Goal: Task Accomplishment & Management: Manage account settings

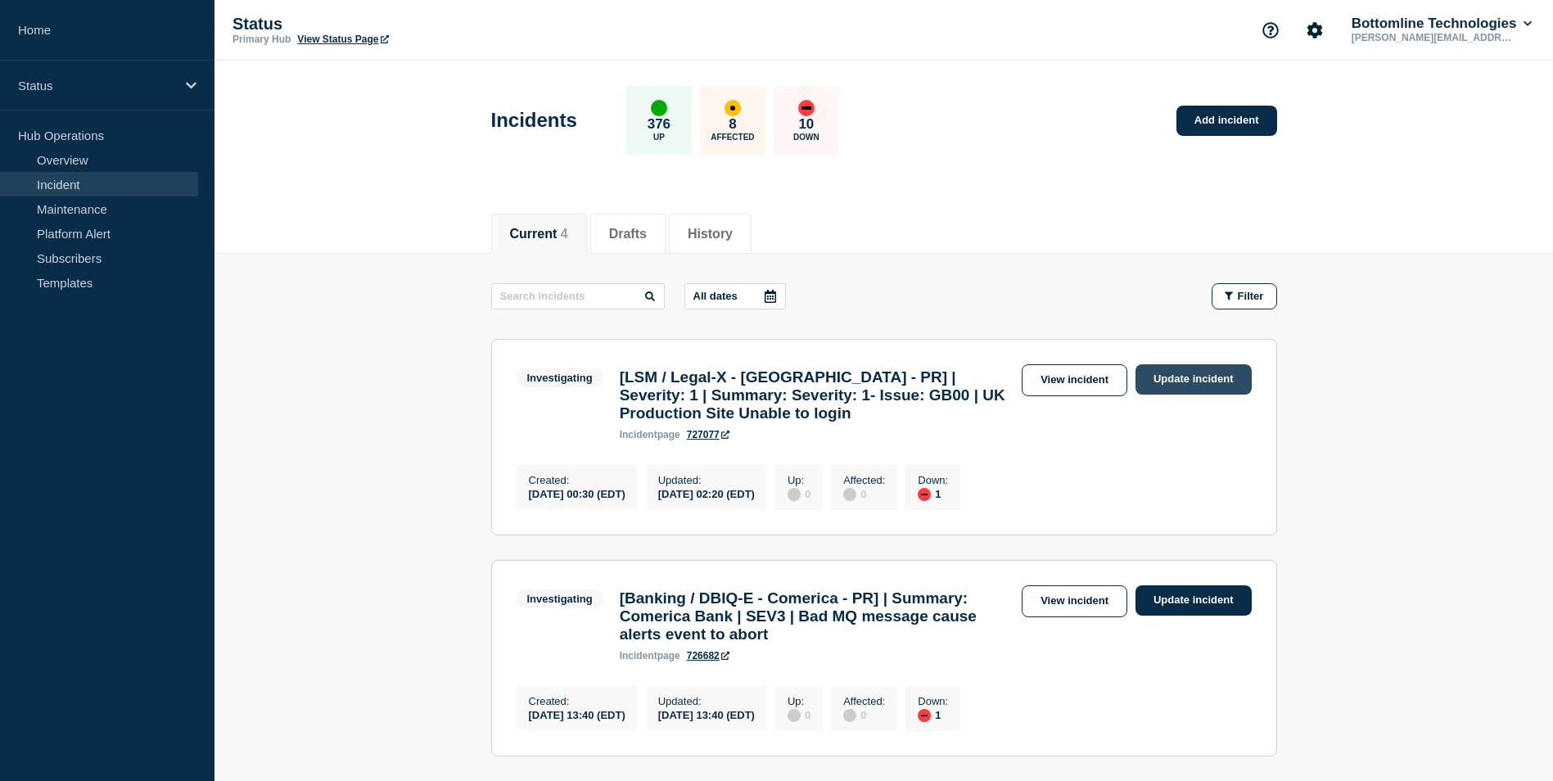
click at [1229, 373] on link "Update incident" at bounding box center [1194, 379] width 116 height 30
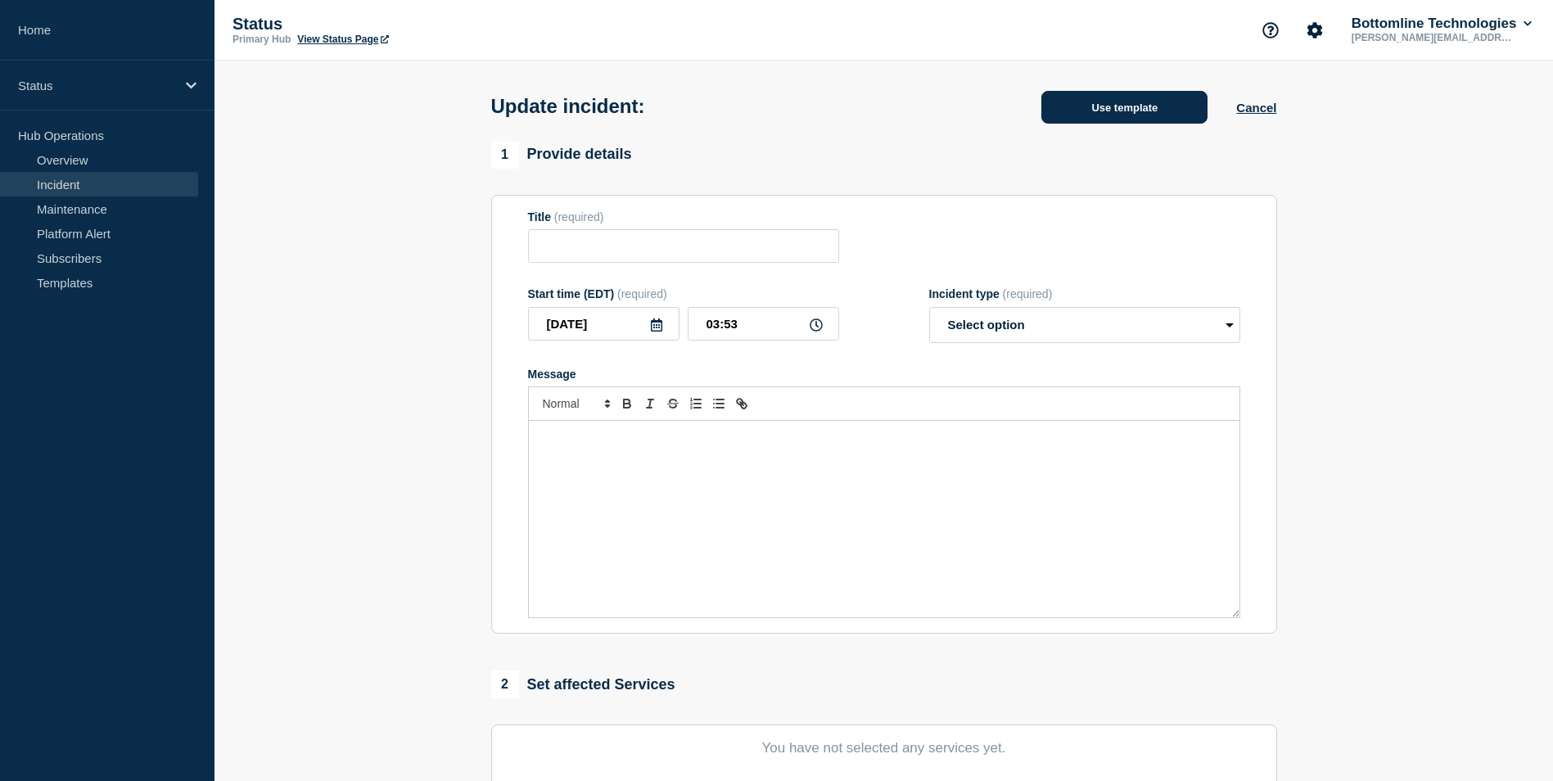
click at [1124, 106] on button "Use template" at bounding box center [1124, 107] width 166 height 33
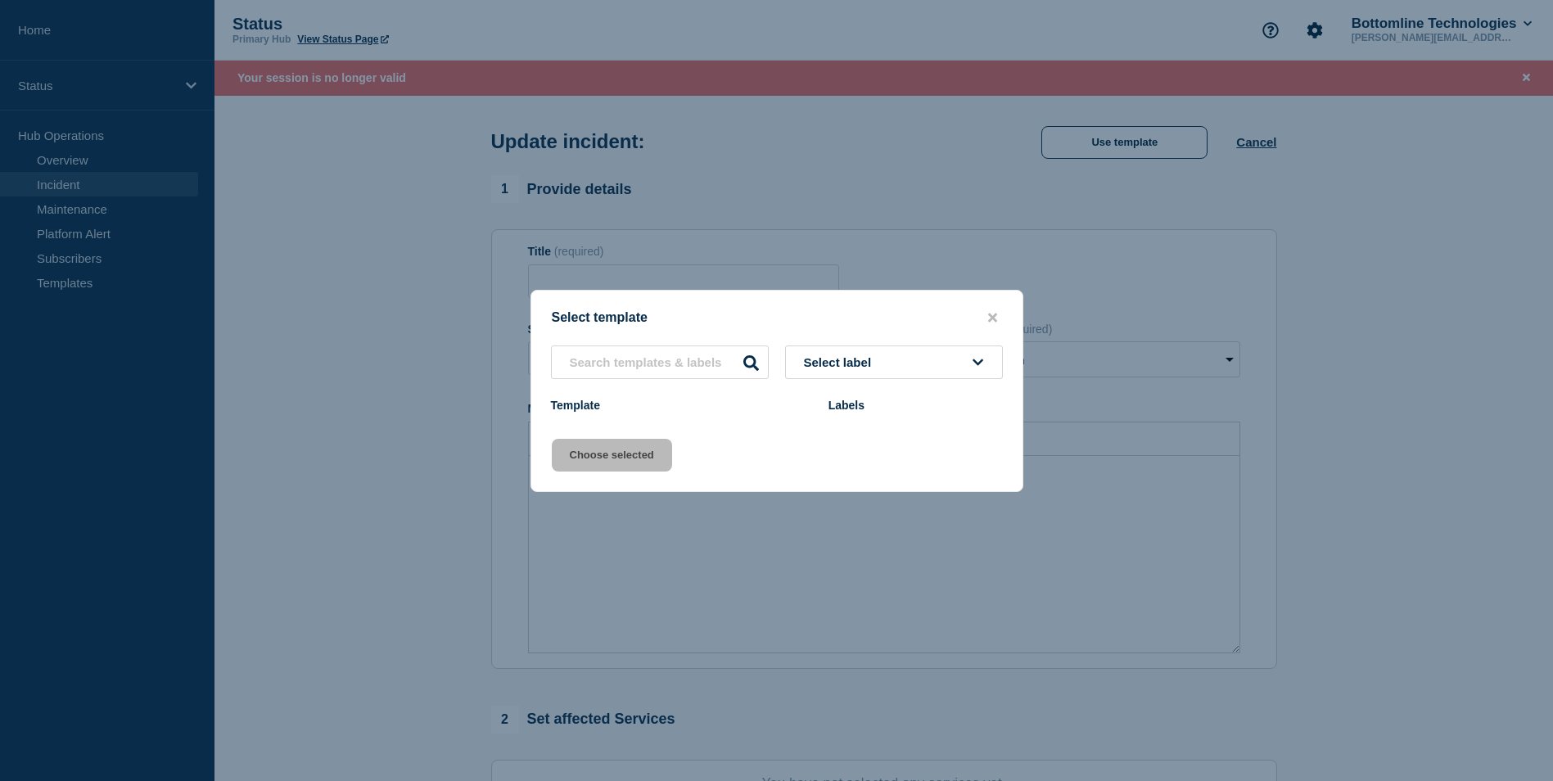
click at [995, 310] on button "close button" at bounding box center [992, 318] width 19 height 16
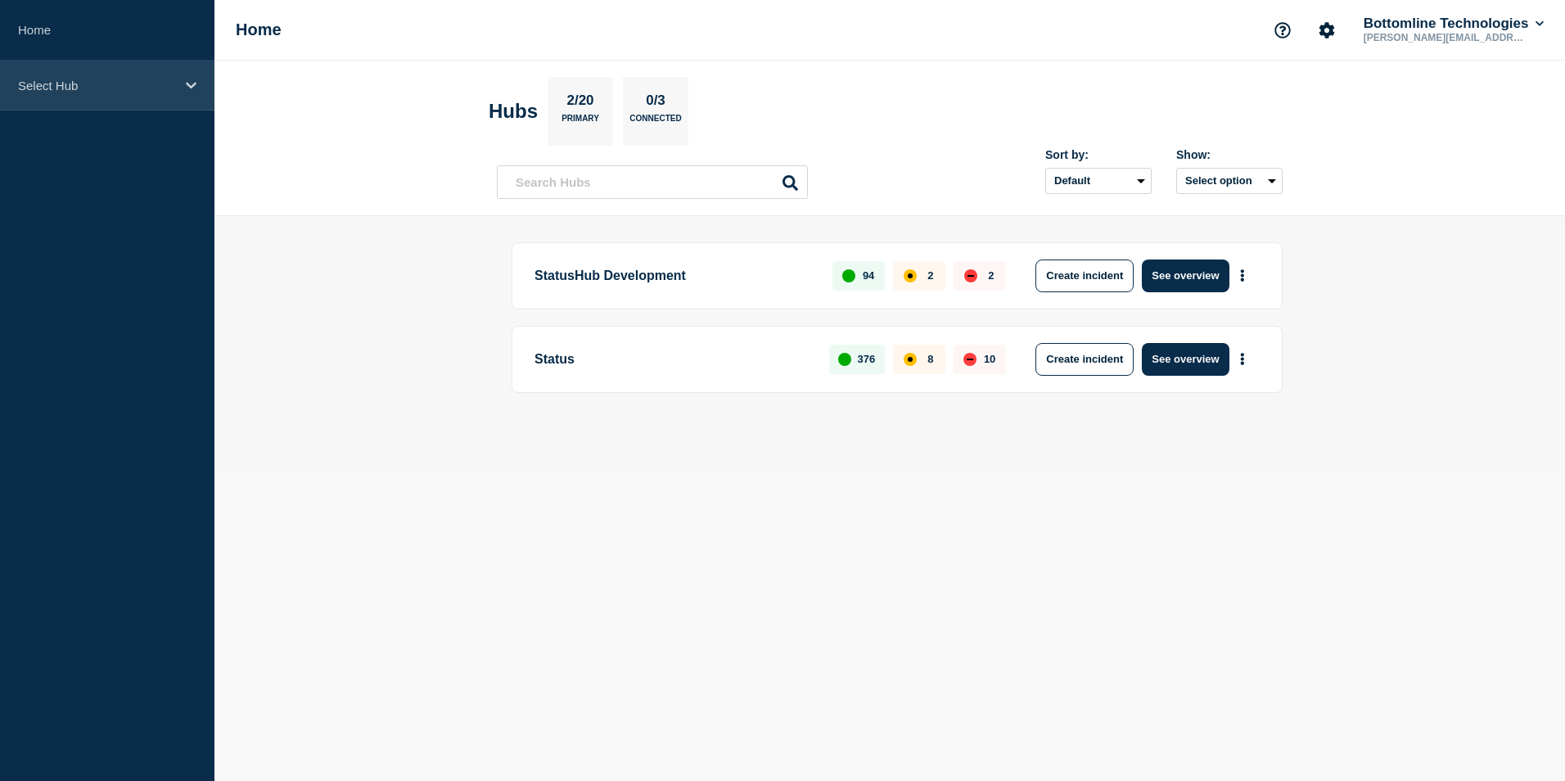
click at [197, 81] on div "Select Hub" at bounding box center [107, 86] width 215 height 50
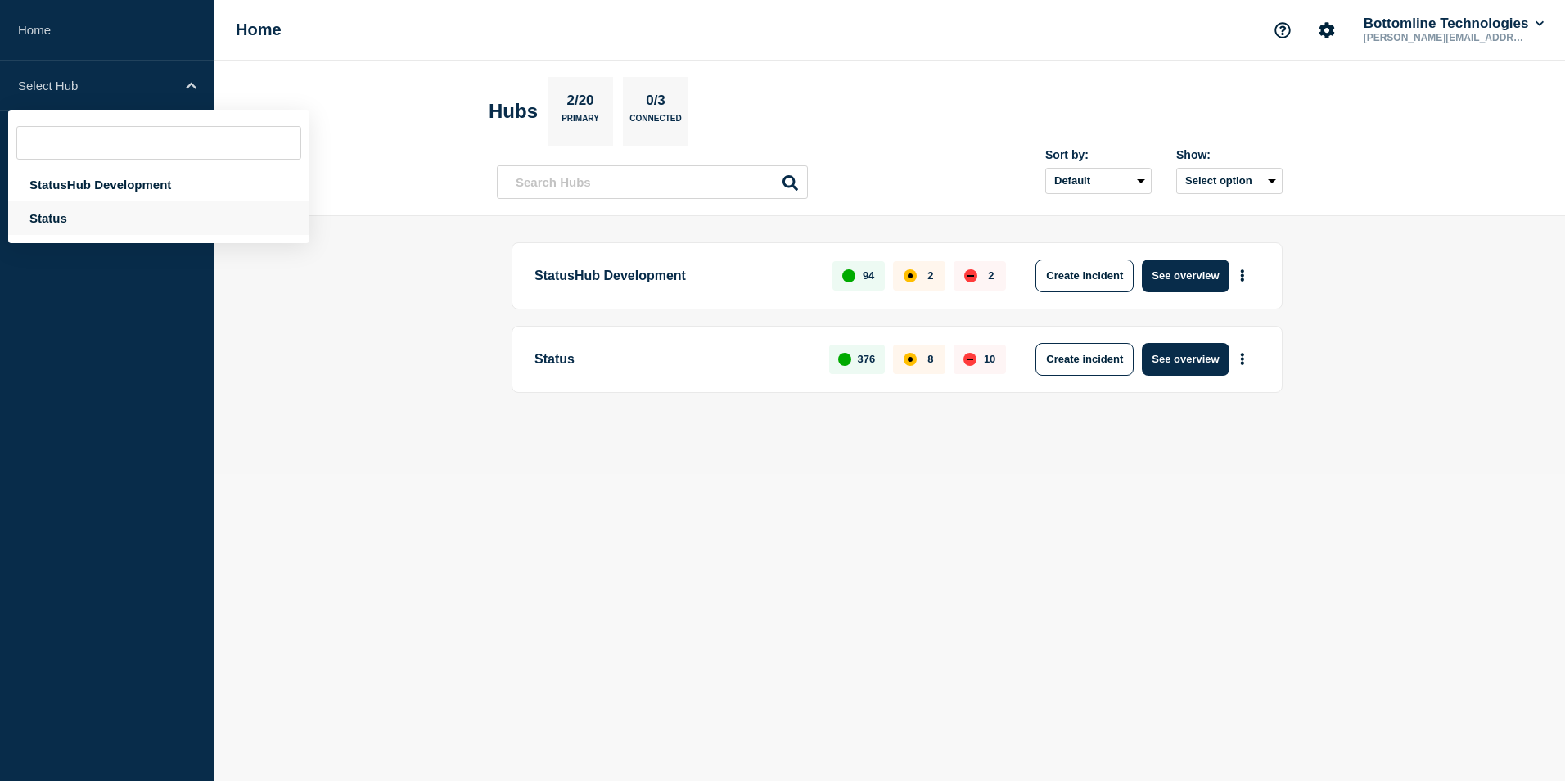
click at [61, 229] on div "Status" at bounding box center [158, 218] width 301 height 34
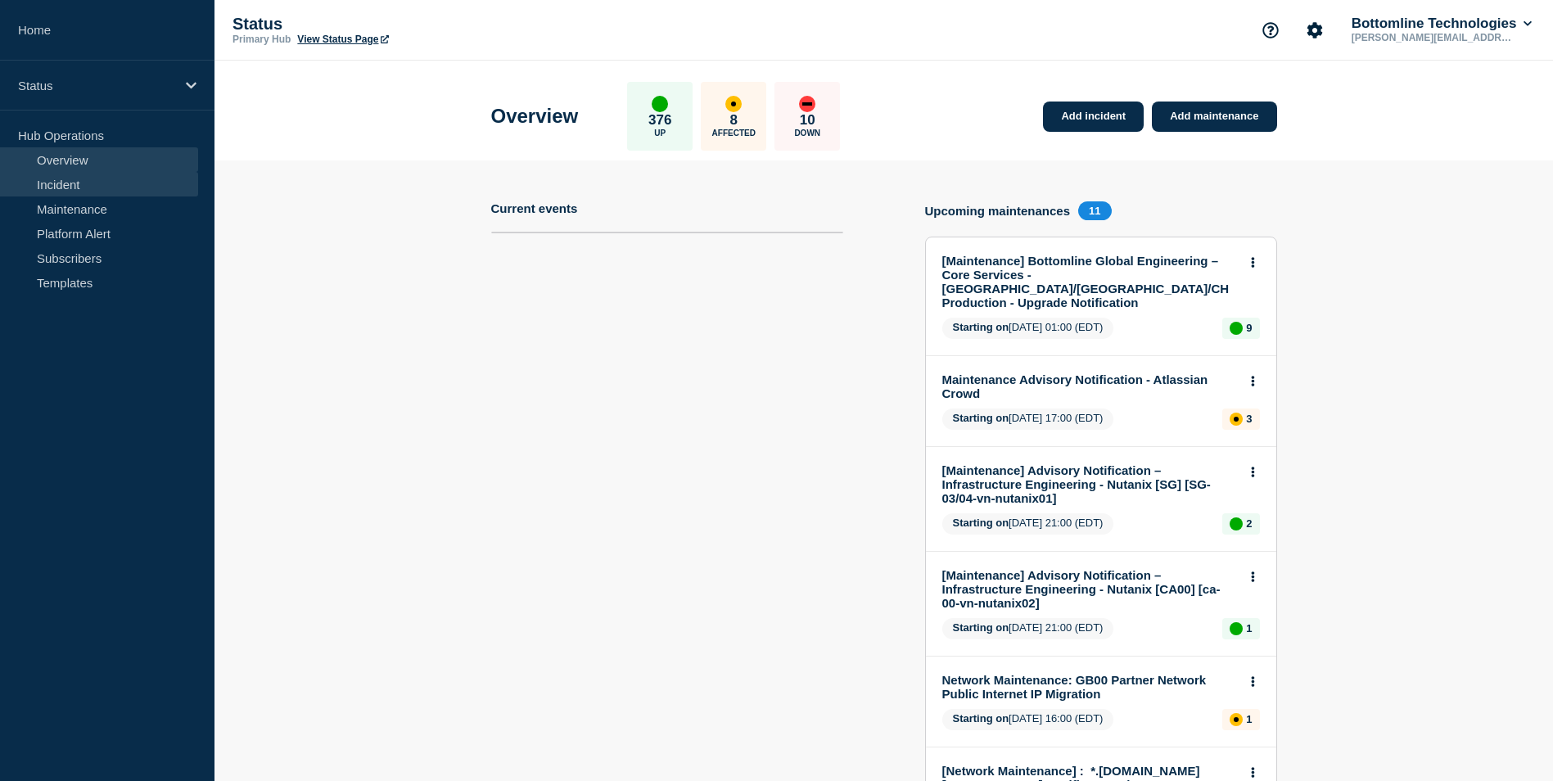
click at [71, 187] on link "Incident" at bounding box center [99, 184] width 198 height 25
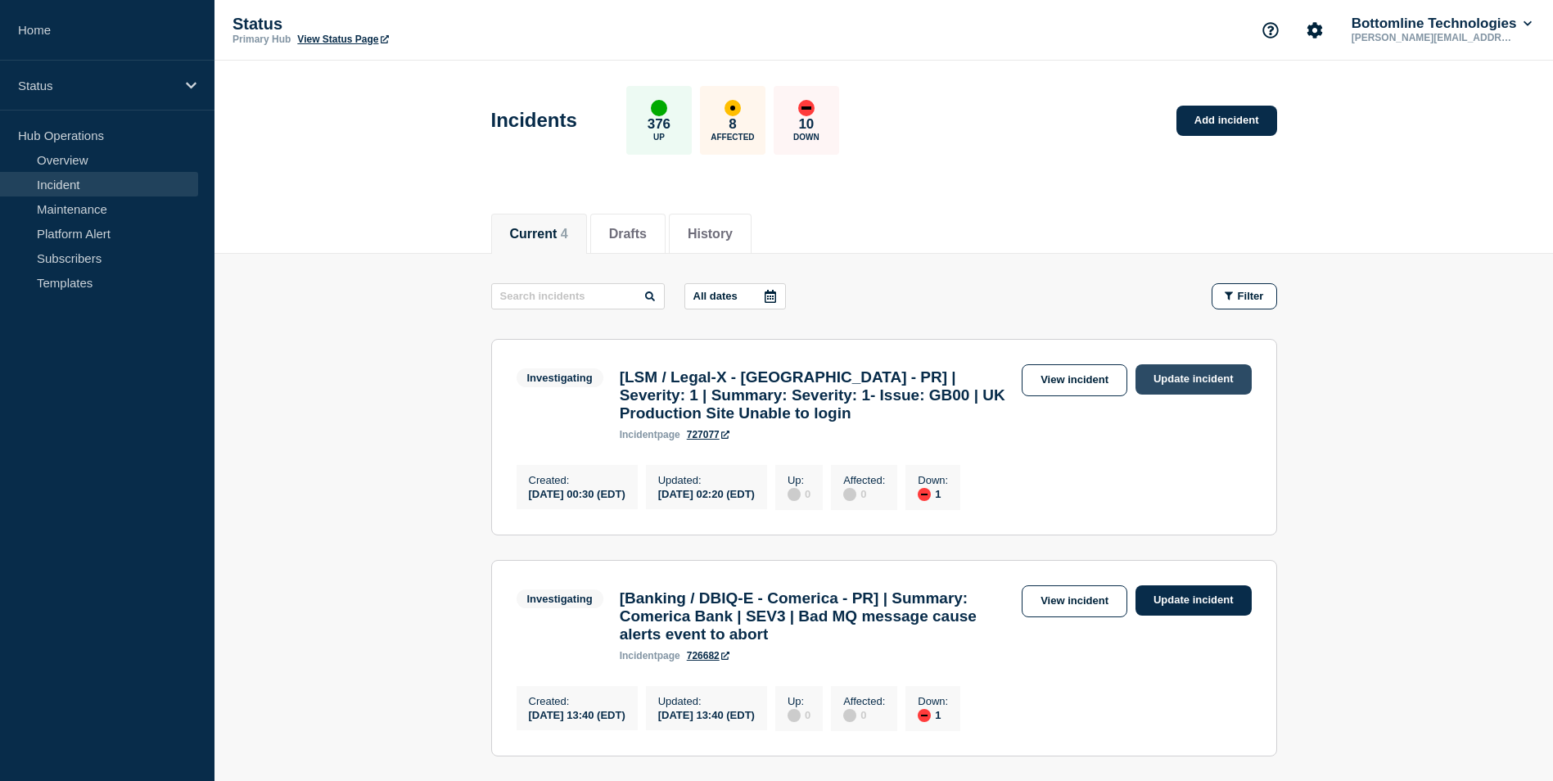
click at [1191, 386] on link "Update incident" at bounding box center [1194, 379] width 116 height 30
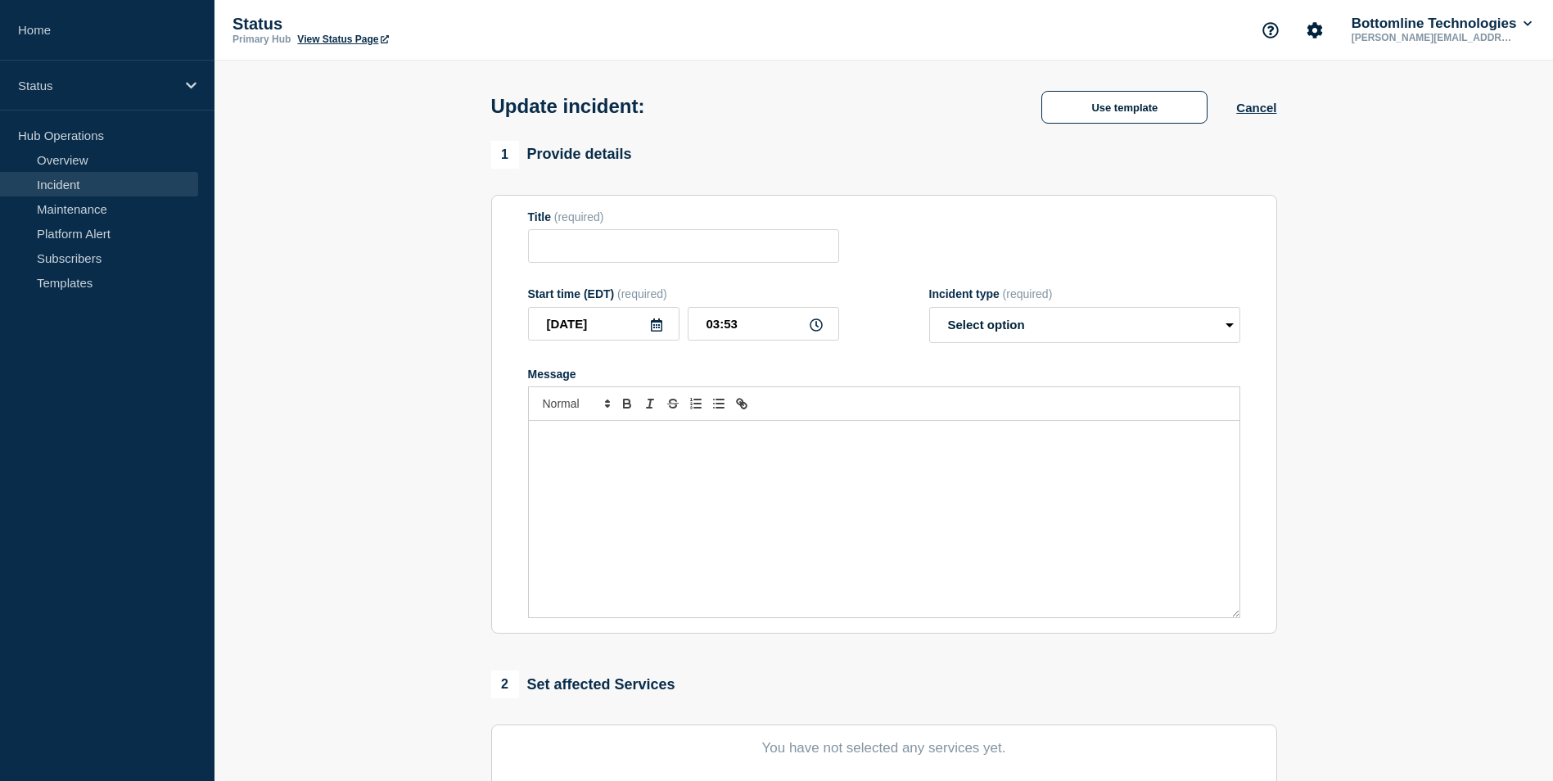
type input "[LSM / Legal-X - [GEOGRAPHIC_DATA] - PR] | Severity: 1 | Summary: Severity: 1- …"
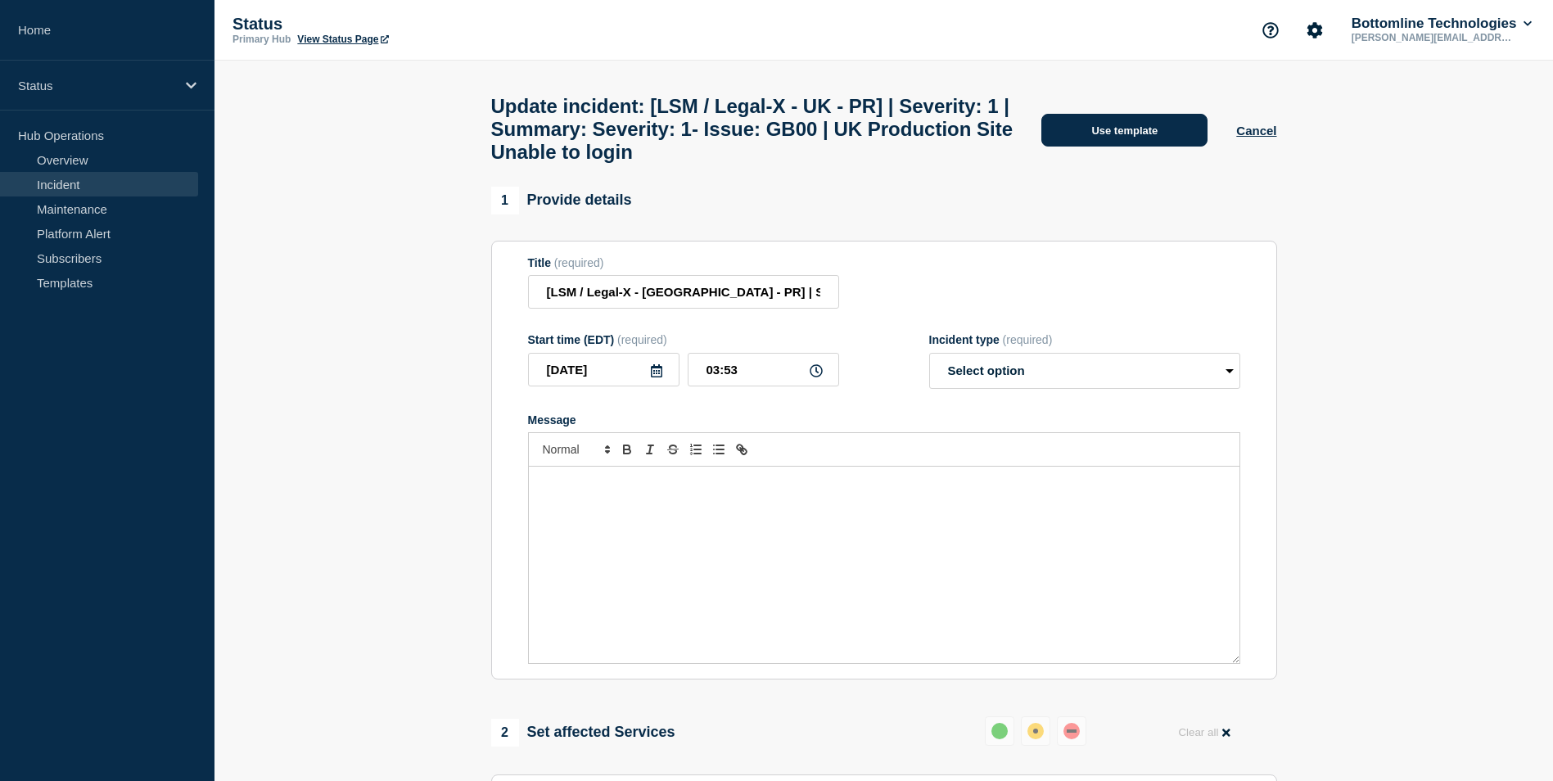
click at [1111, 137] on button "Use template" at bounding box center [1124, 130] width 166 height 33
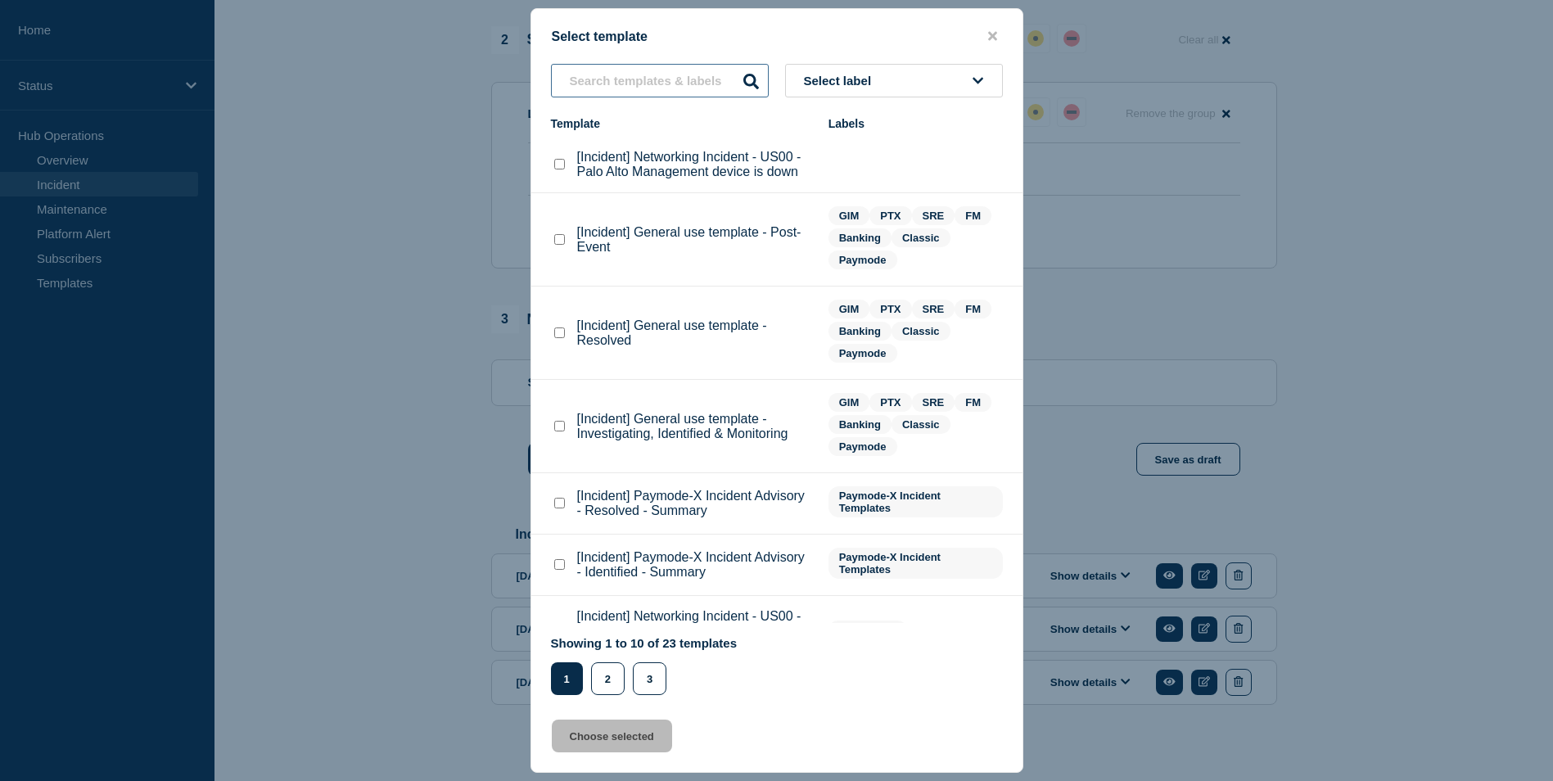
click at [652, 86] on input "text" at bounding box center [660, 81] width 218 height 34
type input "GIM"
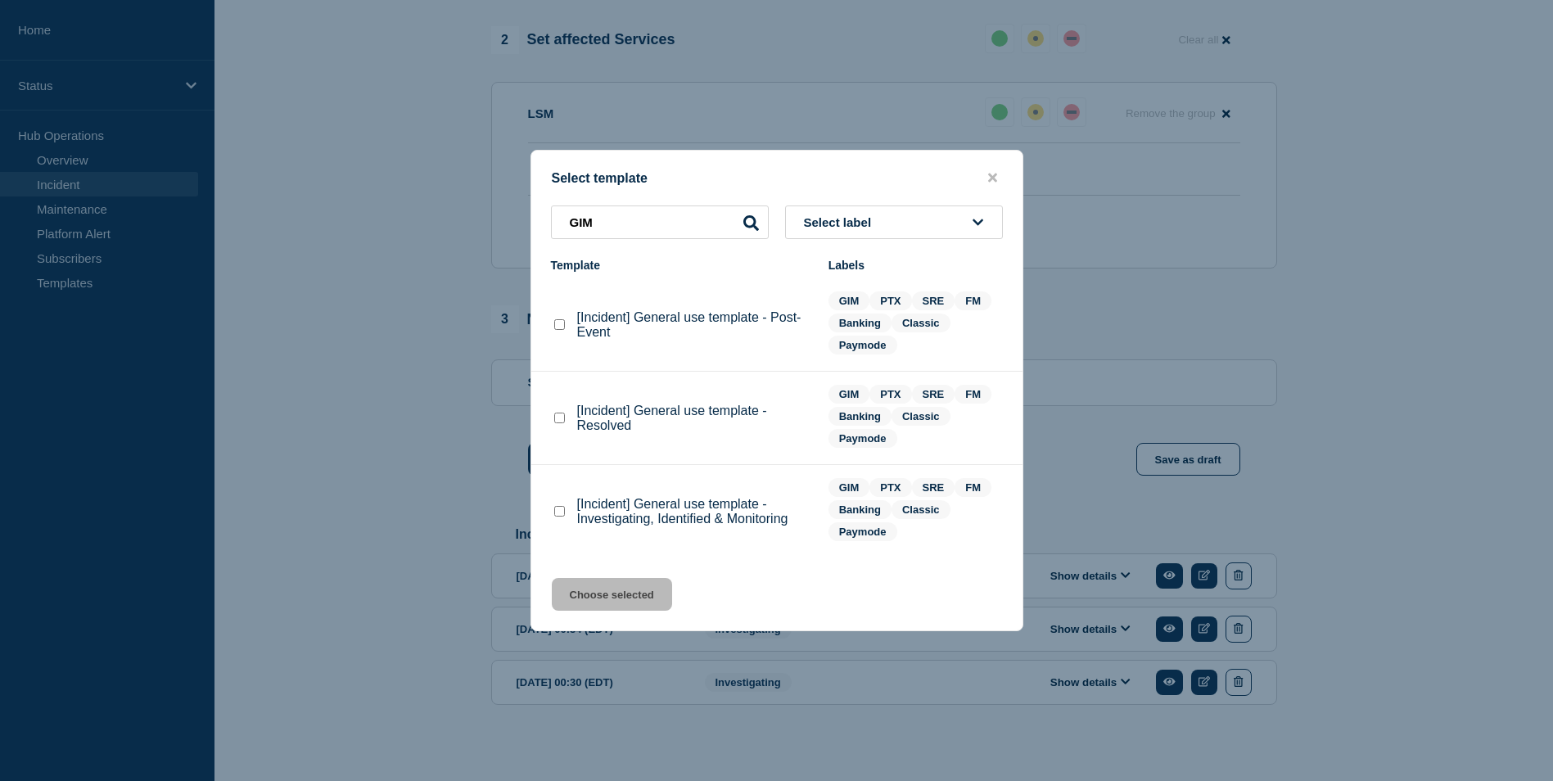
click at [561, 508] on checkbox"] "[Incident] General use template - Investigating, Identified & Monitoring checkb…" at bounding box center [559, 511] width 11 height 11
checkbox checkbox"] "true"
click at [635, 594] on button "Choose selected" at bounding box center [612, 594] width 120 height 33
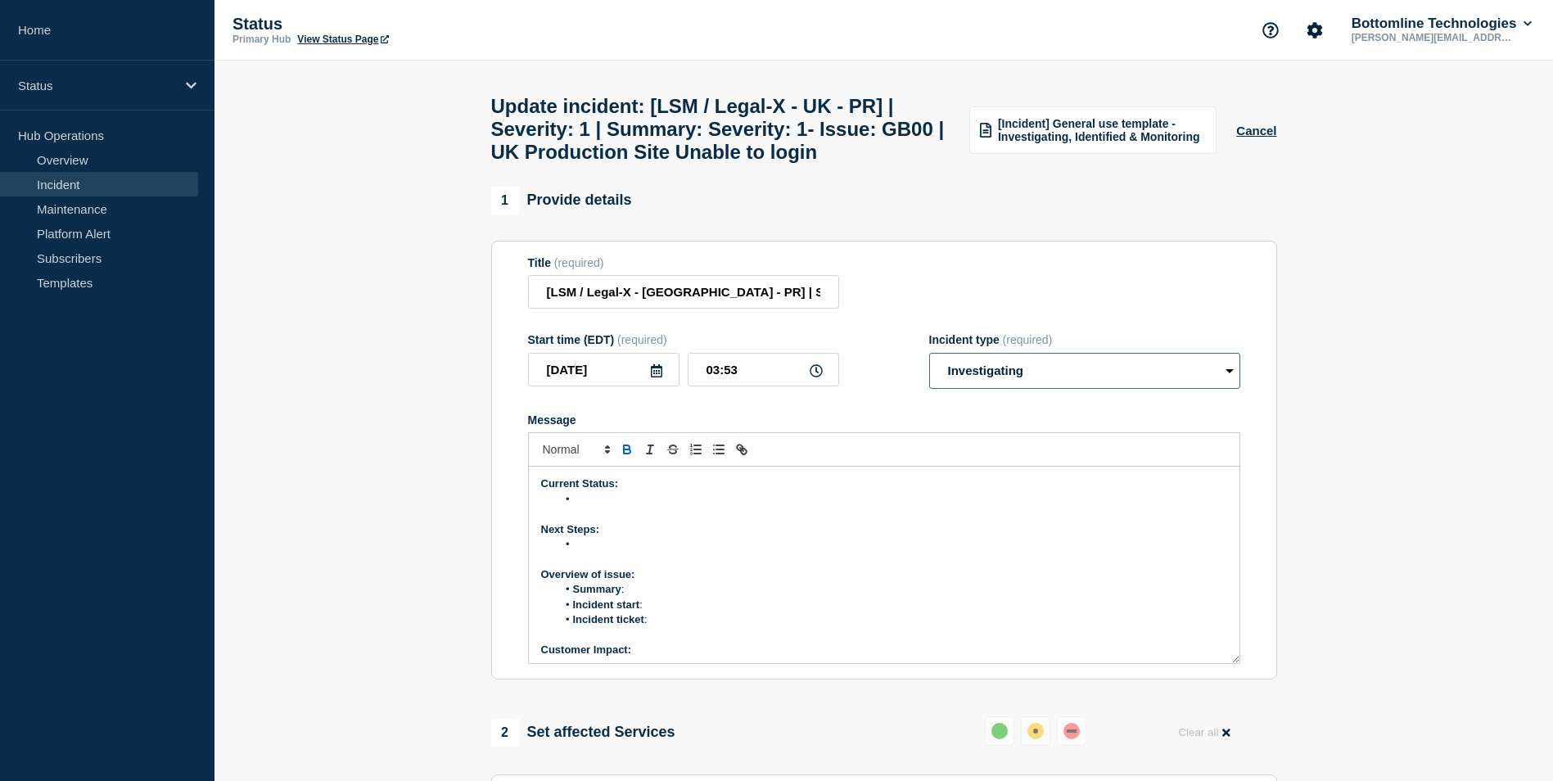
click at [1041, 367] on select "Select option Investigating Identified Monitoring Resolved" at bounding box center [1084, 371] width 311 height 36
select select "monitoring"
click at [929, 364] on select "Select option Investigating Identified Monitoring Resolved" at bounding box center [1084, 371] width 311 height 36
click at [613, 507] on li "Message" at bounding box center [892, 499] width 671 height 15
click at [587, 552] on li "Message" at bounding box center [892, 544] width 671 height 15
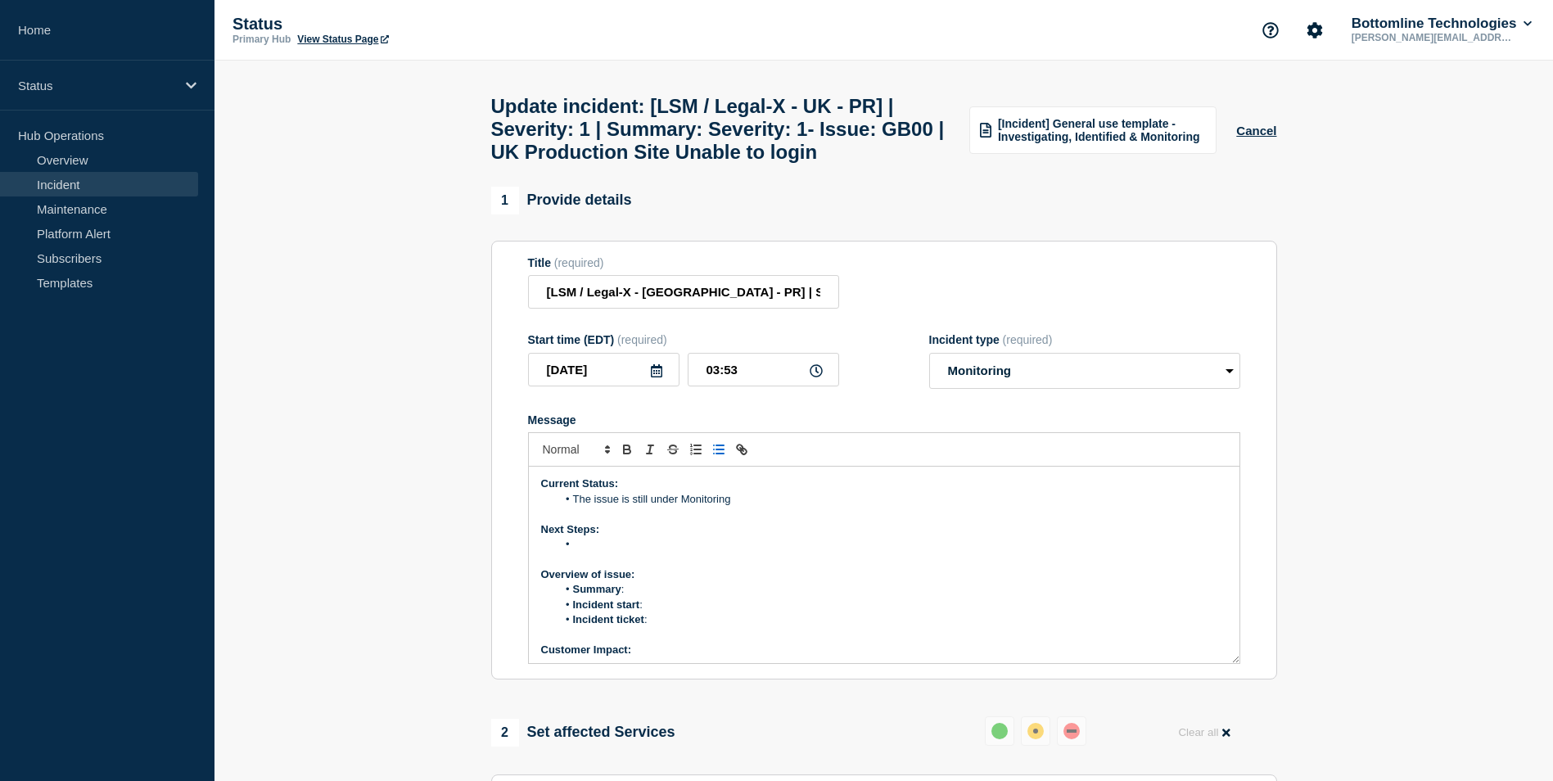
click at [579, 552] on li "Message" at bounding box center [892, 544] width 671 height 15
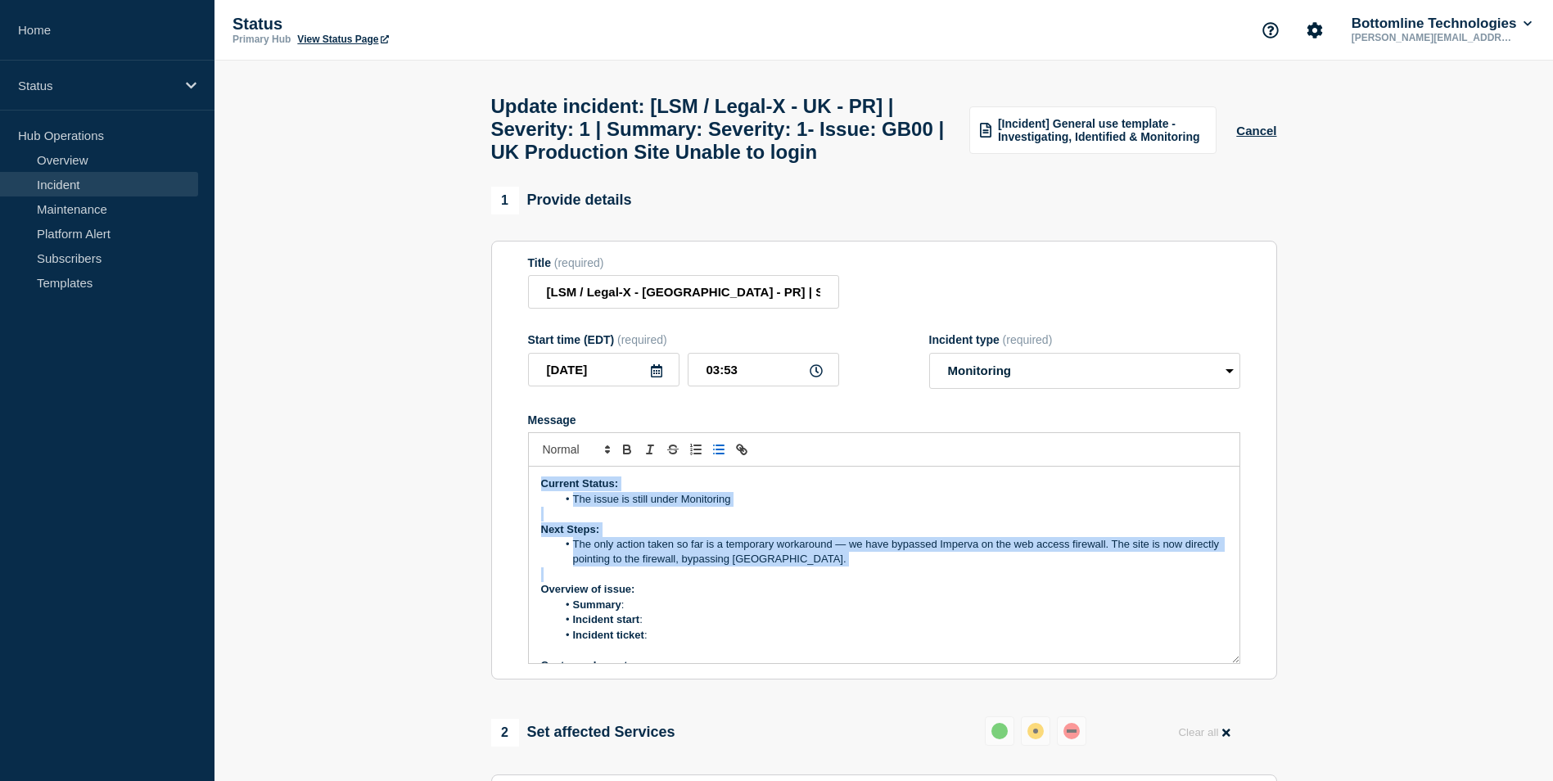
drag, startPoint x: 539, startPoint y: 494, endPoint x: 842, endPoint y: 580, distance: 314.9
click at [842, 580] on div "Current Status: The issue is still under Monitoring Next Steps: The only action…" at bounding box center [884, 565] width 711 height 196
copy div "Current Status: The issue is still under Monitoring Next Steps: The only action…"
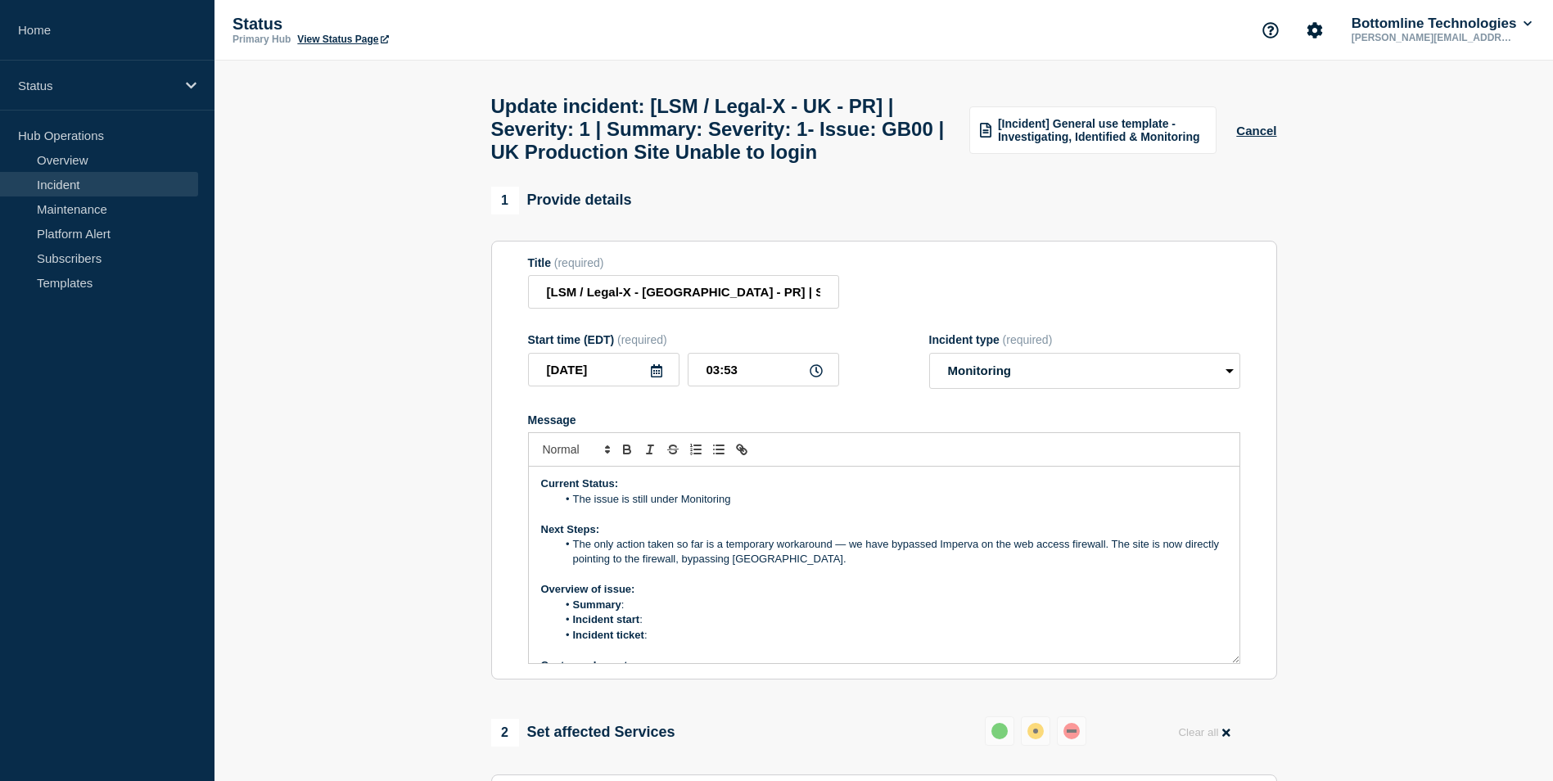
click at [721, 612] on li "Summary :" at bounding box center [892, 605] width 671 height 15
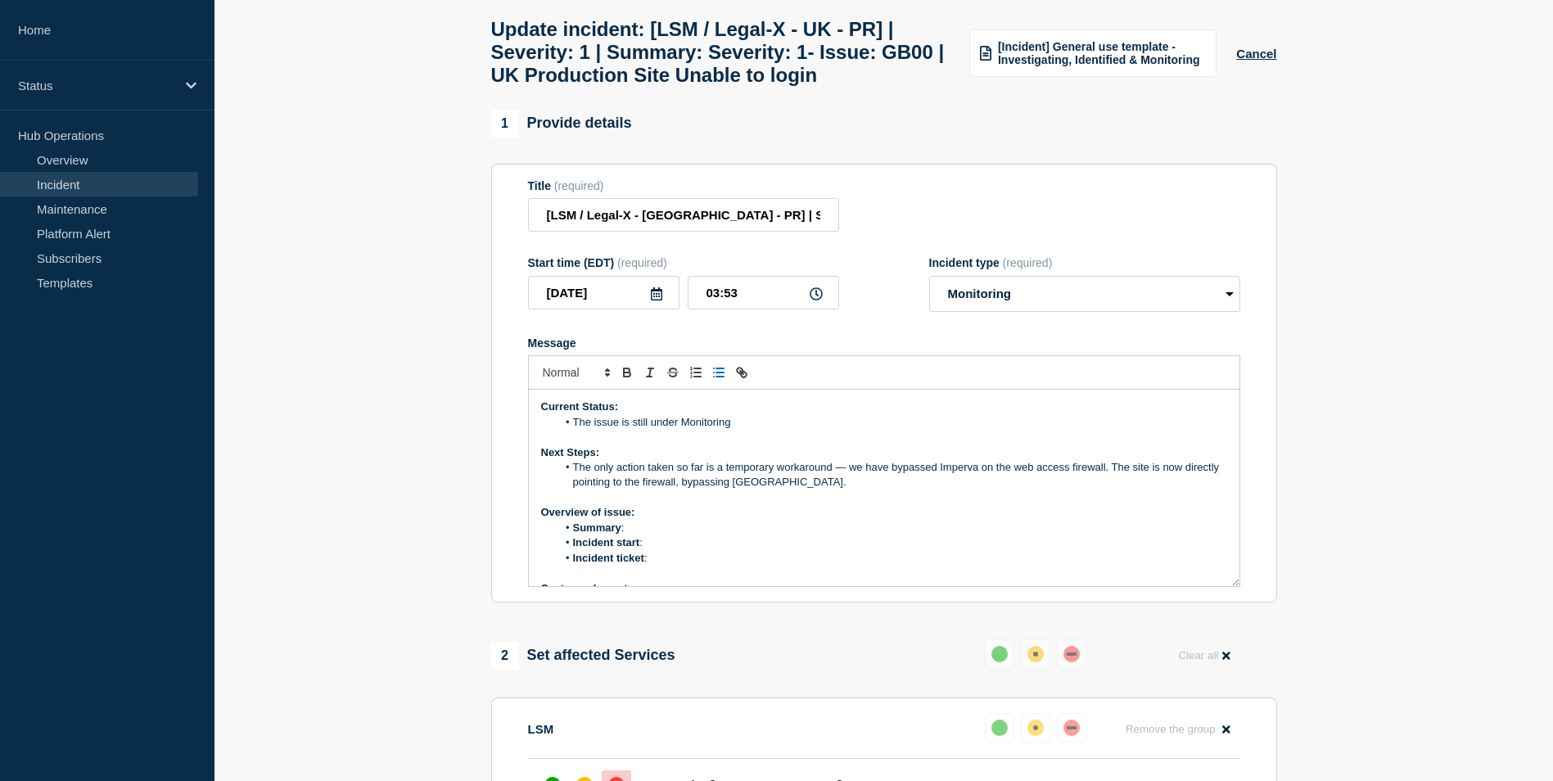
scroll to position [164, 0]
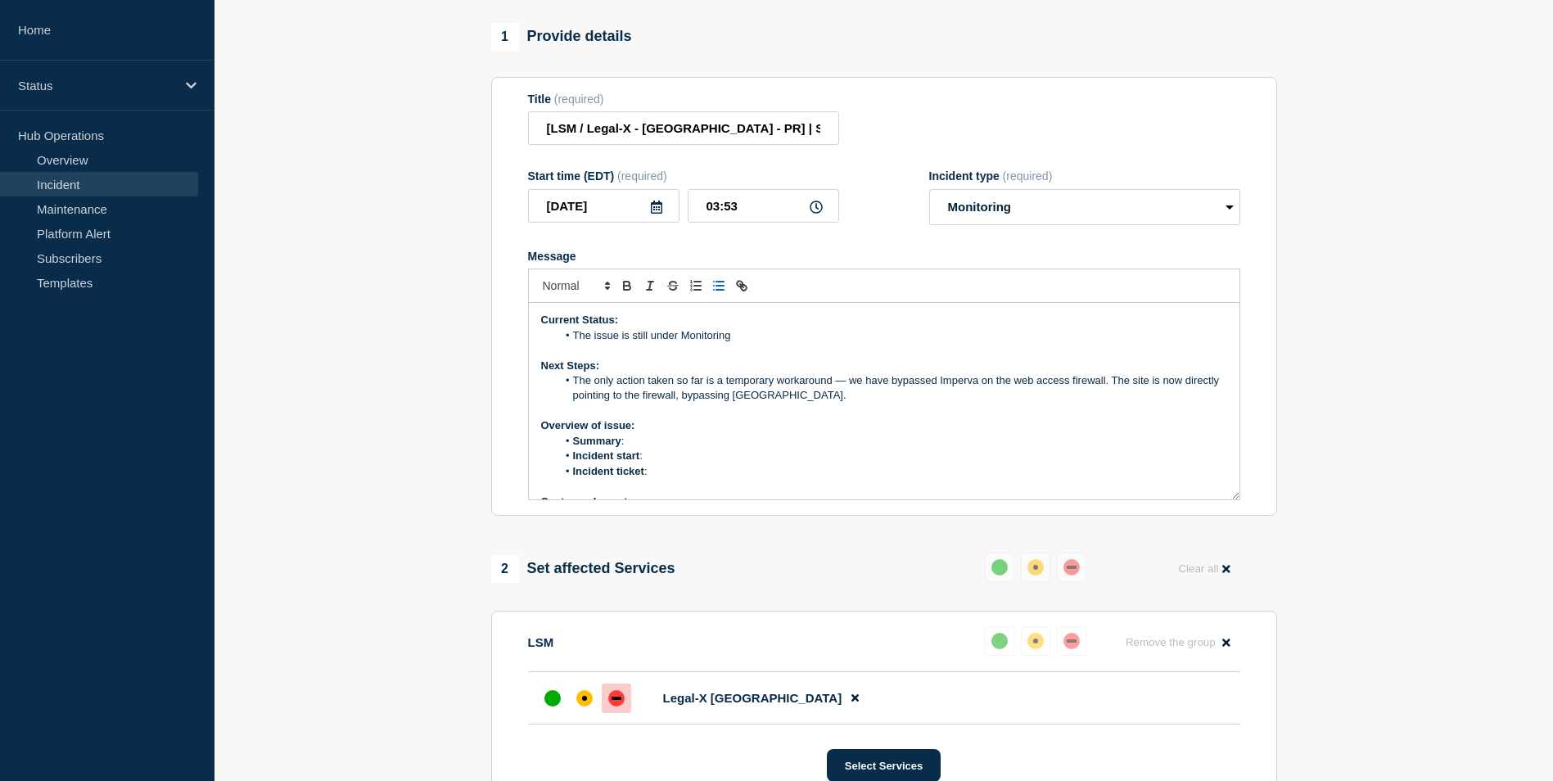
click at [860, 395] on li "The only action taken so far is a temporary workaround — we have bypassed Imper…" at bounding box center [892, 388] width 671 height 30
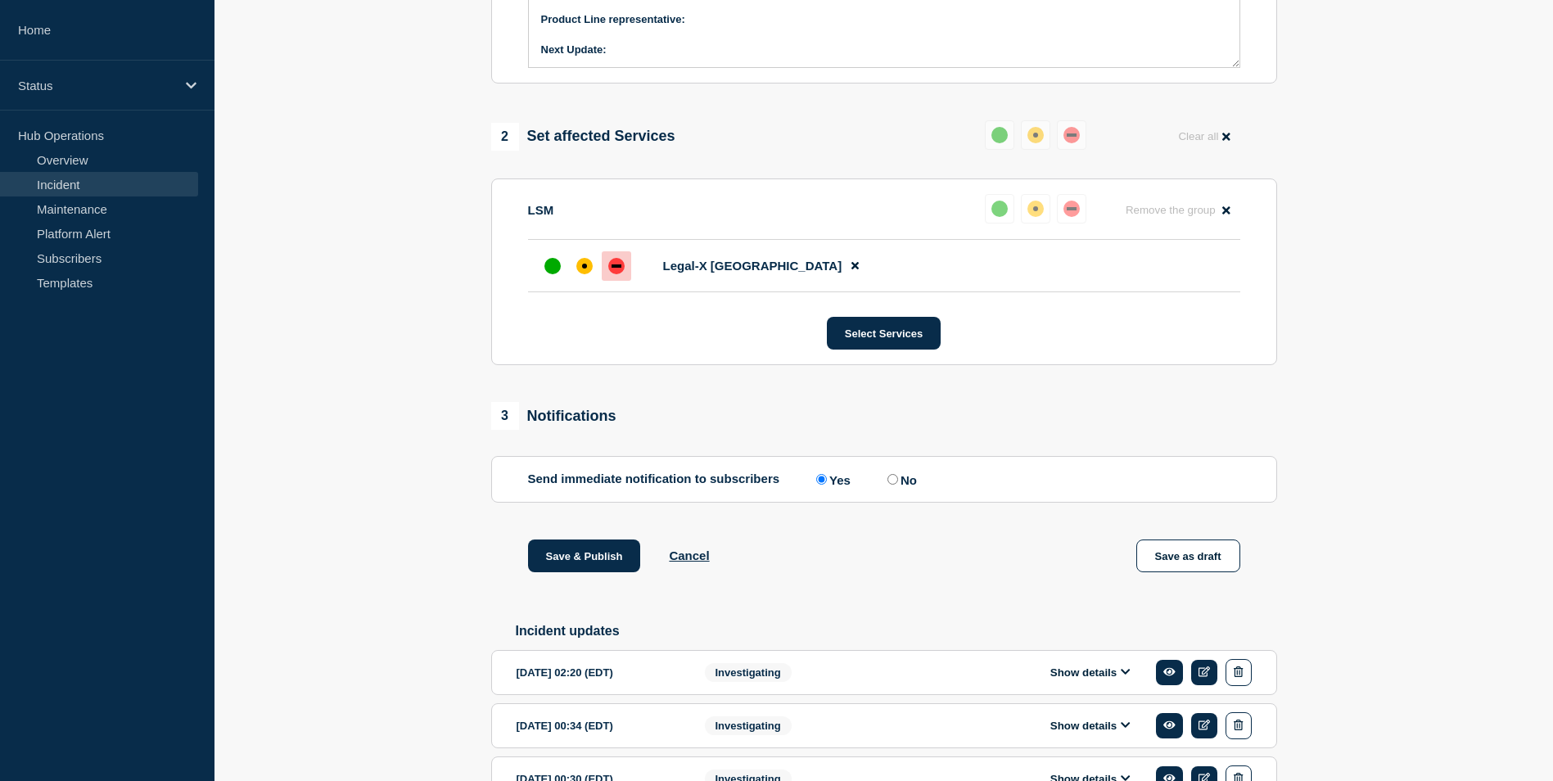
scroll to position [709, 0]
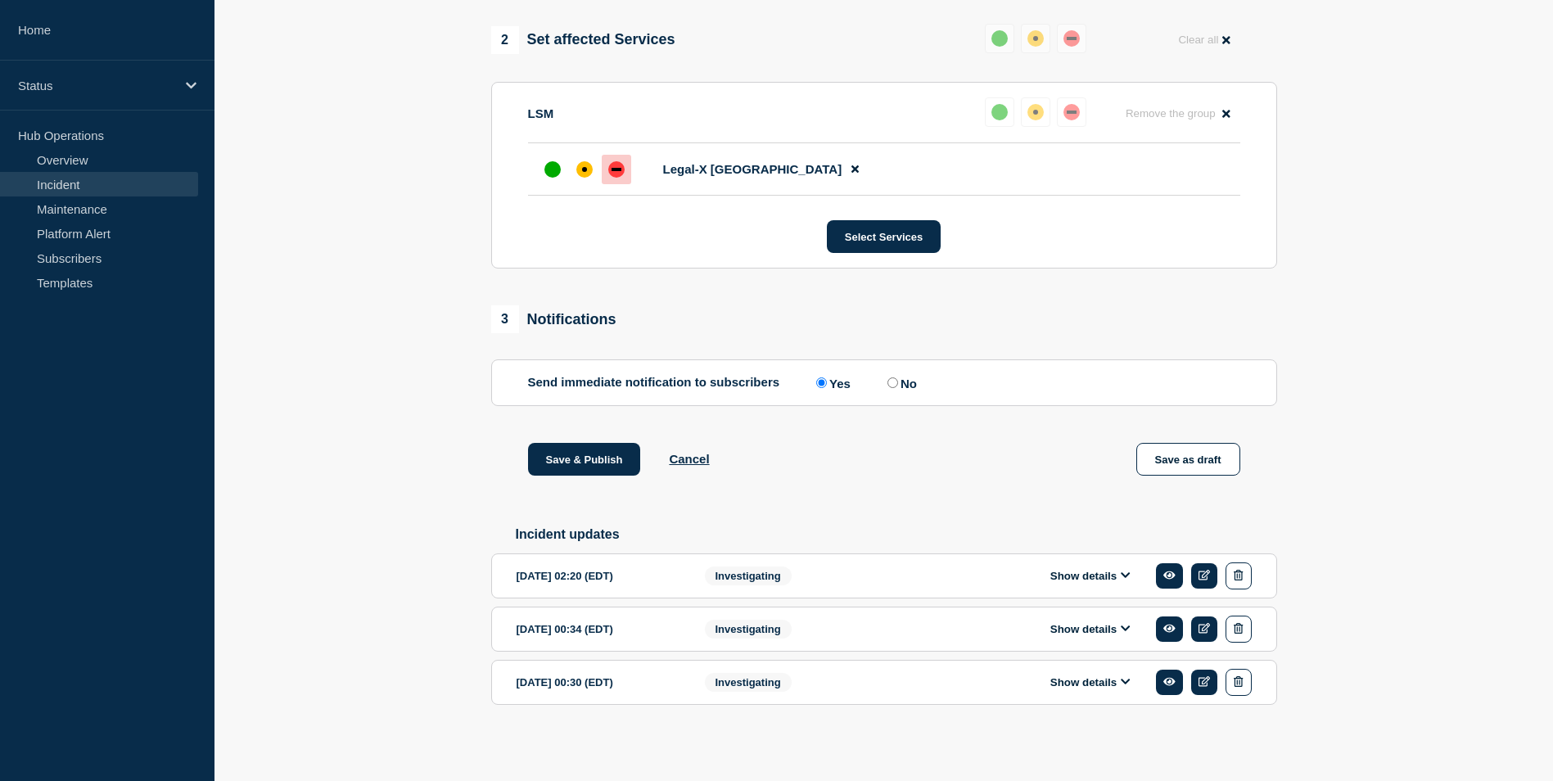
click at [1127, 578] on icon at bounding box center [1126, 575] width 10 height 11
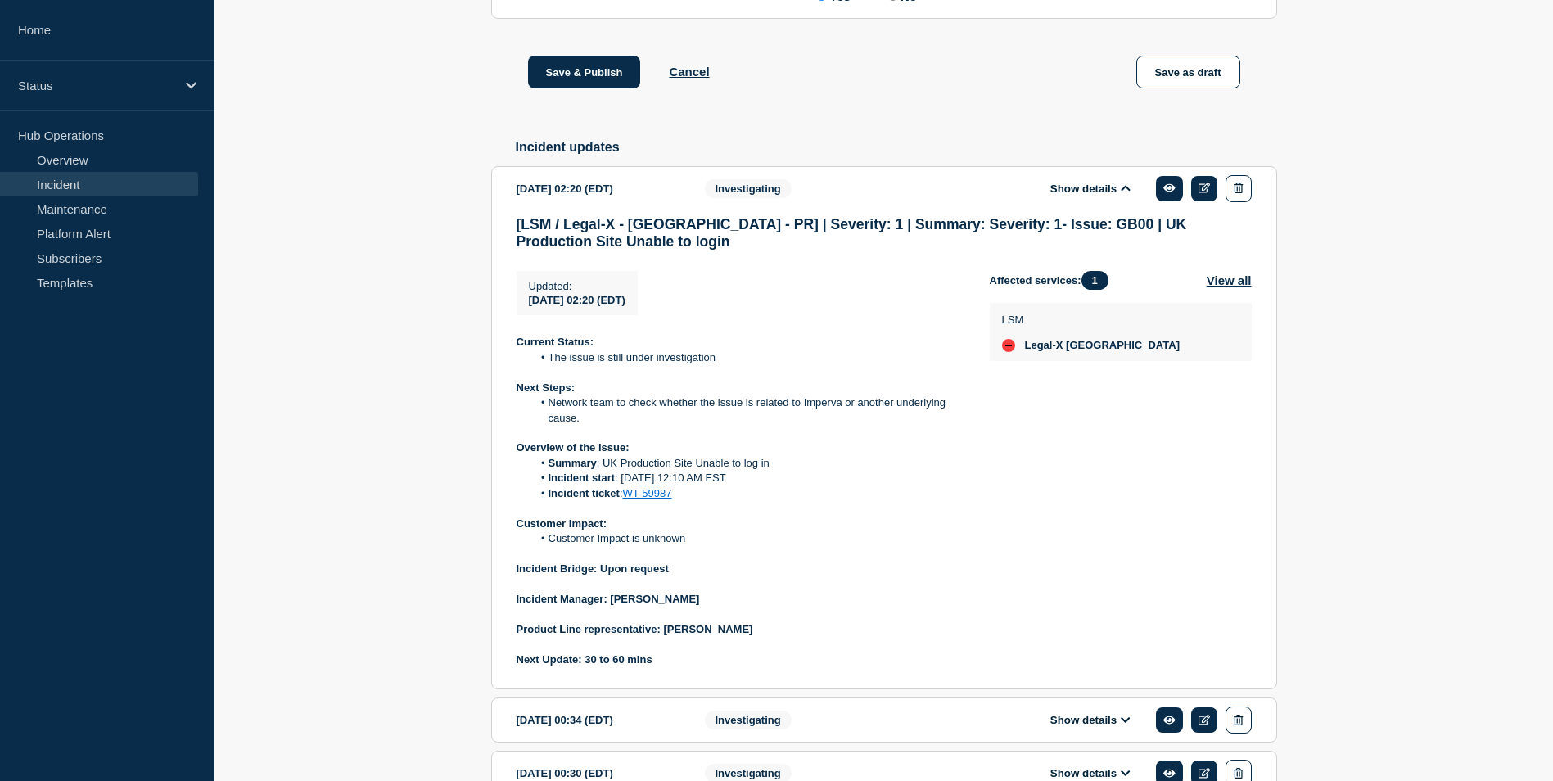
scroll to position [1118, 0]
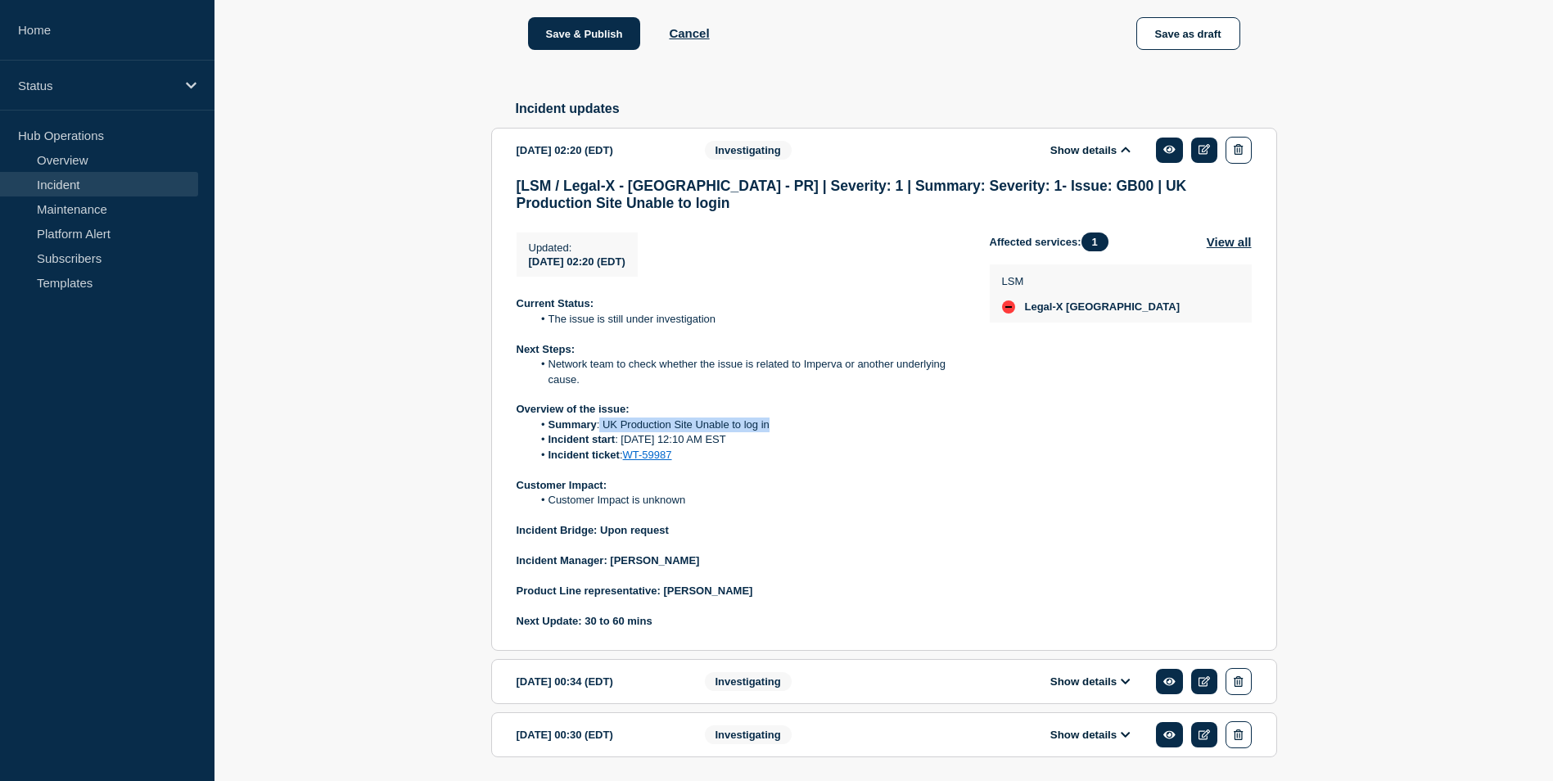
drag, startPoint x: 601, startPoint y: 445, endPoint x: 779, endPoint y: 445, distance: 178.5
click at [779, 432] on li "Summary : UK Production Site Unable to log in" at bounding box center [747, 425] width 431 height 15
drag, startPoint x: 779, startPoint y: 445, endPoint x: 776, endPoint y: 481, distance: 35.4
click at [776, 463] on li "Incident ticket : WT-59987" at bounding box center [747, 455] width 431 height 15
drag, startPoint x: 603, startPoint y: 440, endPoint x: 794, endPoint y: 446, distance: 191.7
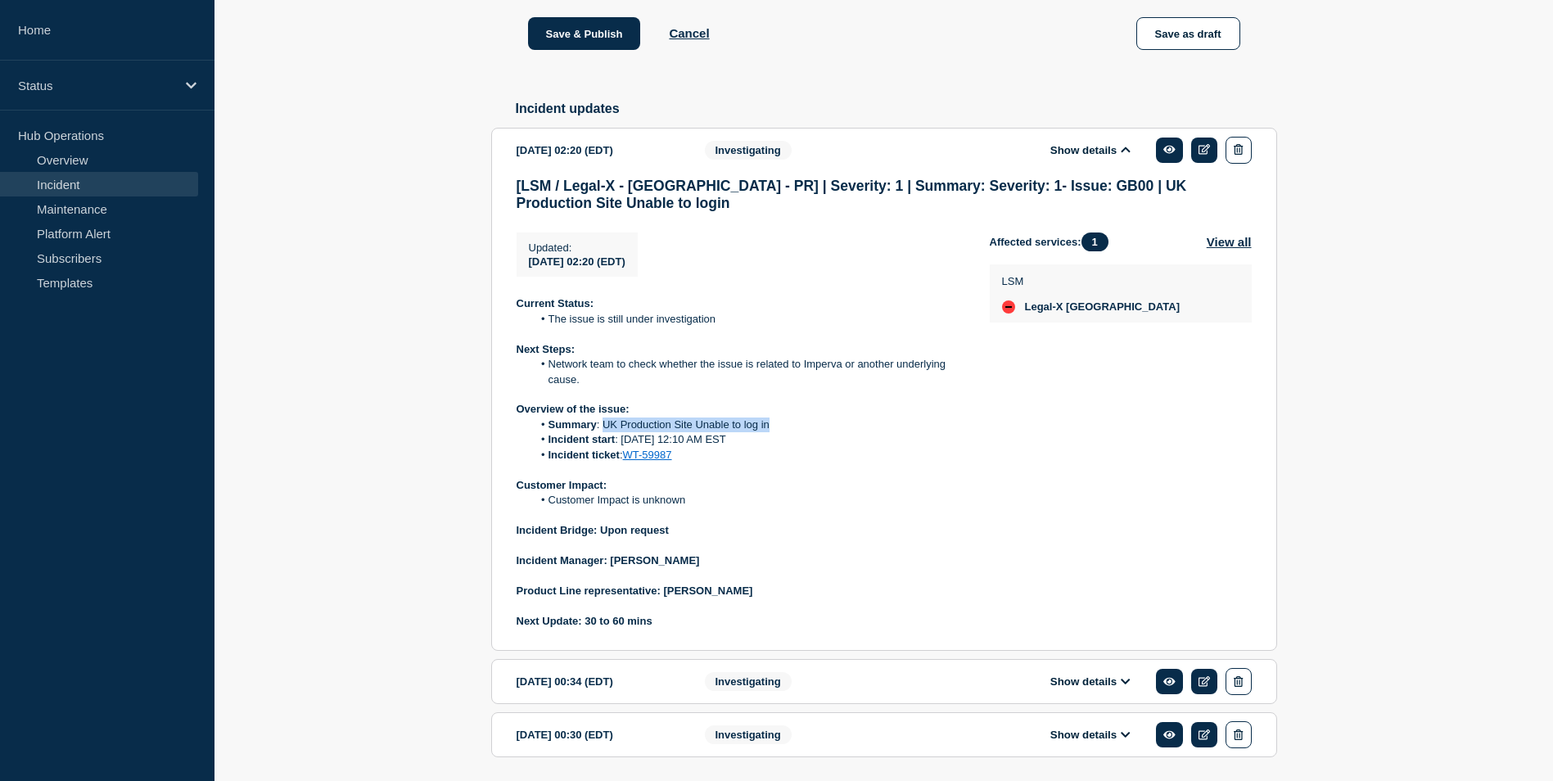
click at [794, 432] on li "Summary : UK Production Site Unable to log in" at bounding box center [747, 425] width 431 height 15
copy li "UK Production Site Unable to log in"
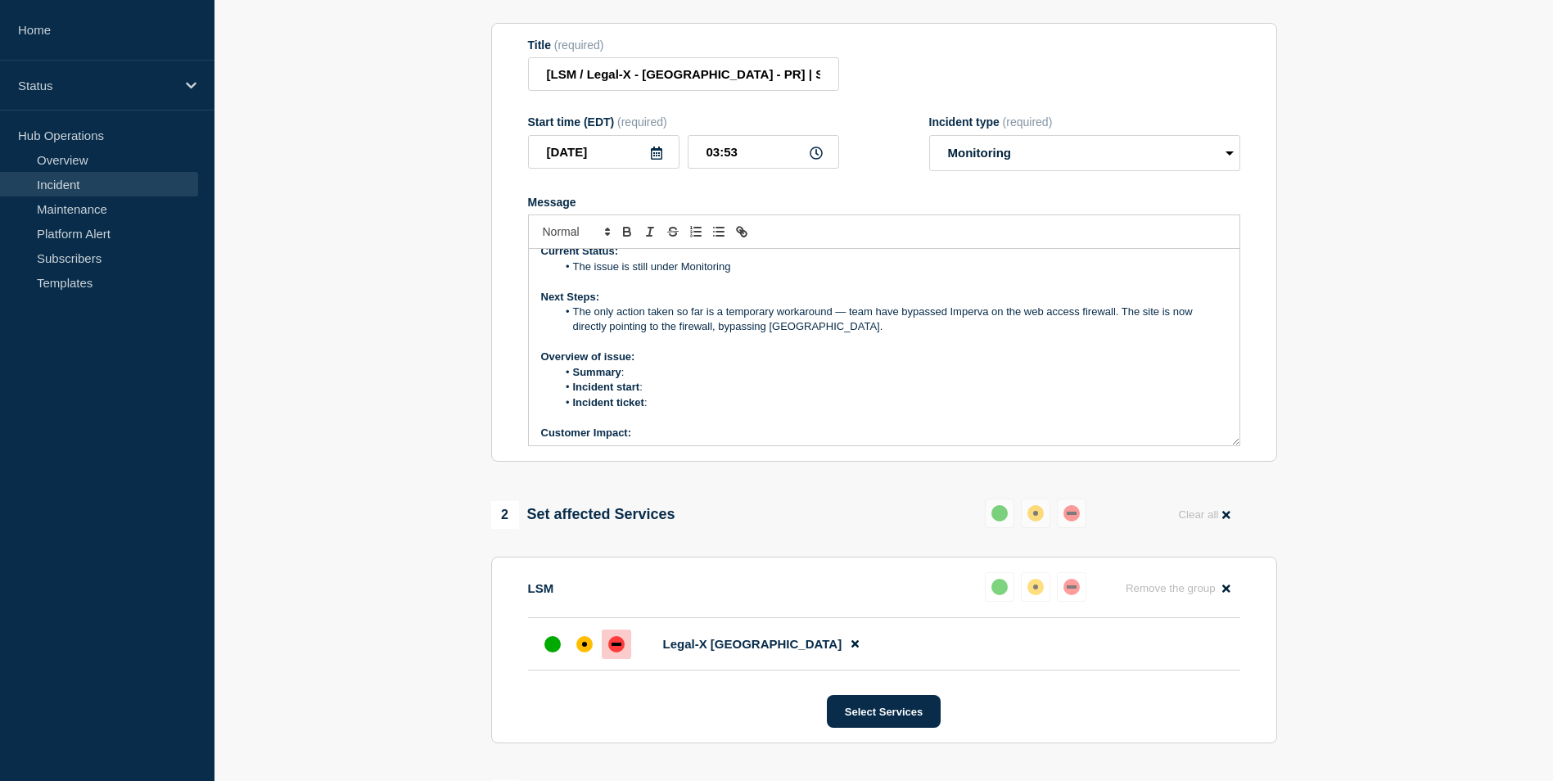
scroll to position [0, 0]
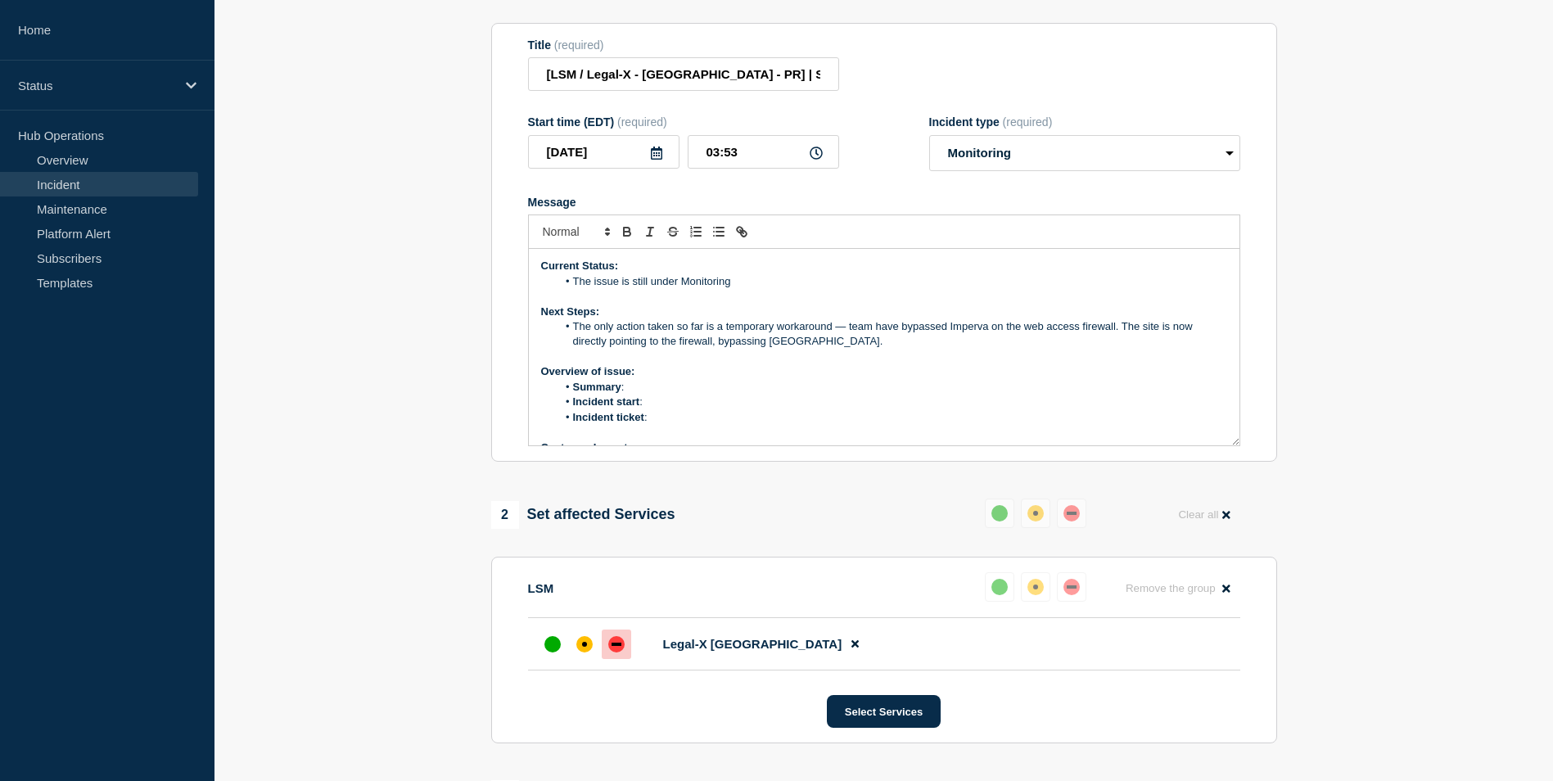
click at [654, 395] on li "Summary :" at bounding box center [892, 387] width 671 height 15
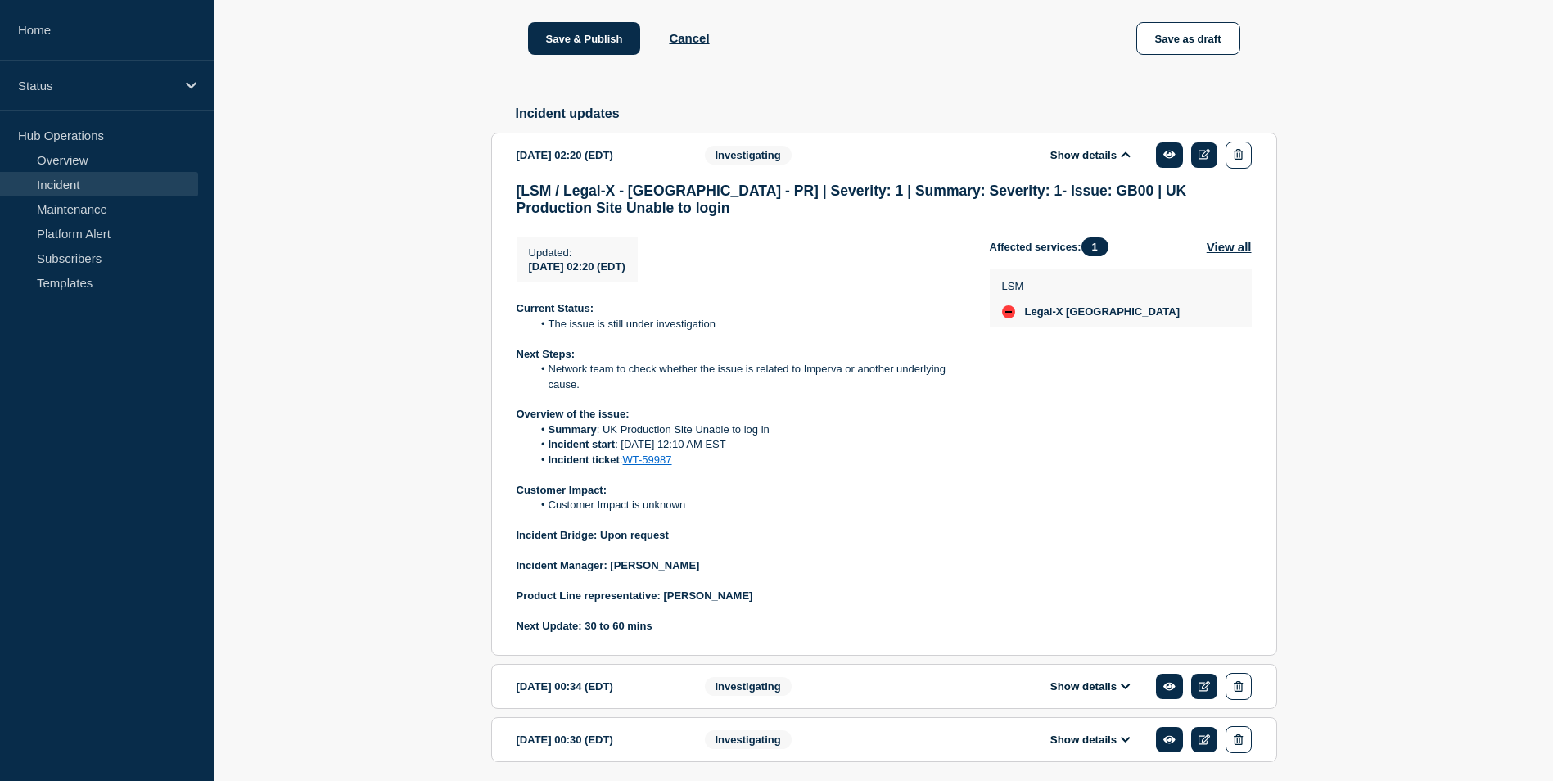
scroll to position [1190, 0]
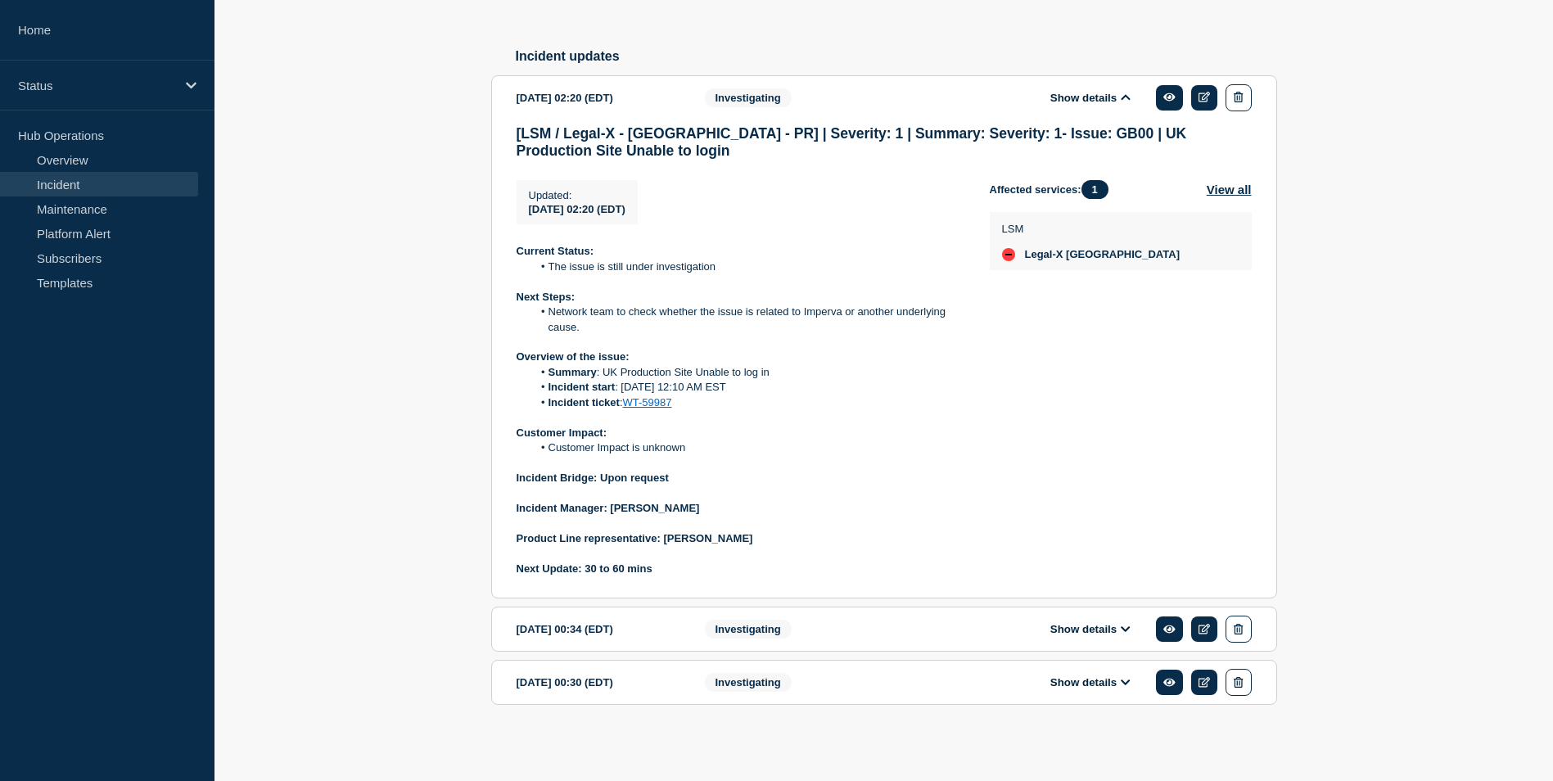
drag, startPoint x: 621, startPoint y: 384, endPoint x: 736, endPoint y: 389, distance: 115.5
click at [736, 389] on li "Incident start : 2nd Oct 12:10 AM EST" at bounding box center [747, 387] width 431 height 15
copy li "2nd Oct 12:10 AM EST"
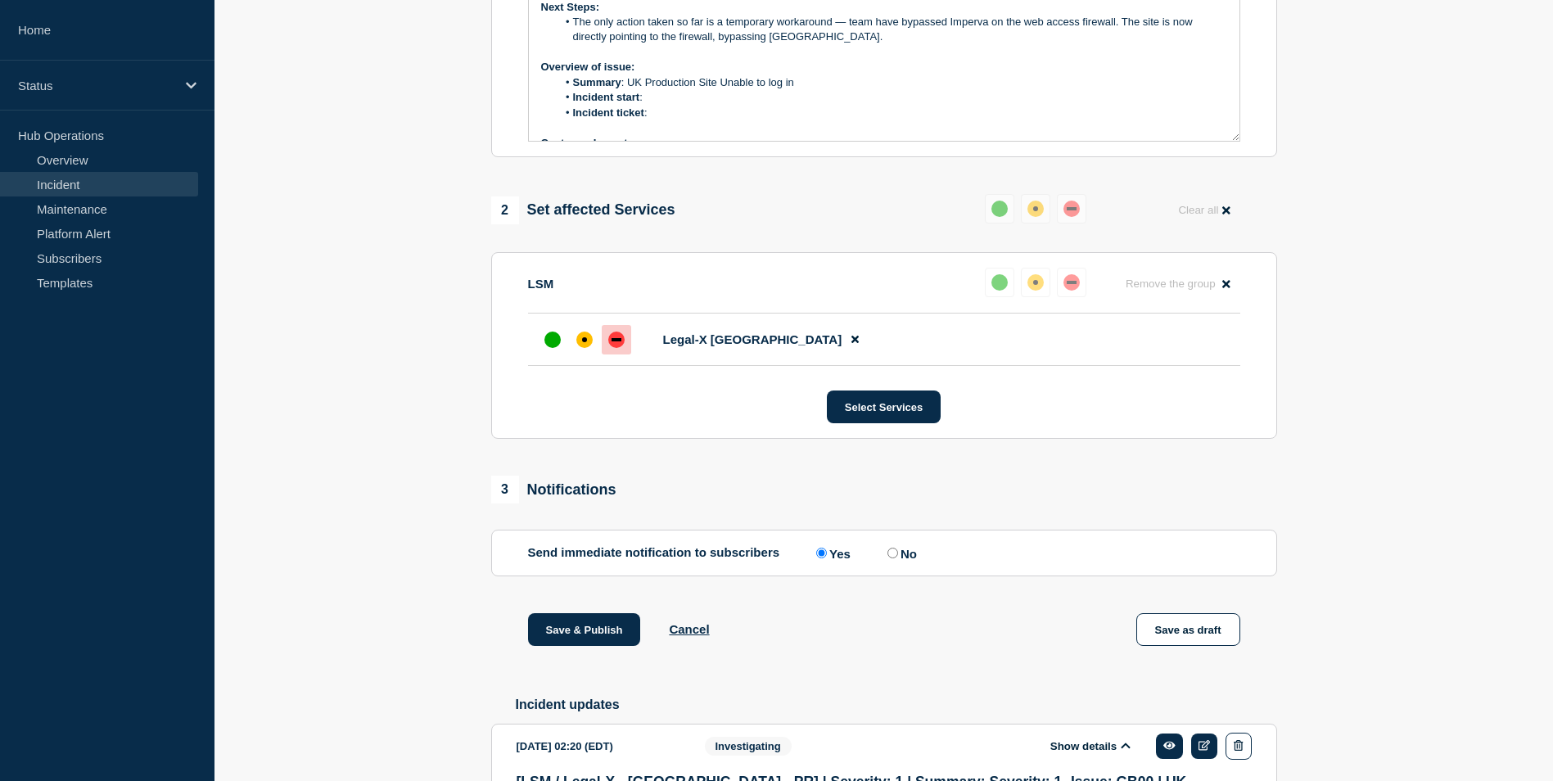
scroll to position [289, 0]
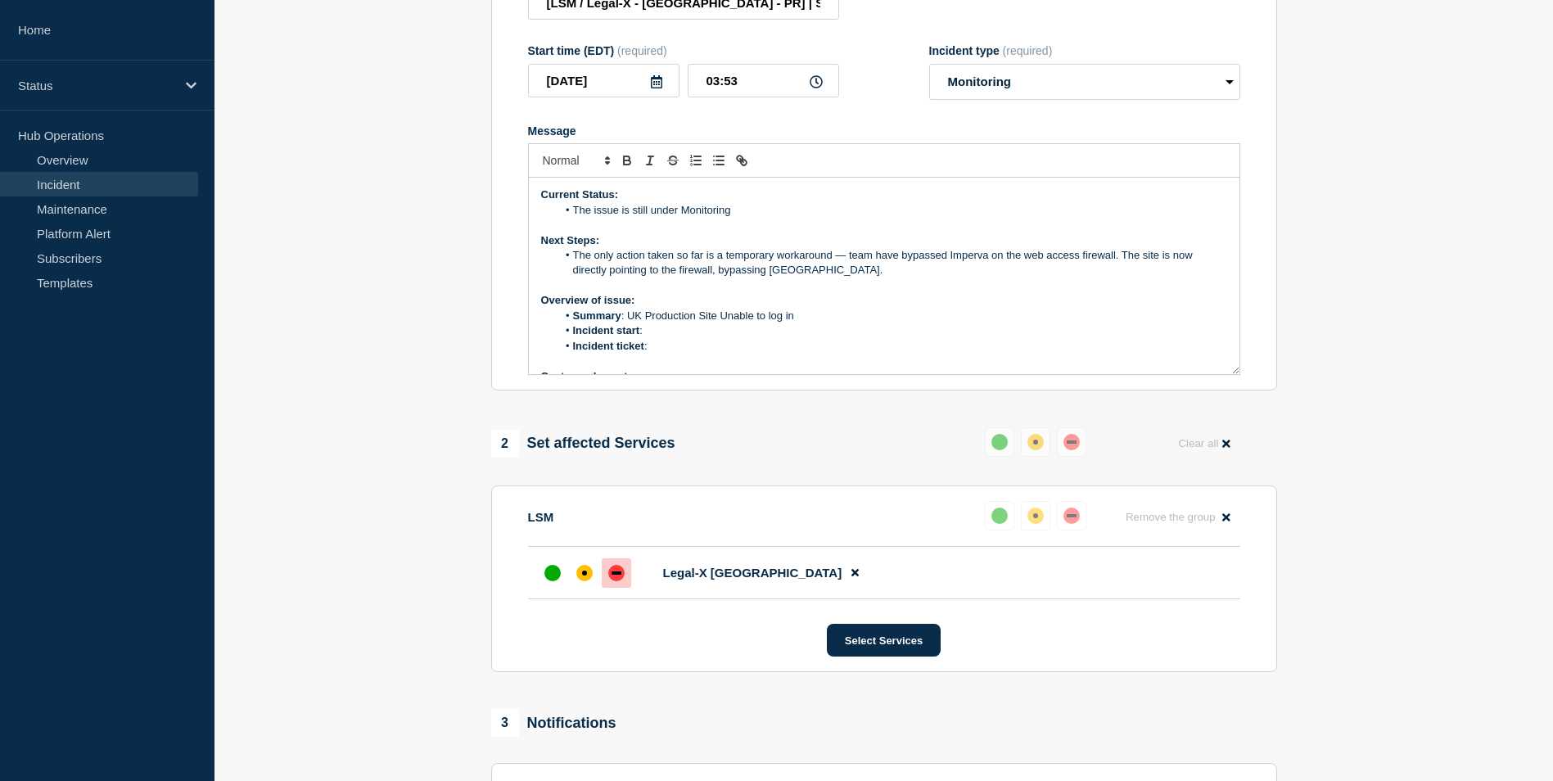
click at [668, 338] on li "Incident start :" at bounding box center [892, 330] width 671 height 15
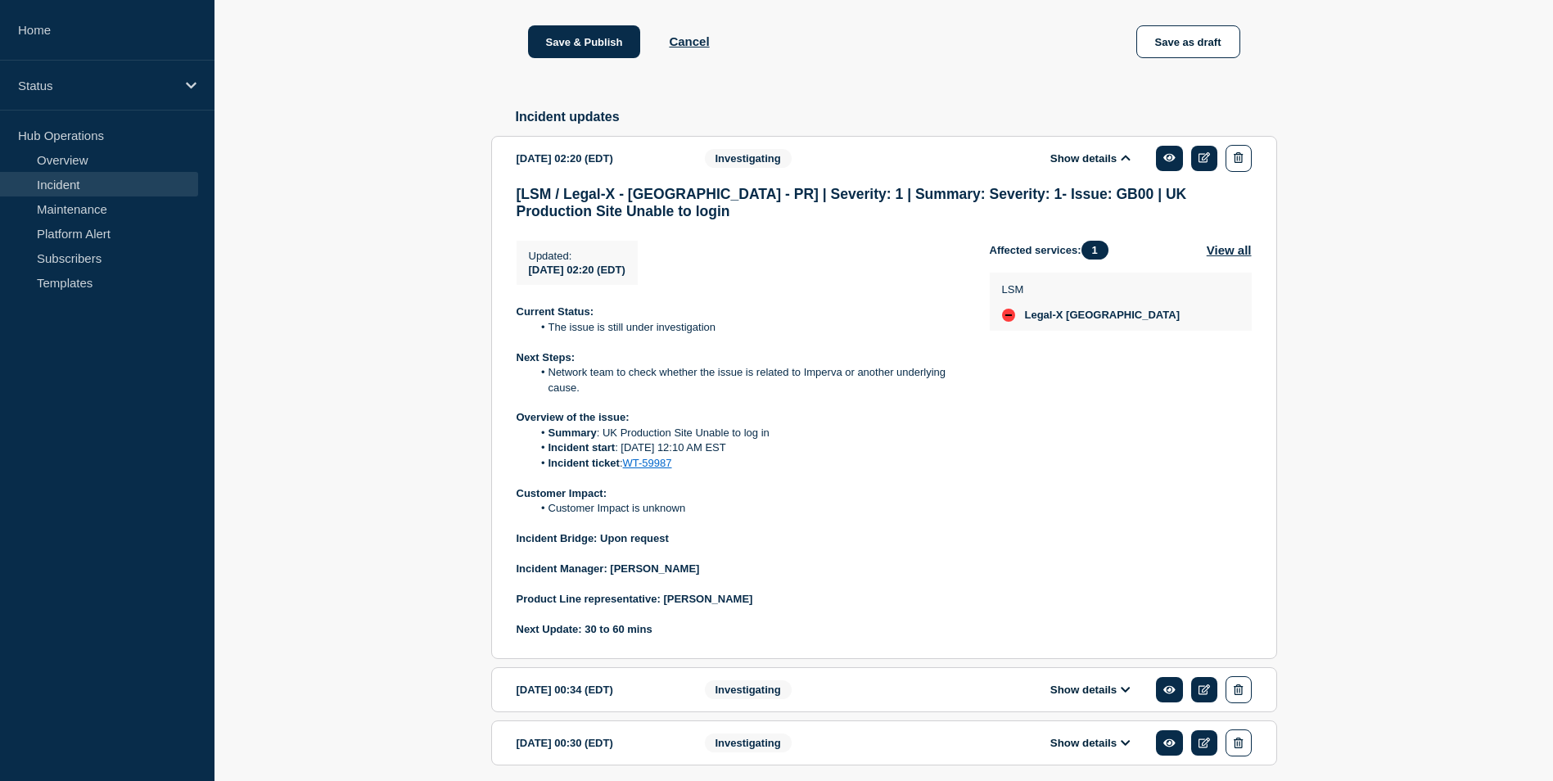
scroll to position [1190, 0]
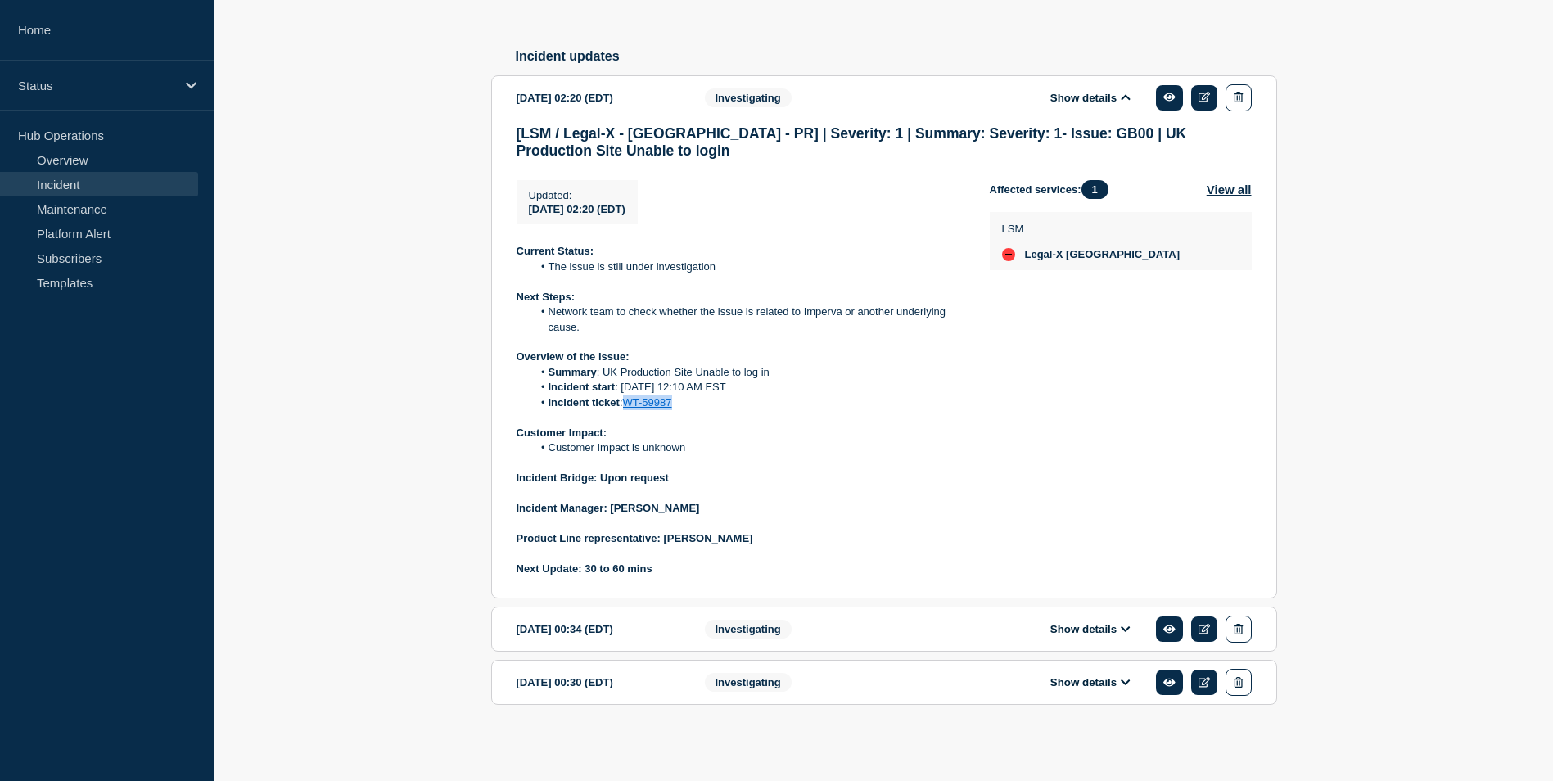
drag, startPoint x: 679, startPoint y: 403, endPoint x: 626, endPoint y: 406, distance: 53.3
click at [626, 406] on li "Incident ticket : WT-59987" at bounding box center [747, 402] width 431 height 15
copy link "WT-59987"
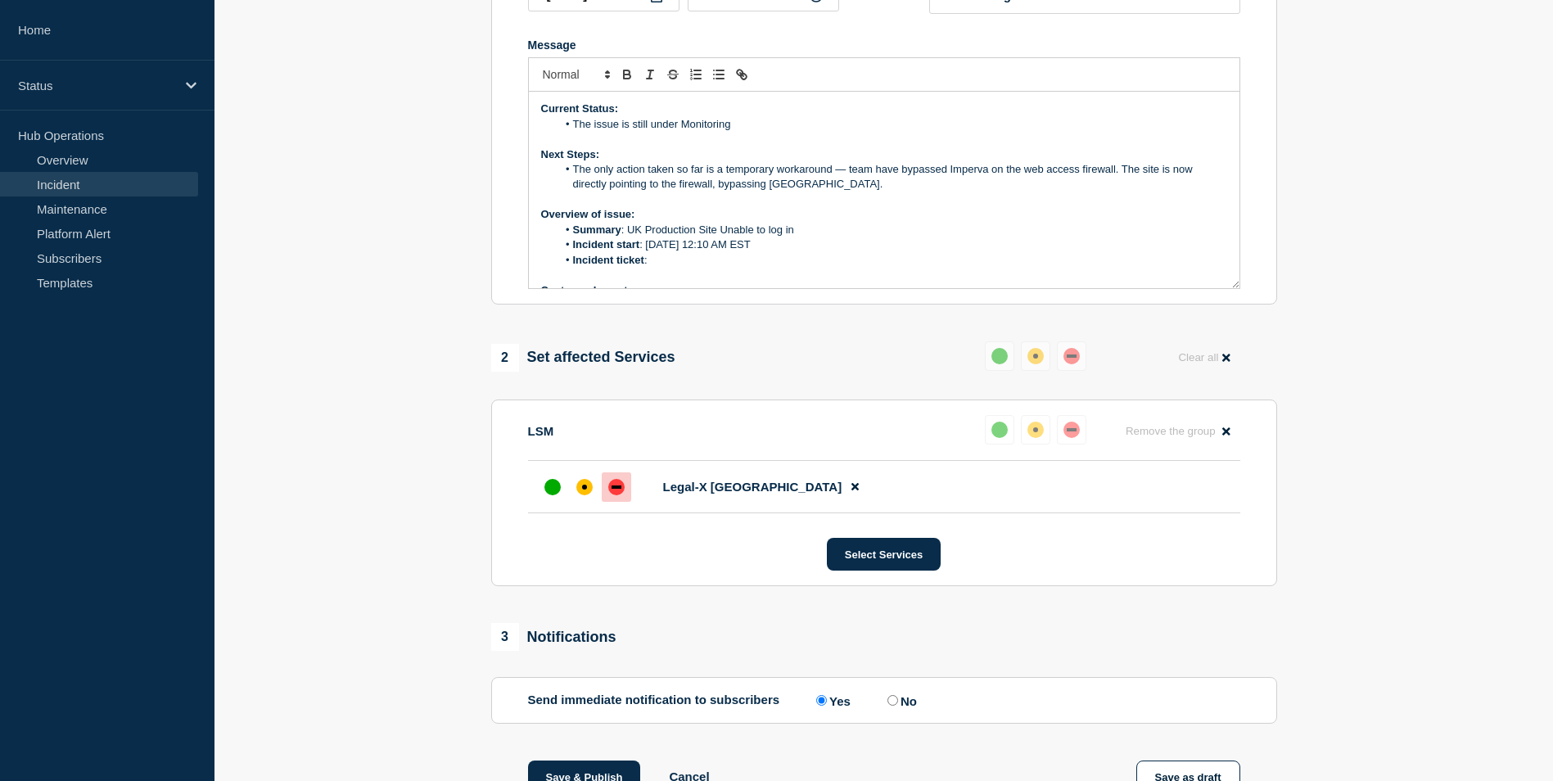
scroll to position [289, 0]
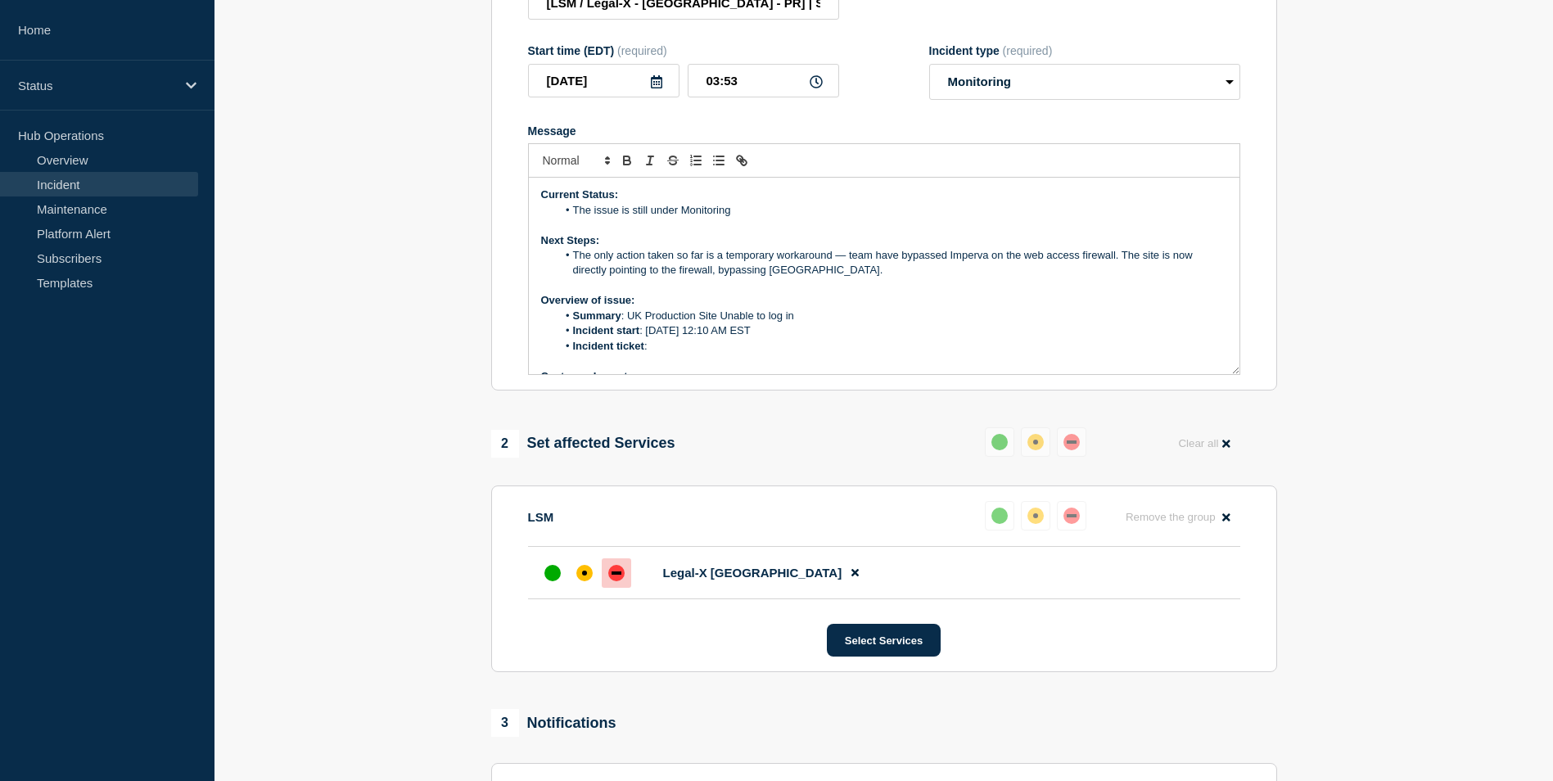
click at [662, 354] on li "Incident ticket :" at bounding box center [892, 346] width 671 height 15
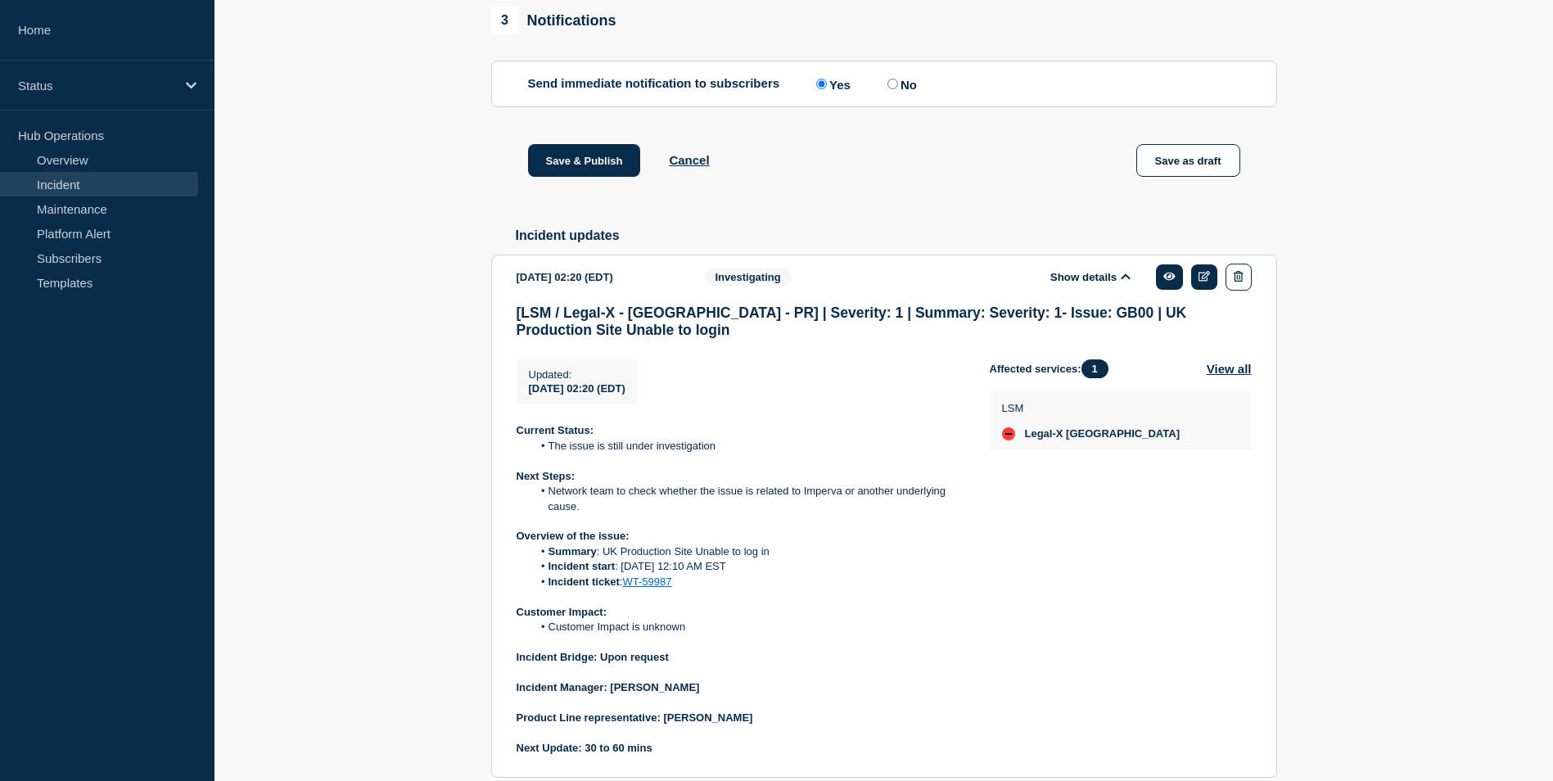
scroll to position [1108, 0]
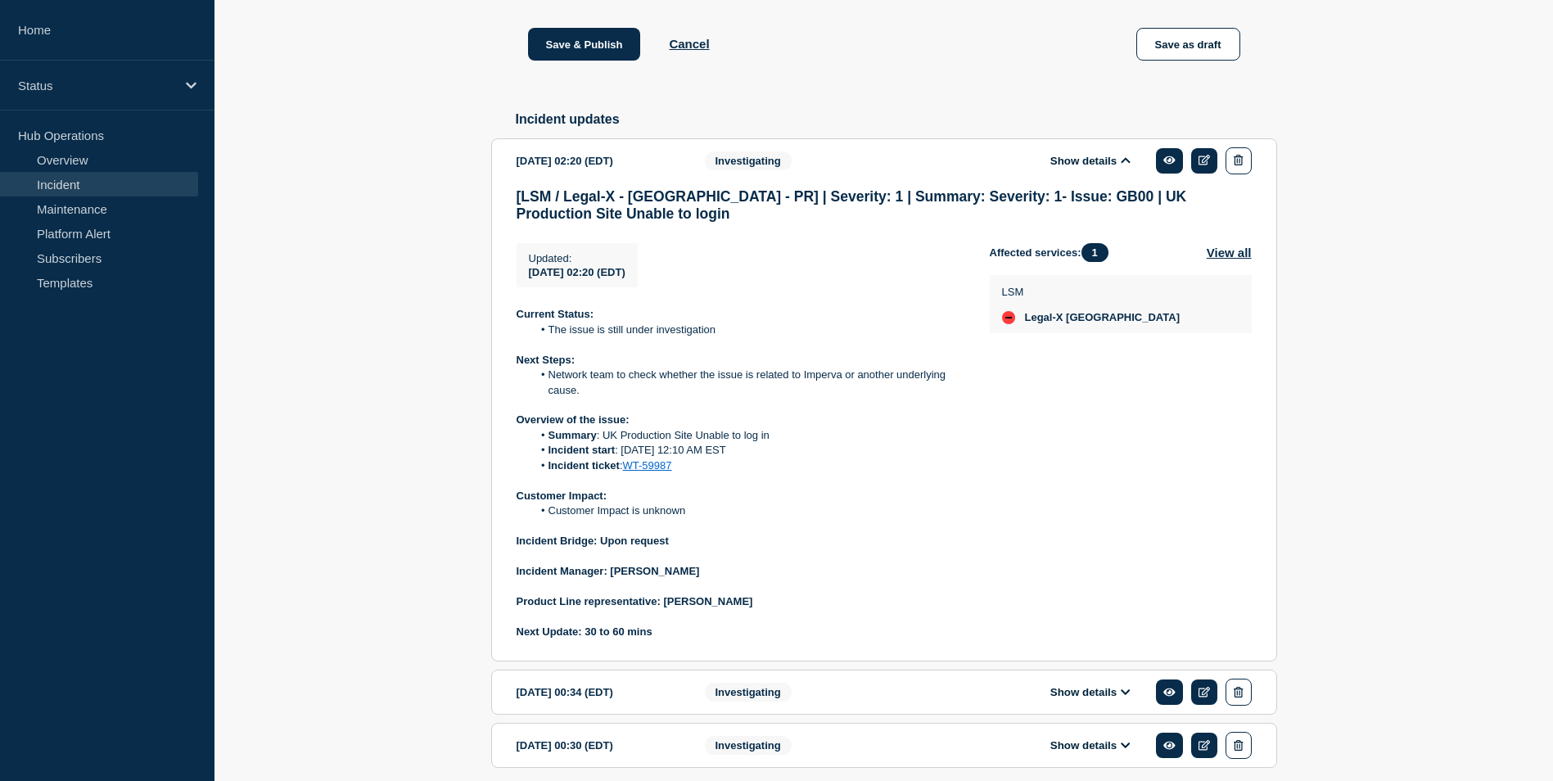
click at [551, 518] on li "Customer Impact is unknown" at bounding box center [747, 511] width 431 height 15
drag, startPoint x: 550, startPoint y: 527, endPoint x: 689, endPoint y: 531, distance: 139.2
click at [689, 518] on li "Customer Impact is unknown" at bounding box center [747, 511] width 431 height 15
copy li "Customer Impact is unknown"
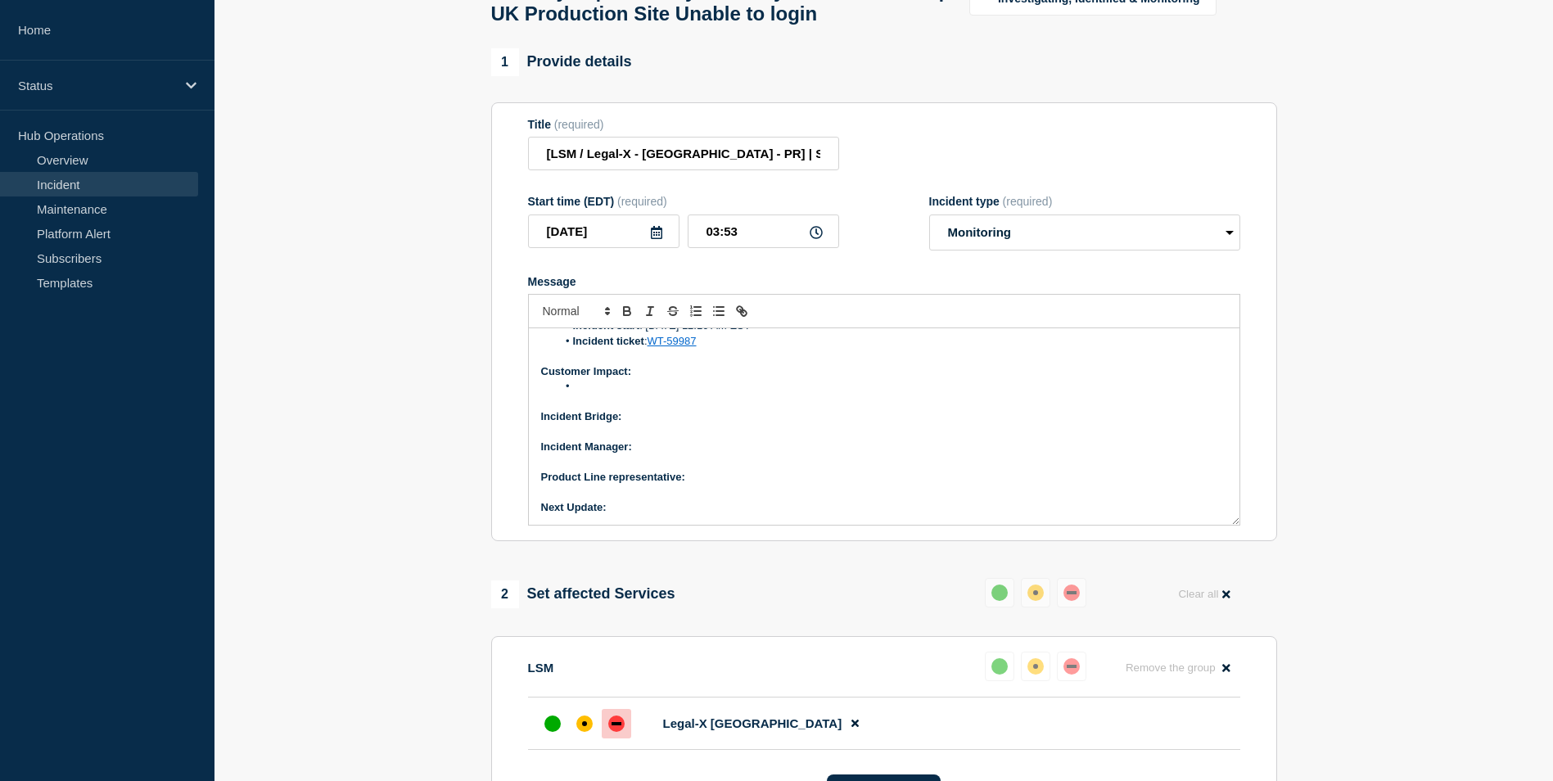
scroll to position [125, 0]
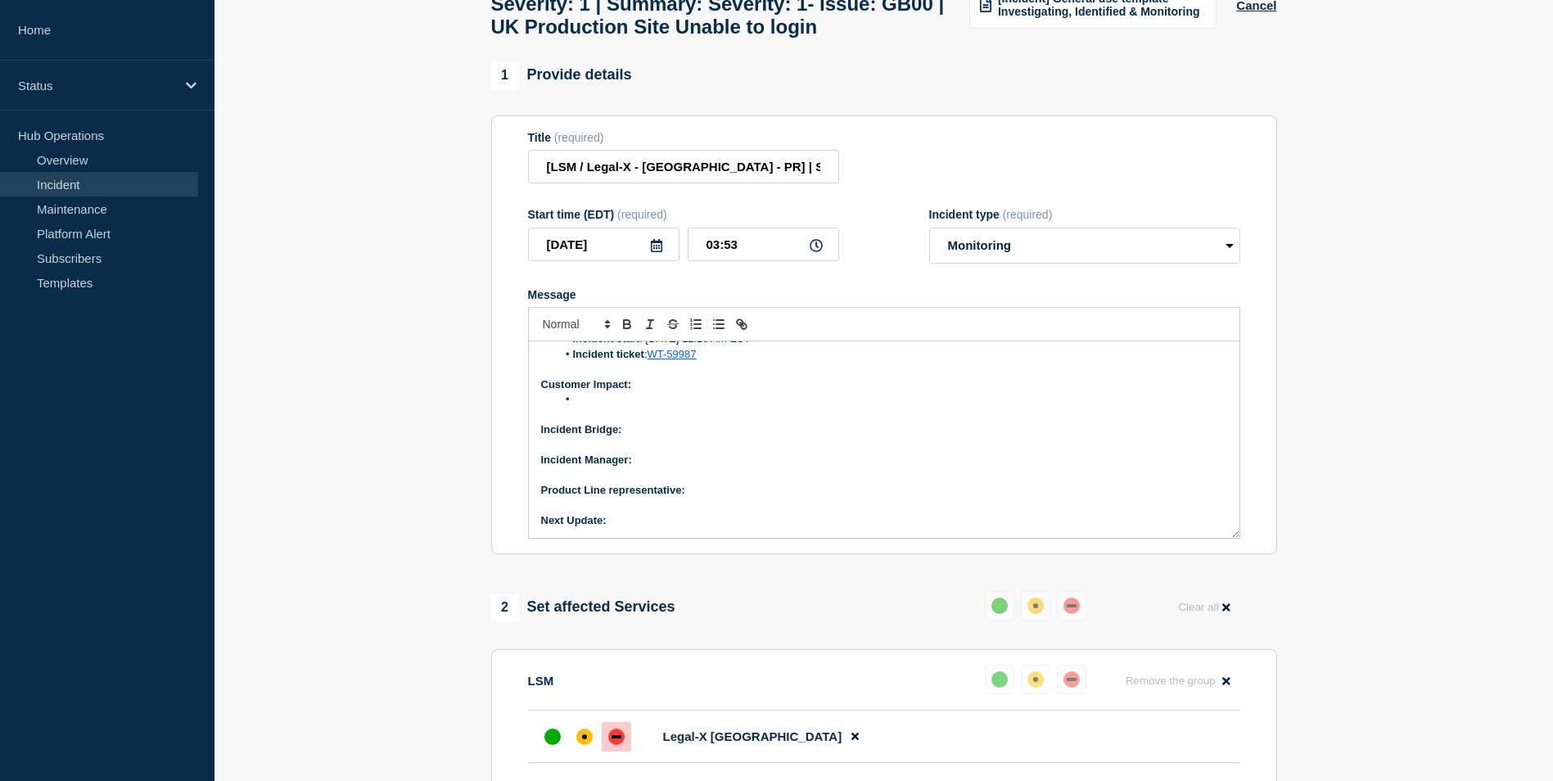
click at [599, 407] on li "Message" at bounding box center [892, 399] width 671 height 15
click at [535, 467] on div "Current Status: The issue is still under Monitoring Next Steps: The only action…" at bounding box center [884, 439] width 711 height 196
click at [589, 422] on li "Message" at bounding box center [892, 415] width 671 height 15
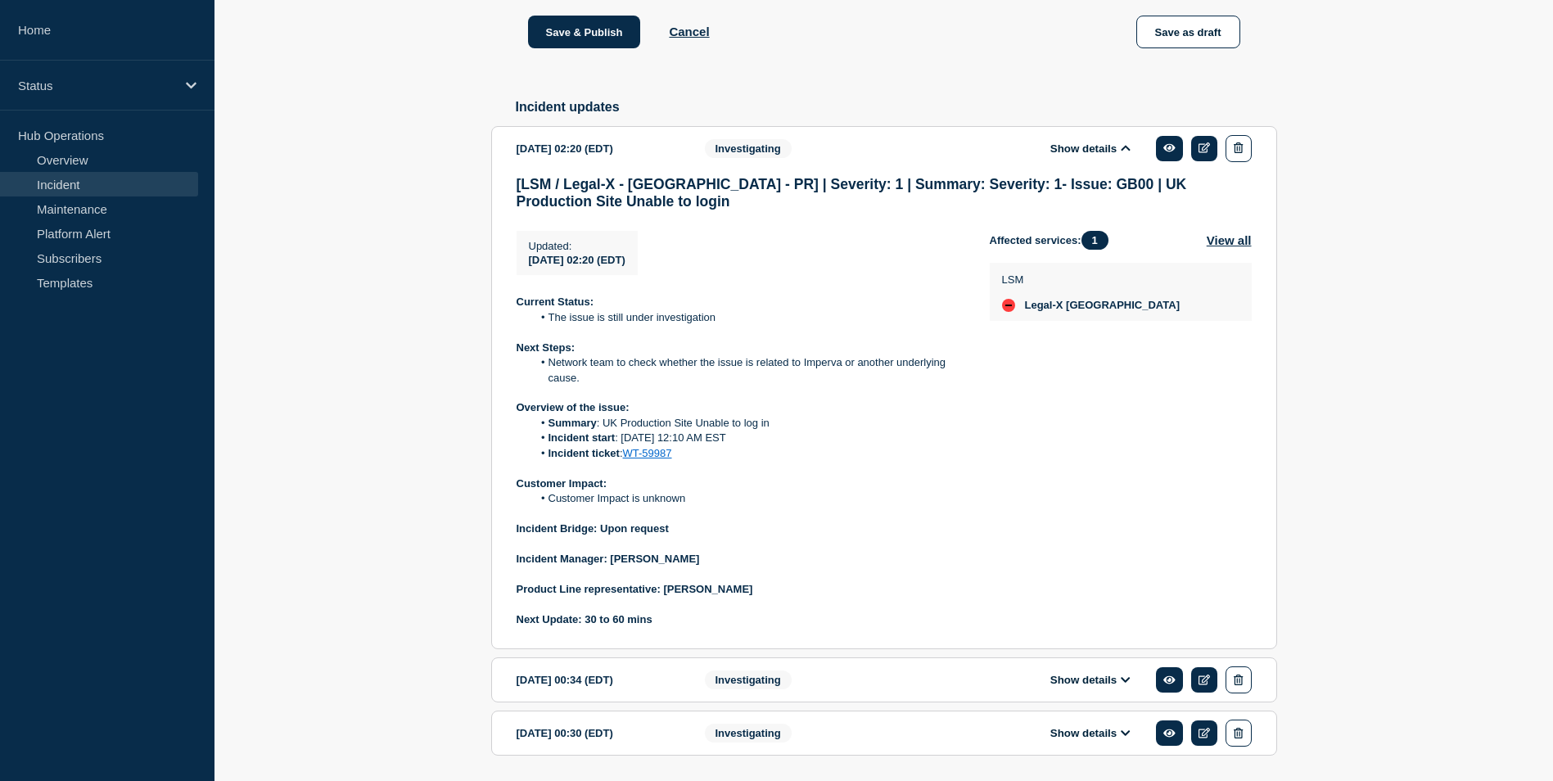
scroll to position [1190, 0]
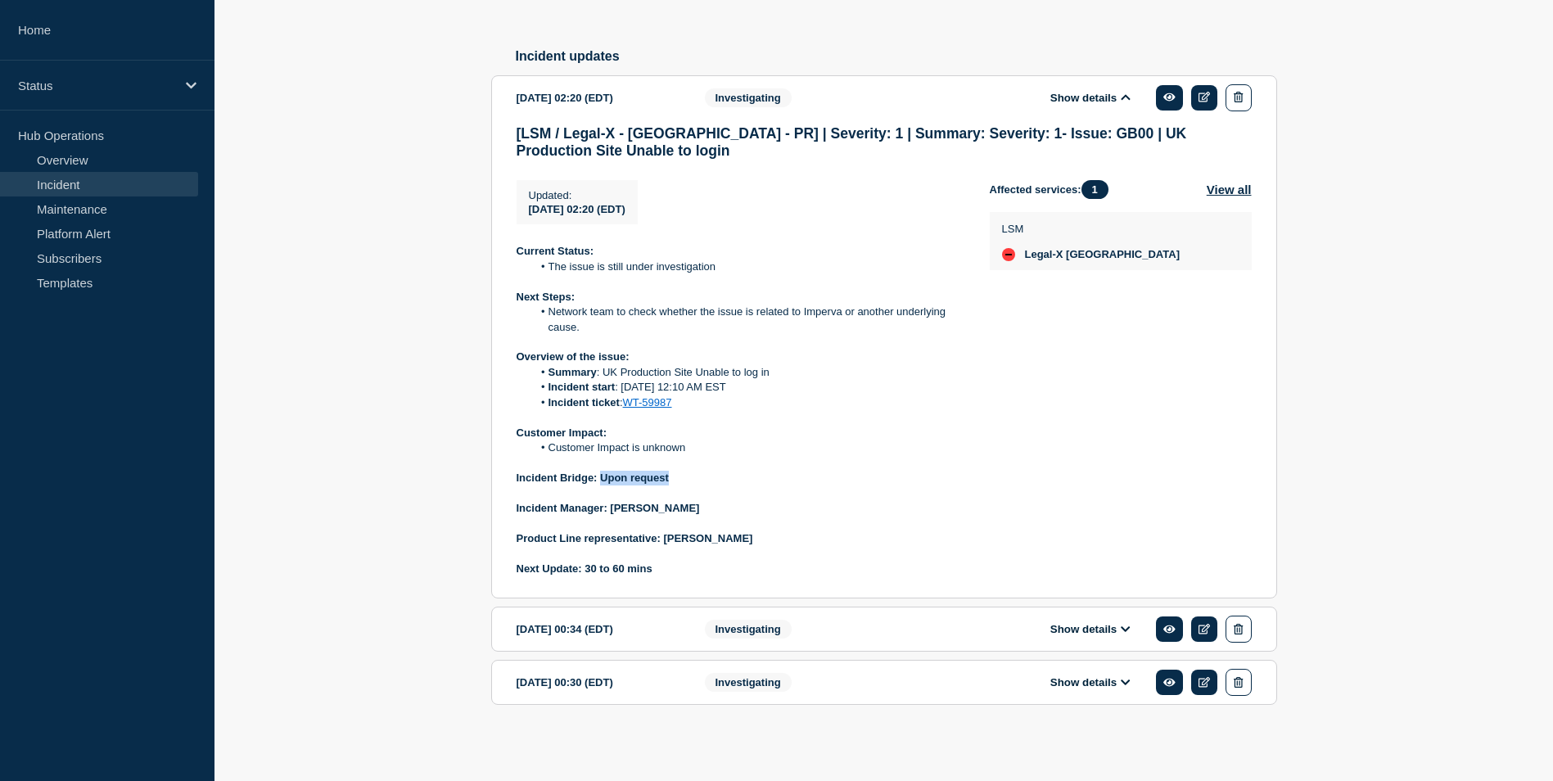
drag, startPoint x: 602, startPoint y: 476, endPoint x: 671, endPoint y: 481, distance: 69.0
click at [671, 481] on p "Incident Bridge: Upon request" at bounding box center [740, 478] width 447 height 15
copy strong "Upon request"
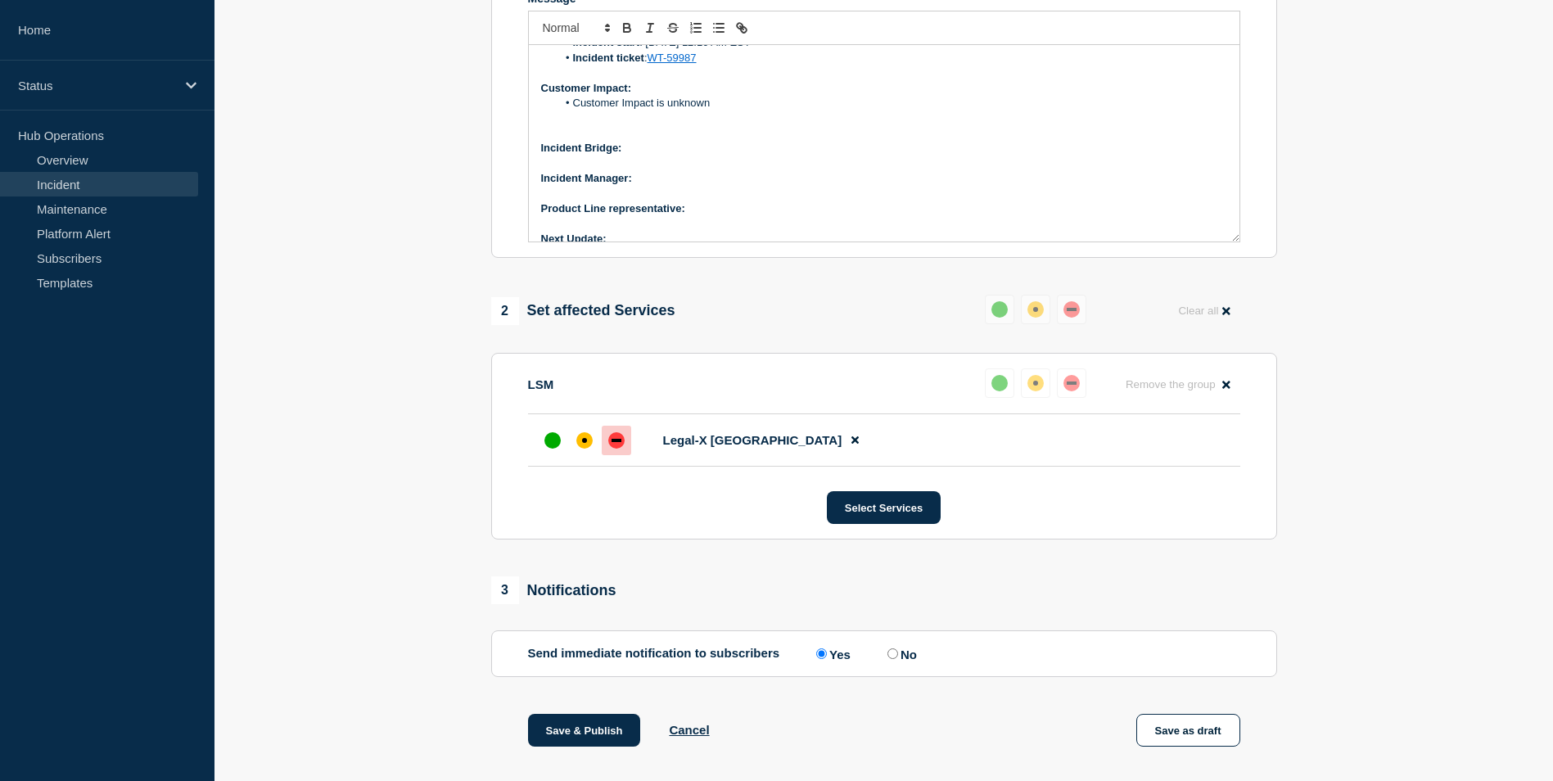
scroll to position [289, 0]
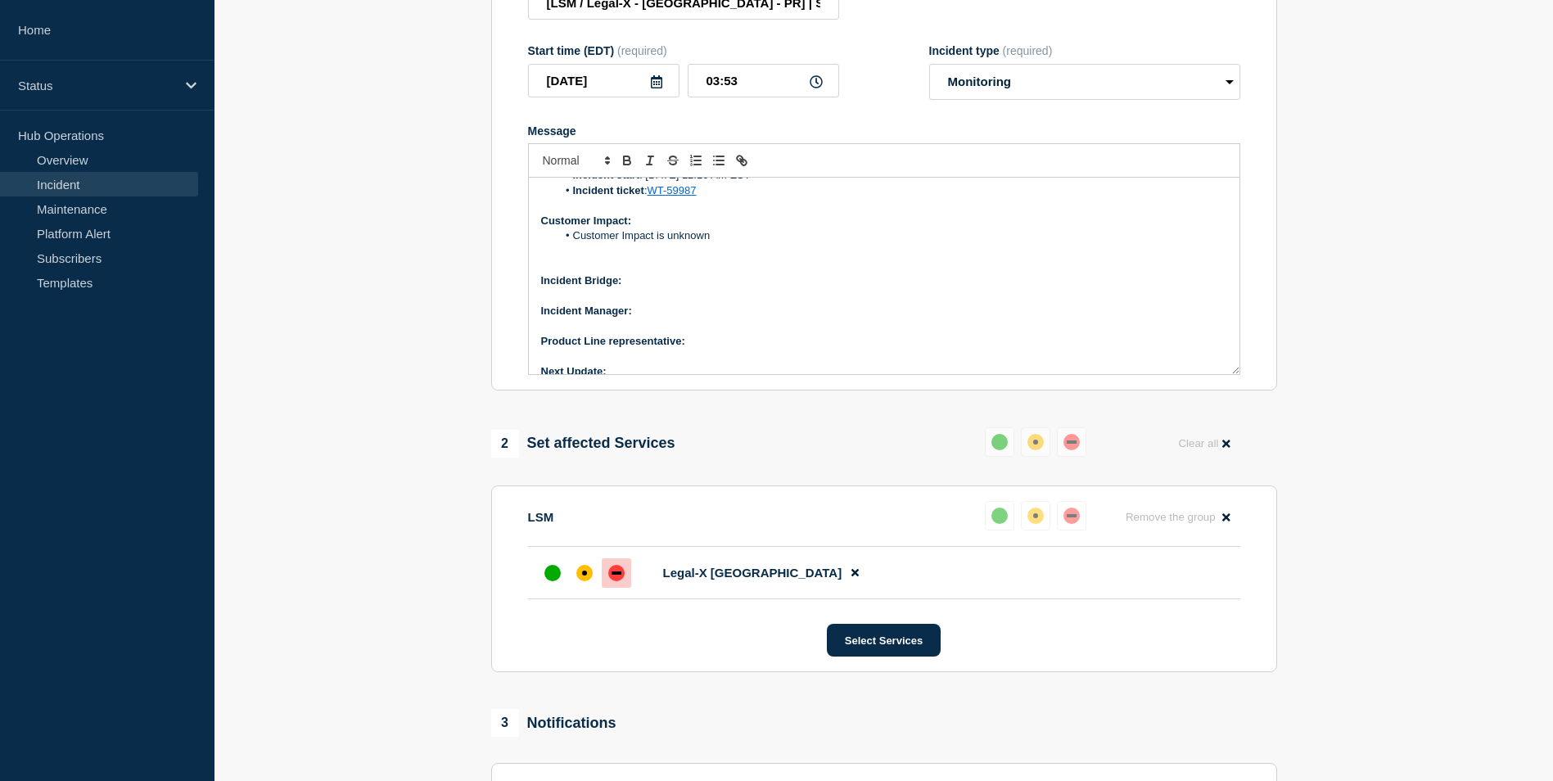
click at [631, 288] on p "Incident Bridge:" at bounding box center [884, 280] width 686 height 15
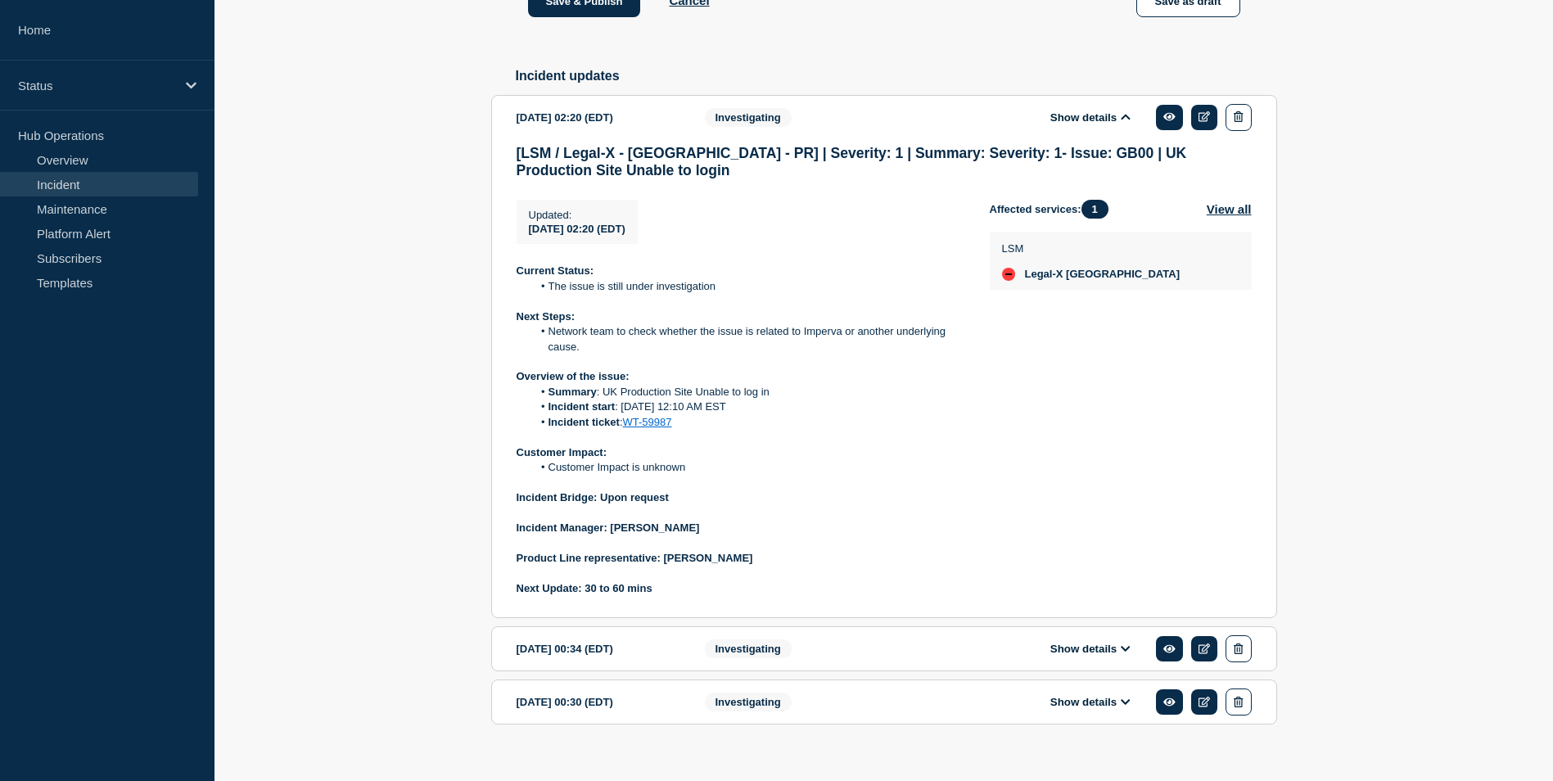
scroll to position [1190, 0]
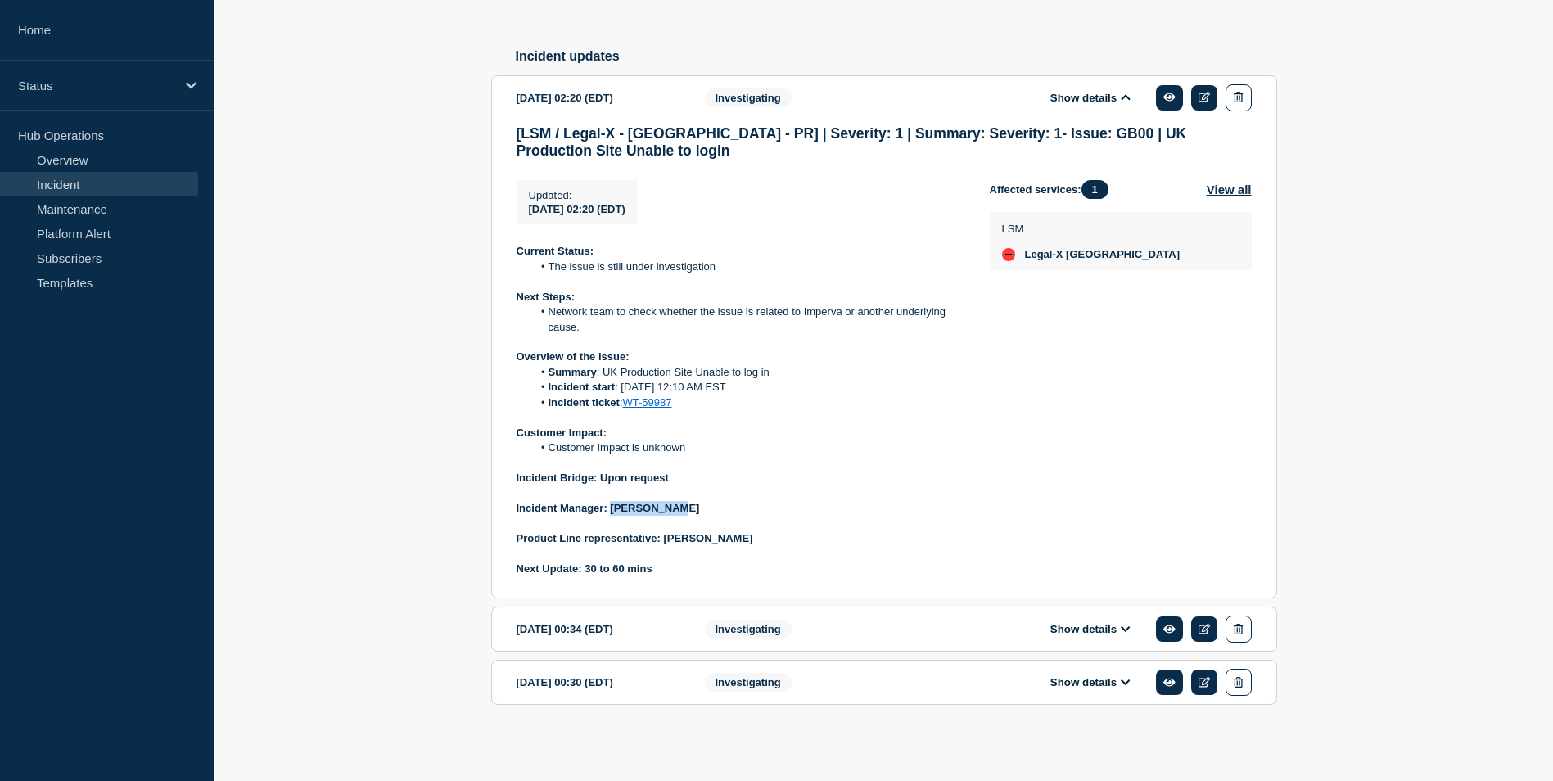
drag, startPoint x: 612, startPoint y: 508, endPoint x: 675, endPoint y: 508, distance: 63.9
click at [675, 508] on p "Incident Manager: Sweta Swain" at bounding box center [740, 508] width 447 height 15
copy strong "Sweta Swain"
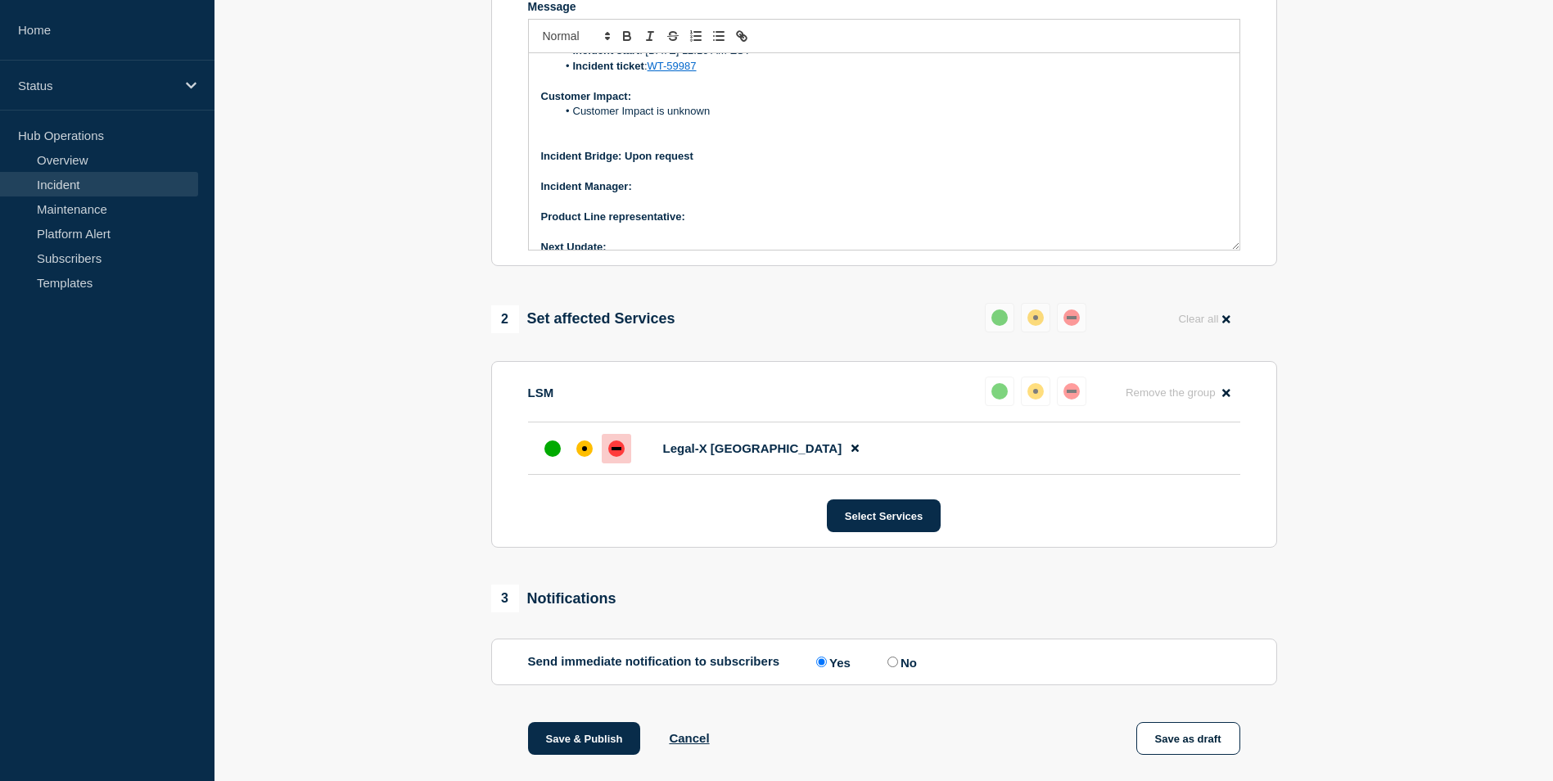
scroll to position [207, 0]
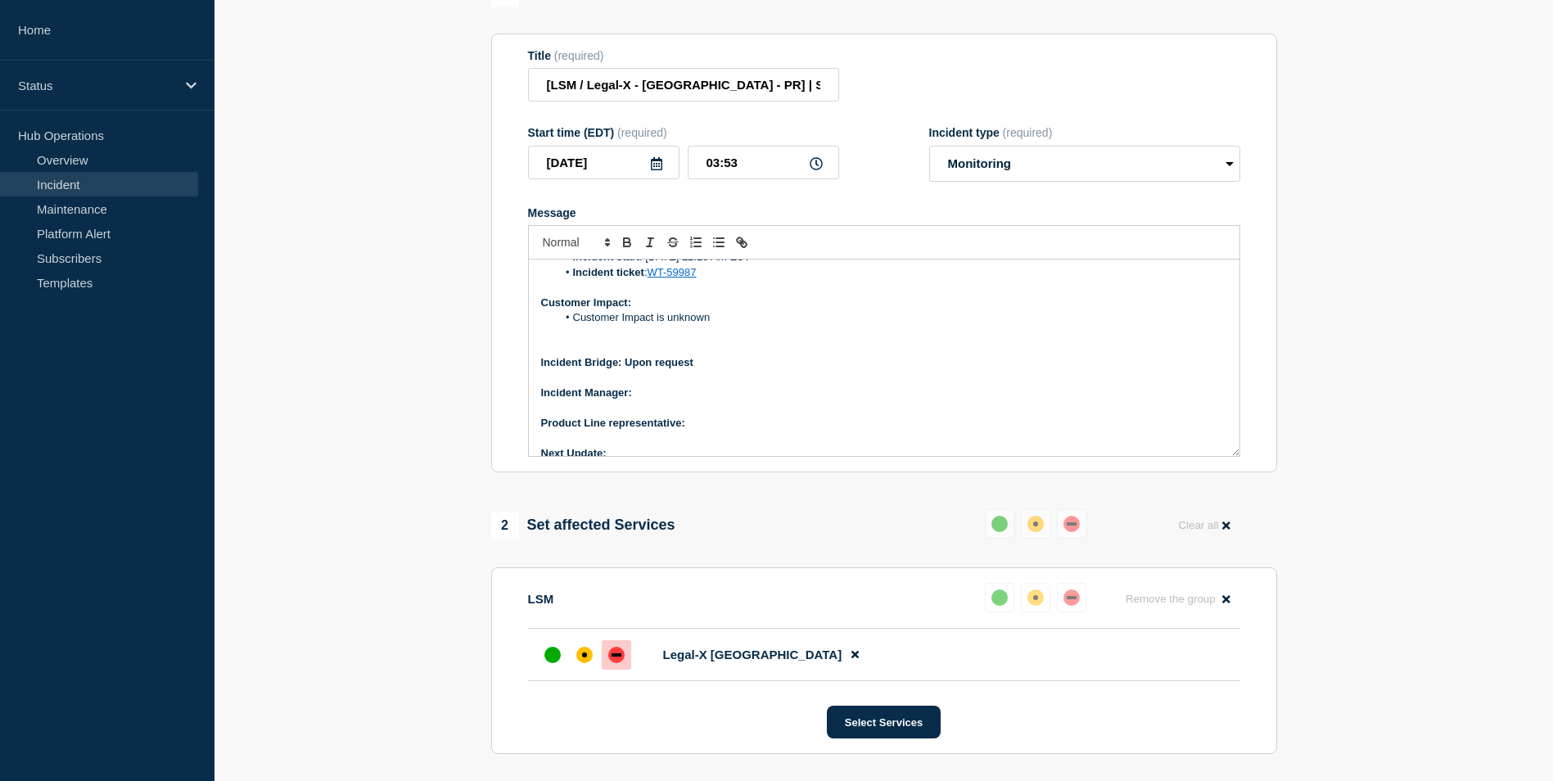
click at [642, 400] on p "Incident Manager:" at bounding box center [884, 393] width 686 height 15
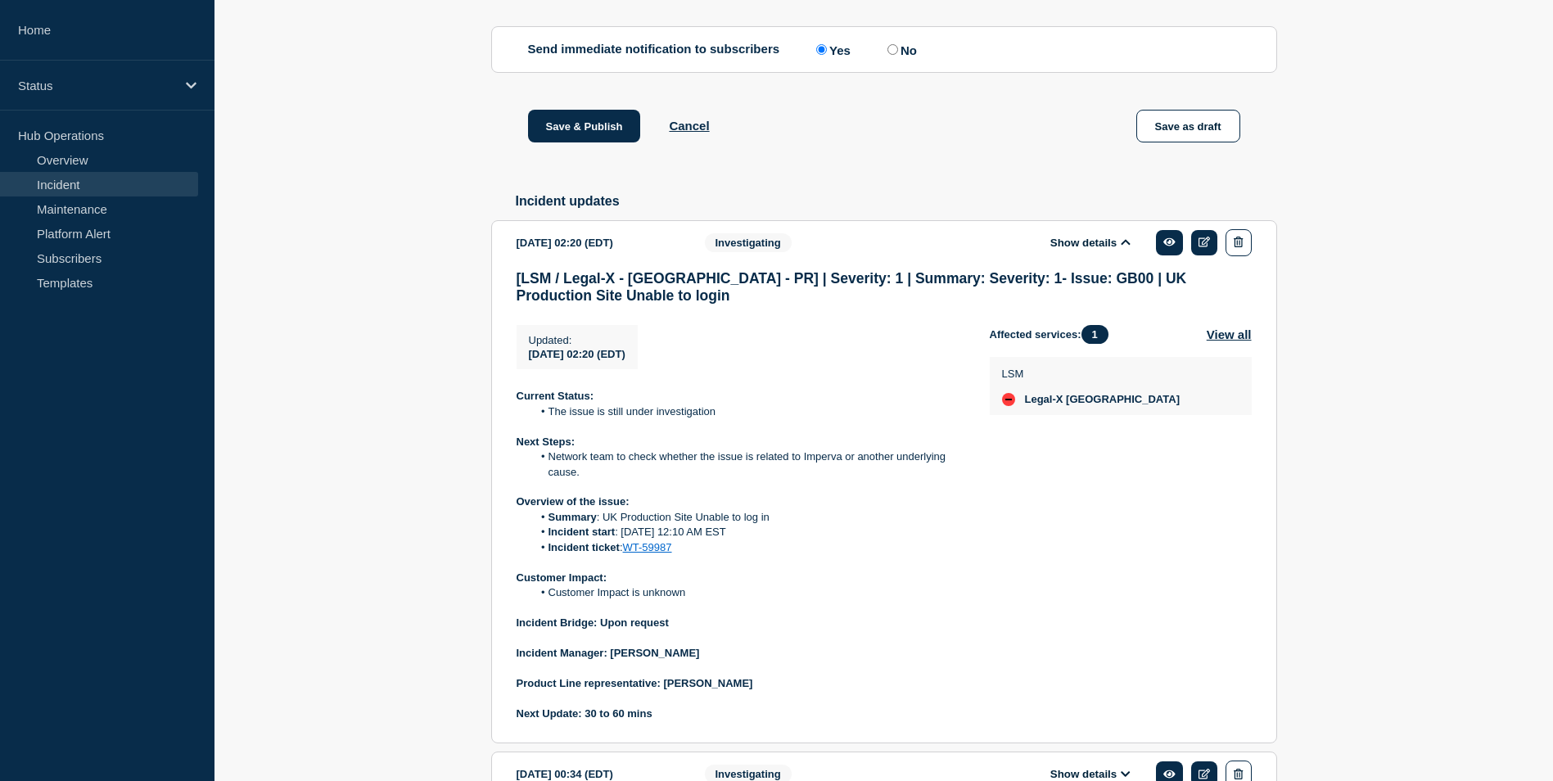
scroll to position [1190, 0]
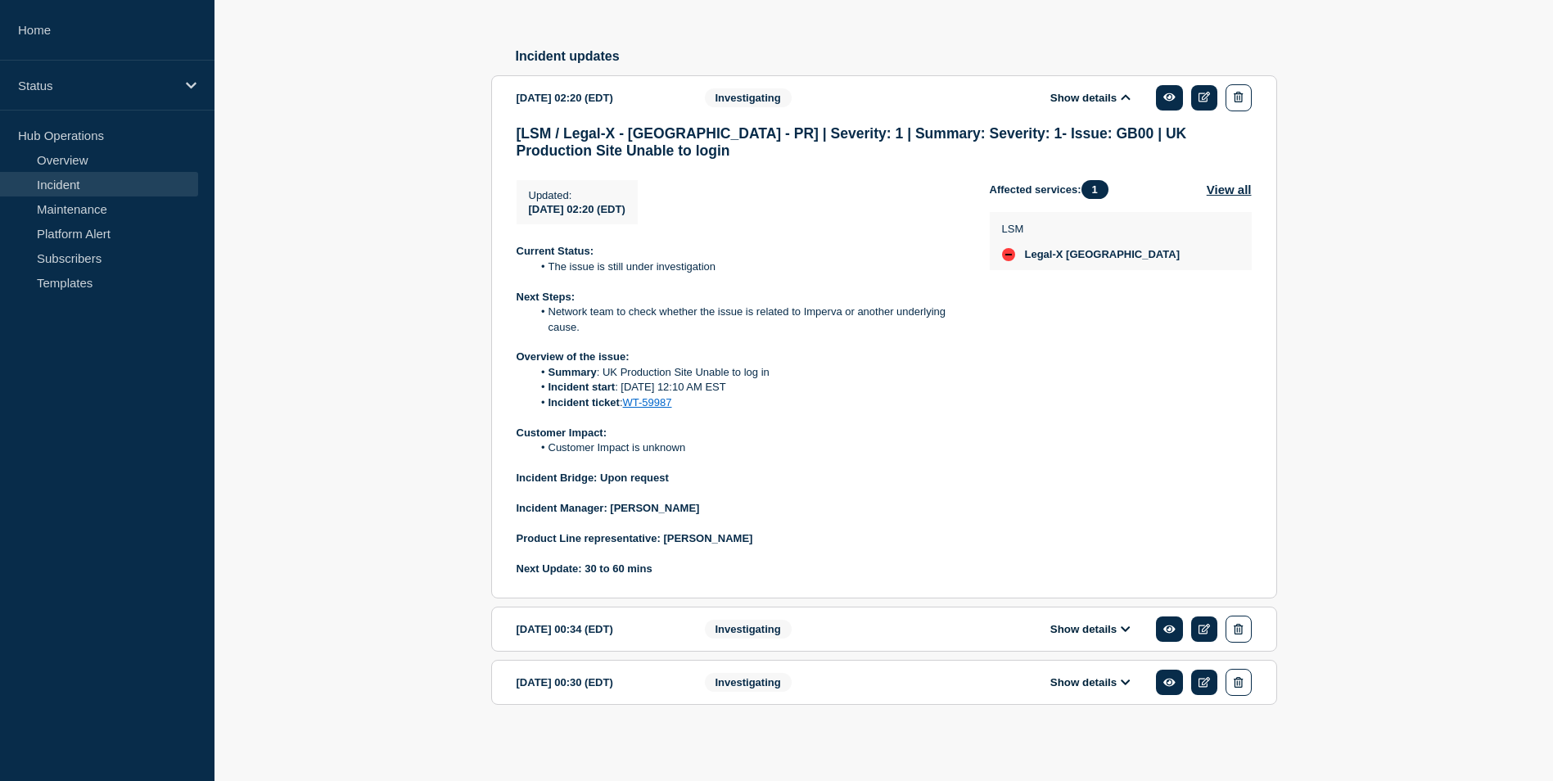
drag, startPoint x: 662, startPoint y: 537, endPoint x: 757, endPoint y: 531, distance: 94.3
click at [757, 531] on p "Product Line representative: Vivek Gadiraju" at bounding box center [740, 538] width 447 height 15
copy strong "Vivek Gadiraju"
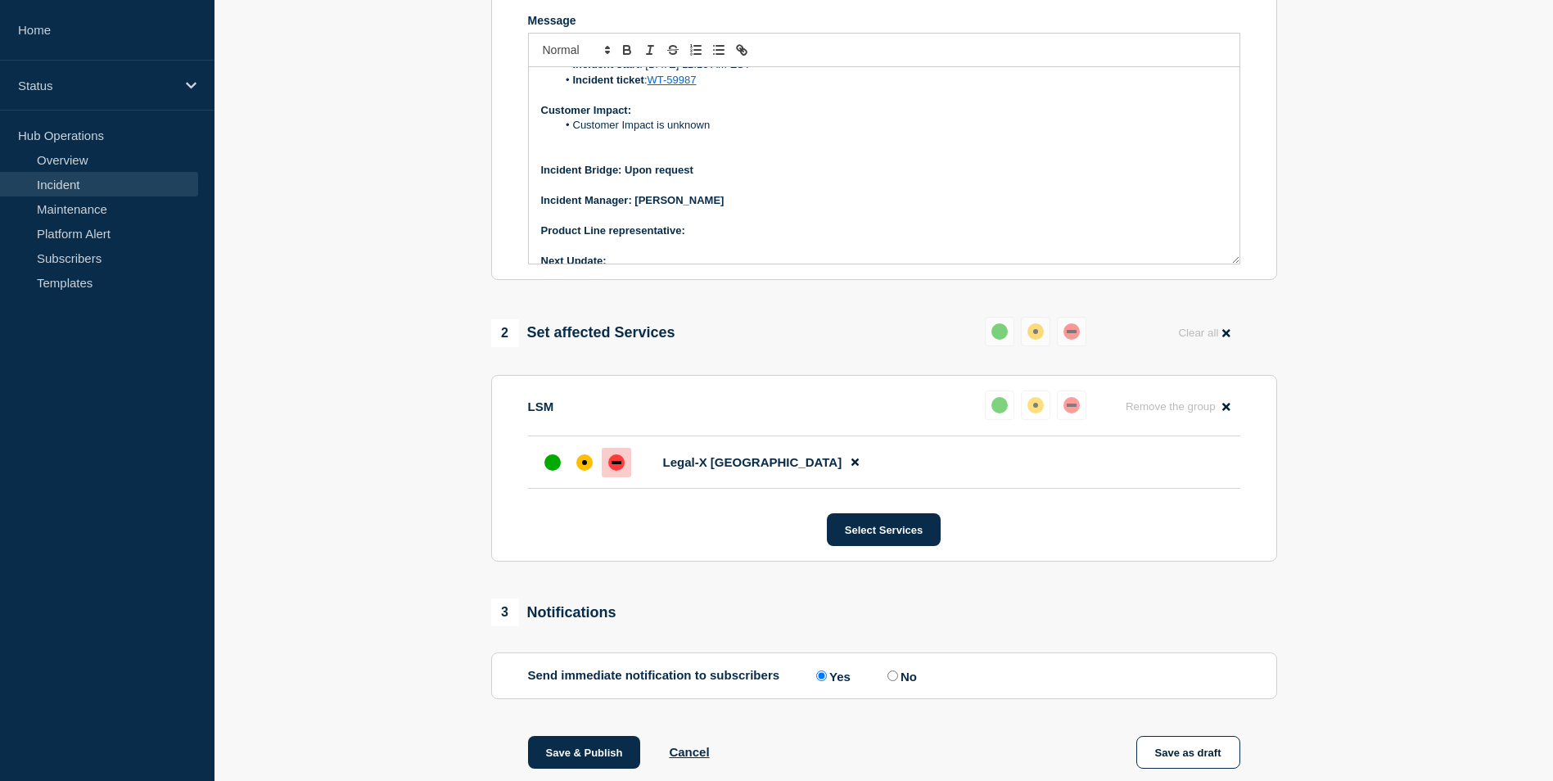
scroll to position [289, 0]
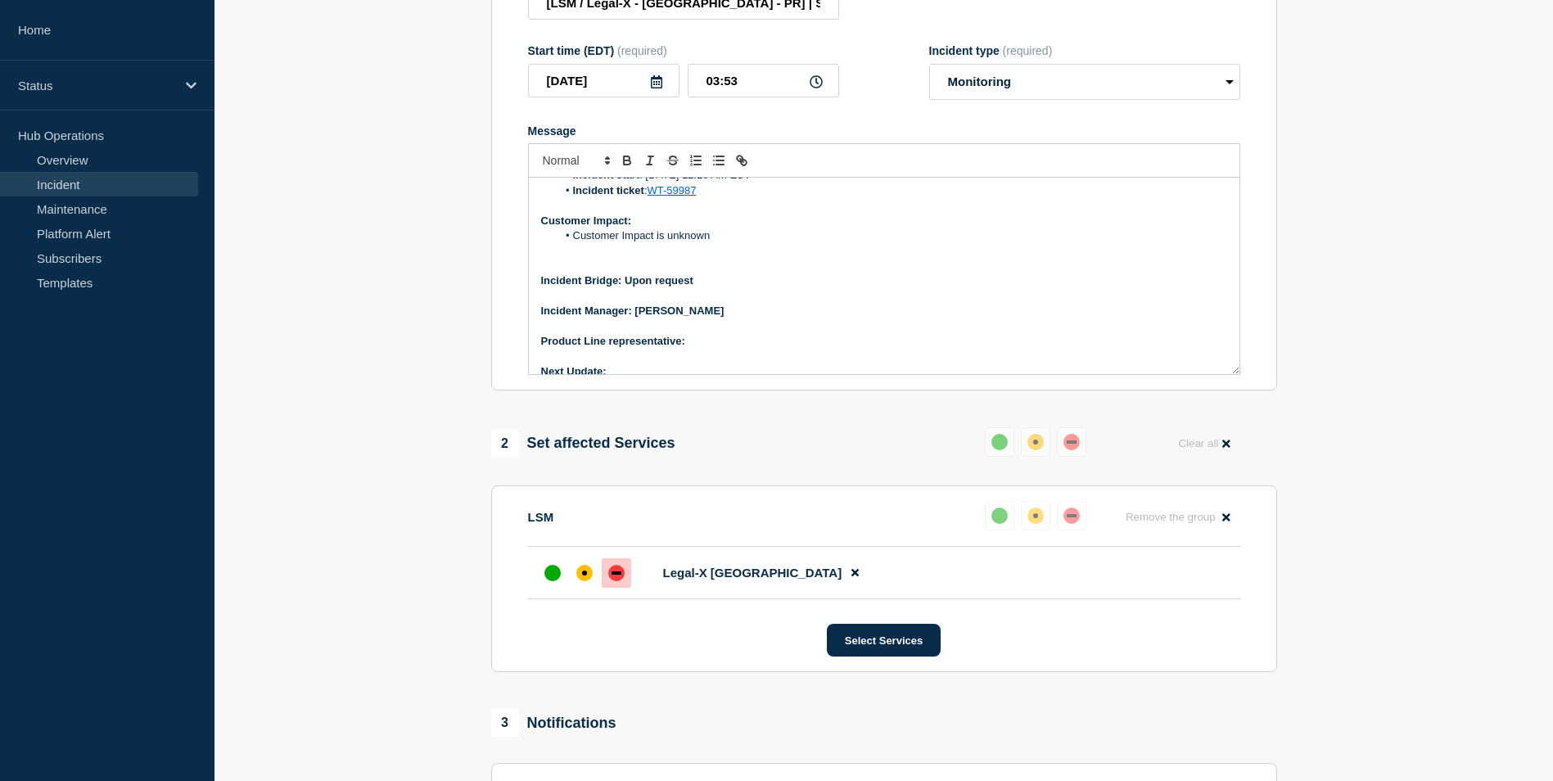
click at [707, 348] on p "Product Line representative:" at bounding box center [884, 341] width 686 height 15
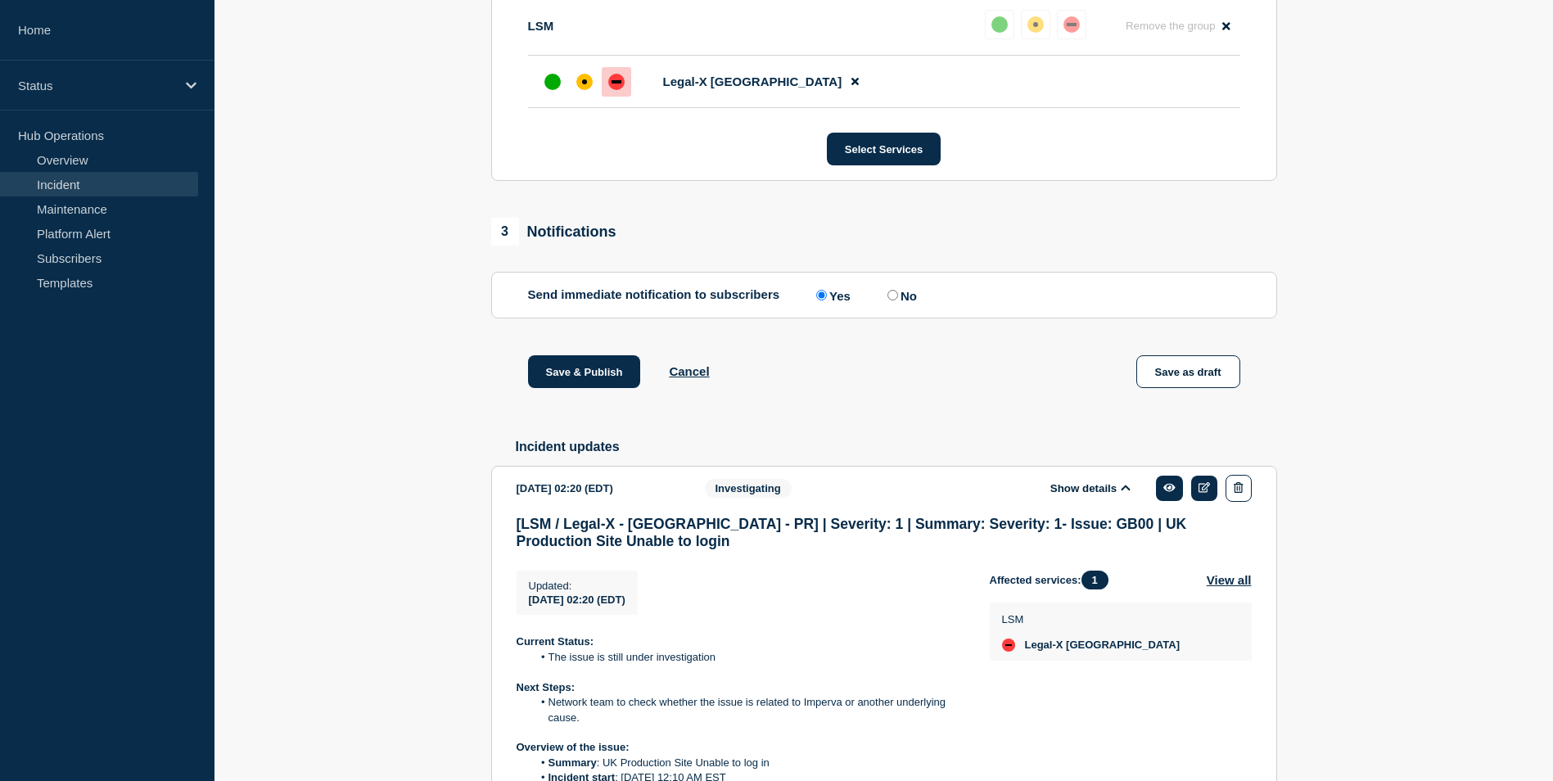
scroll to position [1108, 0]
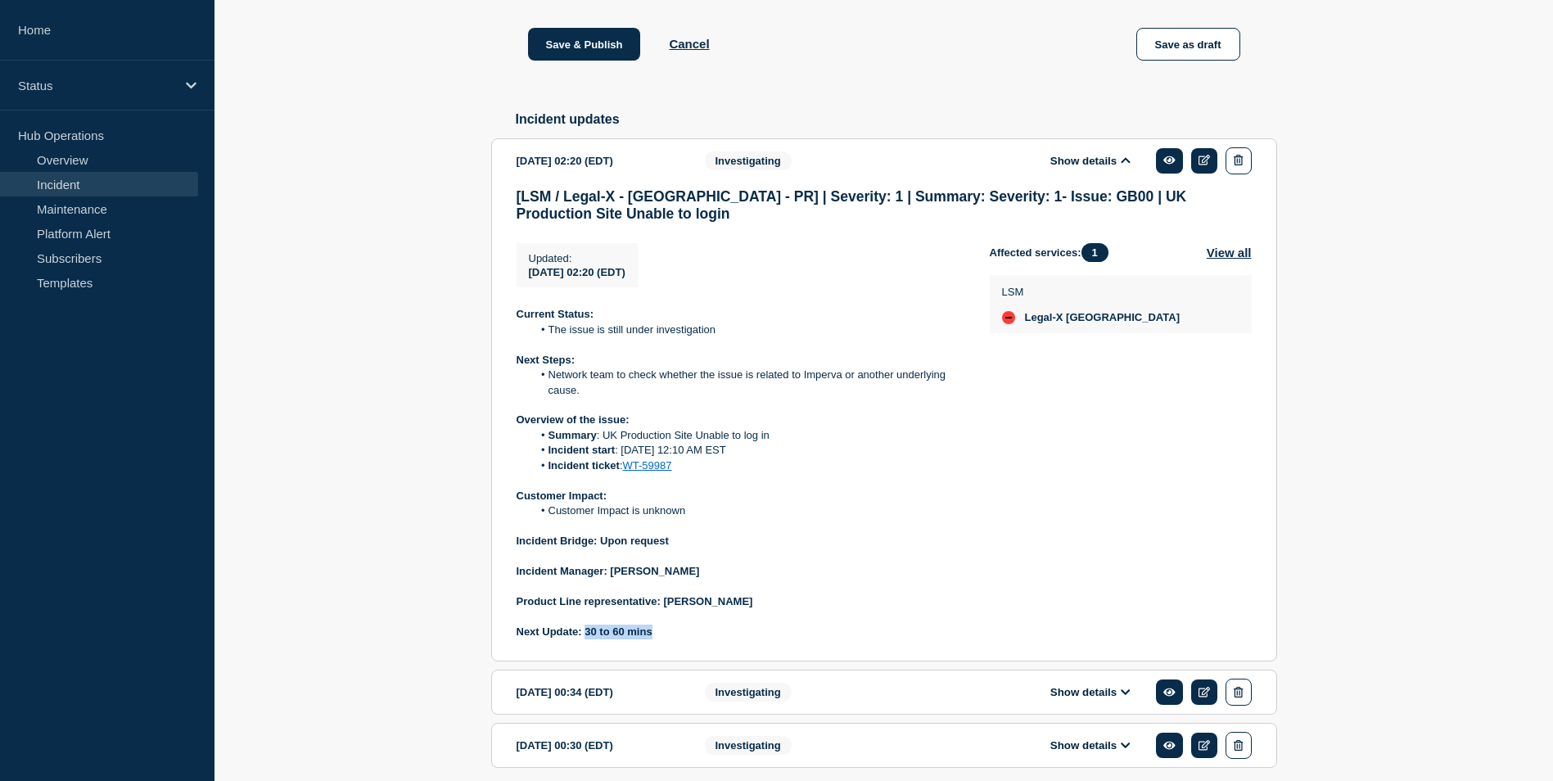
drag, startPoint x: 586, startPoint y: 649, endPoint x: 679, endPoint y: 655, distance: 92.7
click at [679, 639] on p "Next Update: 30 to 60 mins" at bounding box center [740, 632] width 447 height 15
copy strong "30 to 60 mins"
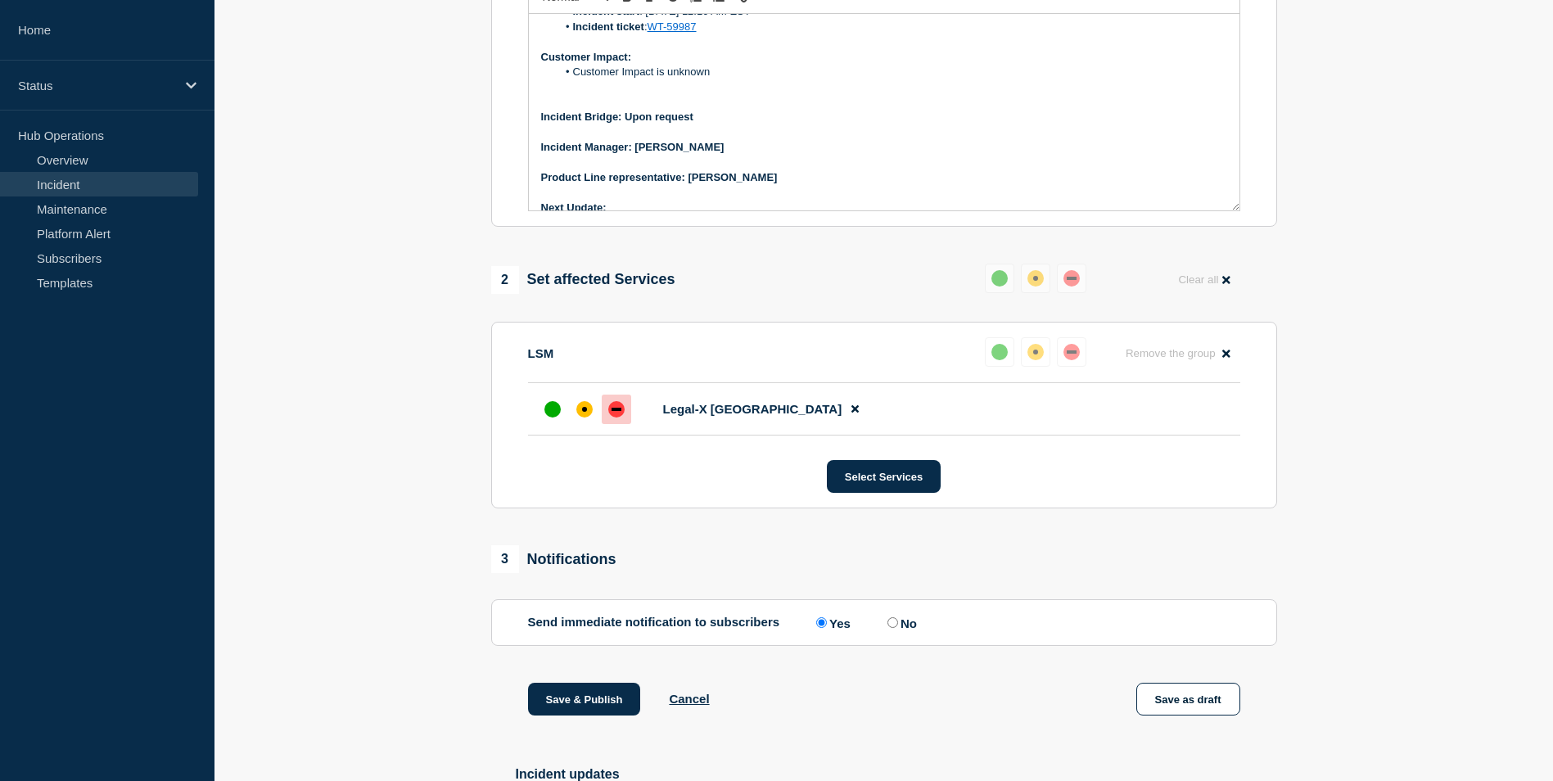
scroll to position [170, 0]
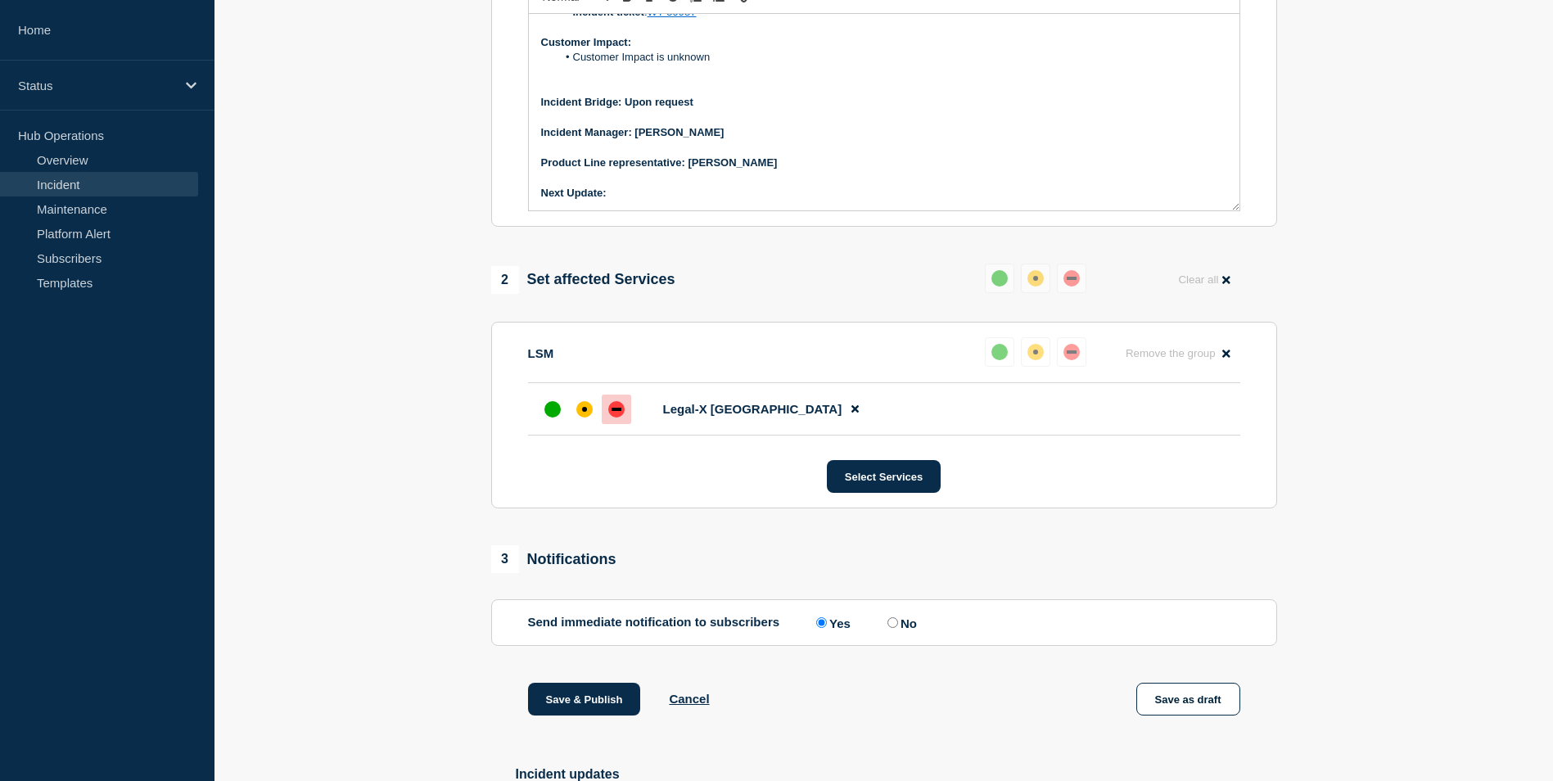
click at [641, 201] on p "Next Update:" at bounding box center [884, 193] width 686 height 15
click at [647, 199] on strong "Next Update: 30 to 60 mins" at bounding box center [609, 193] width 136 height 12
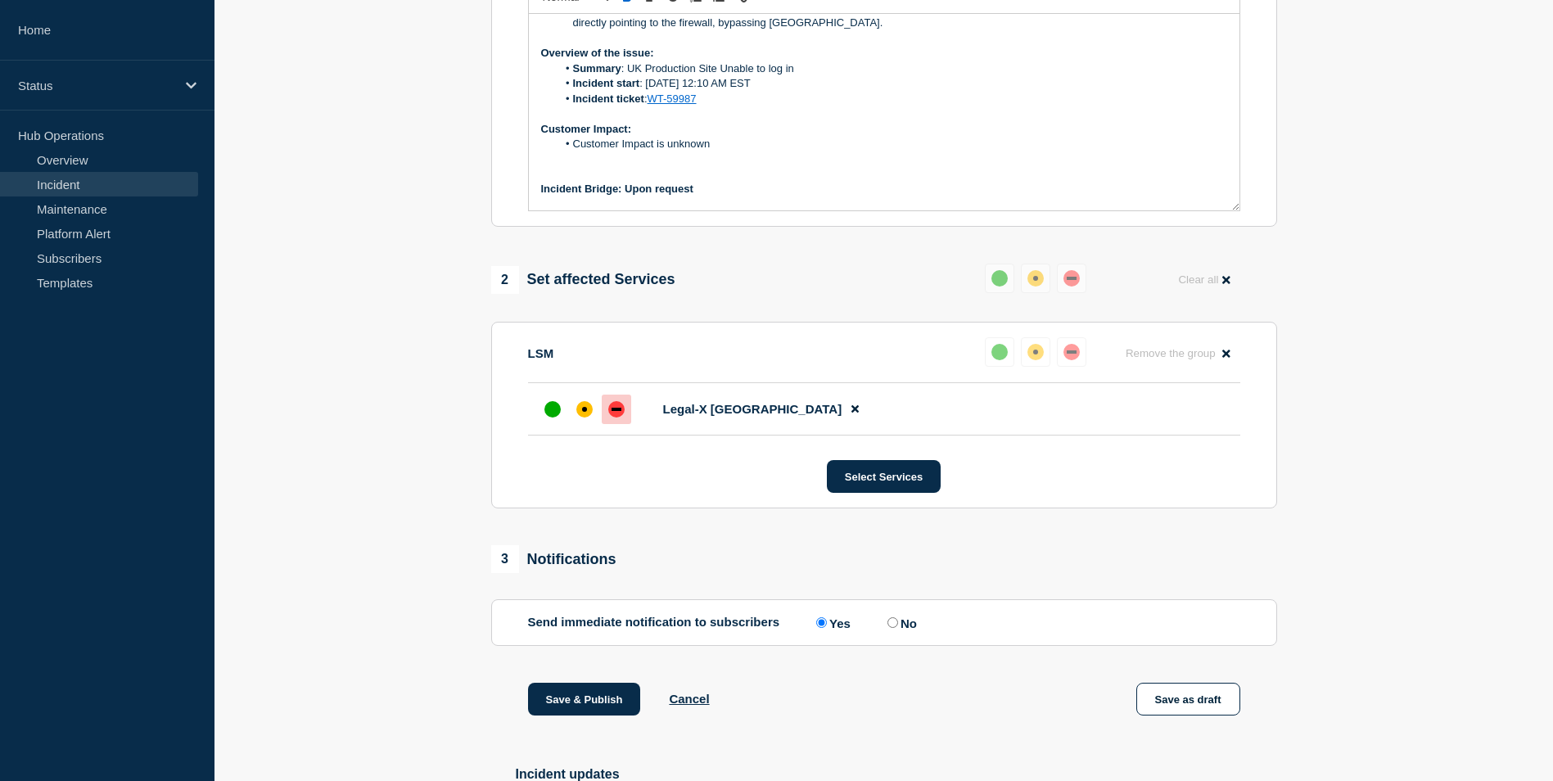
scroll to position [7, 0]
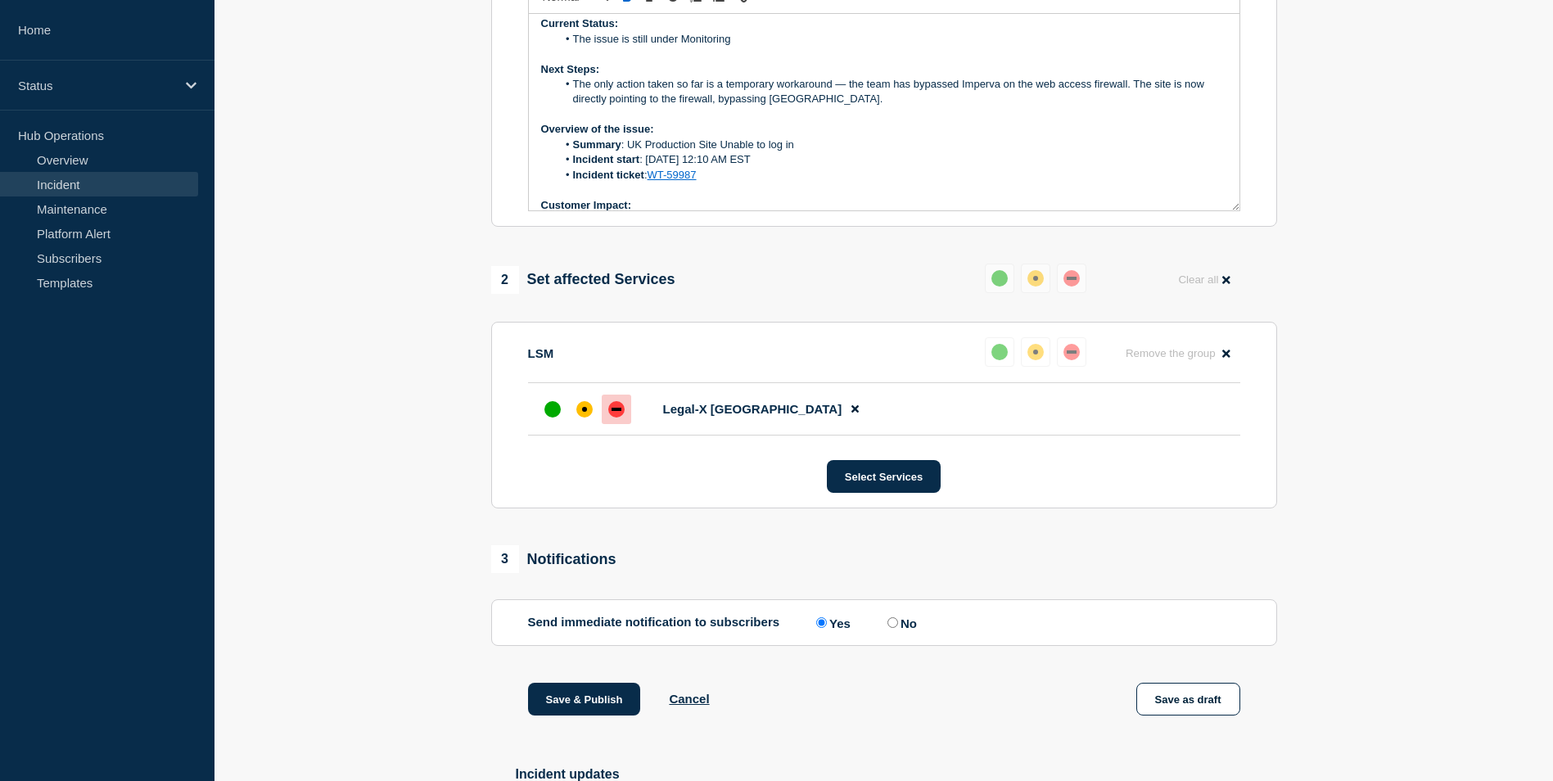
click at [842, 107] on li "The only action taken so far is a temporary workaround — the team has bypassed …" at bounding box center [892, 92] width 671 height 30
click at [594, 122] on li "Message" at bounding box center [892, 114] width 671 height 15
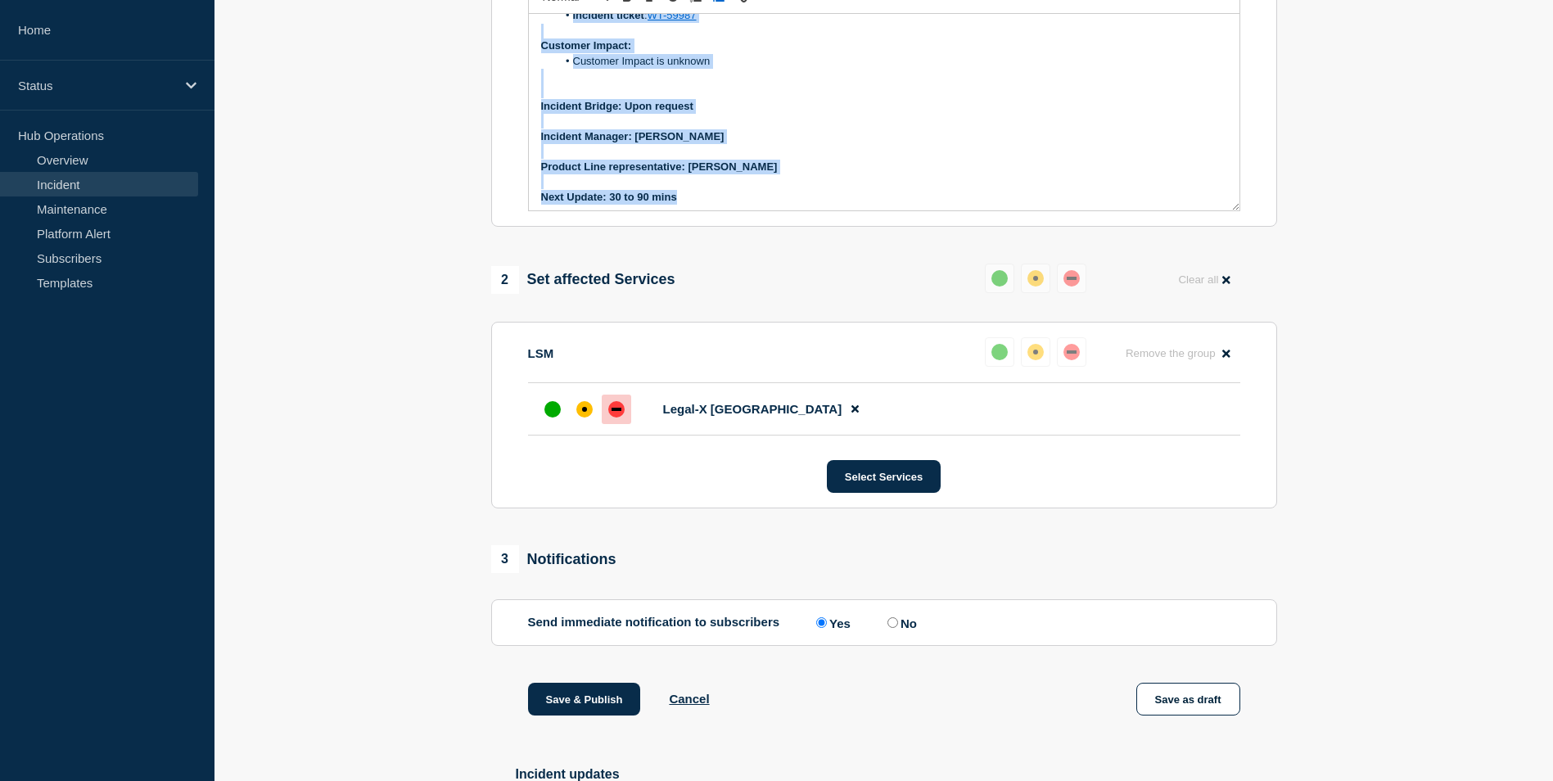
scroll to position [186, 0]
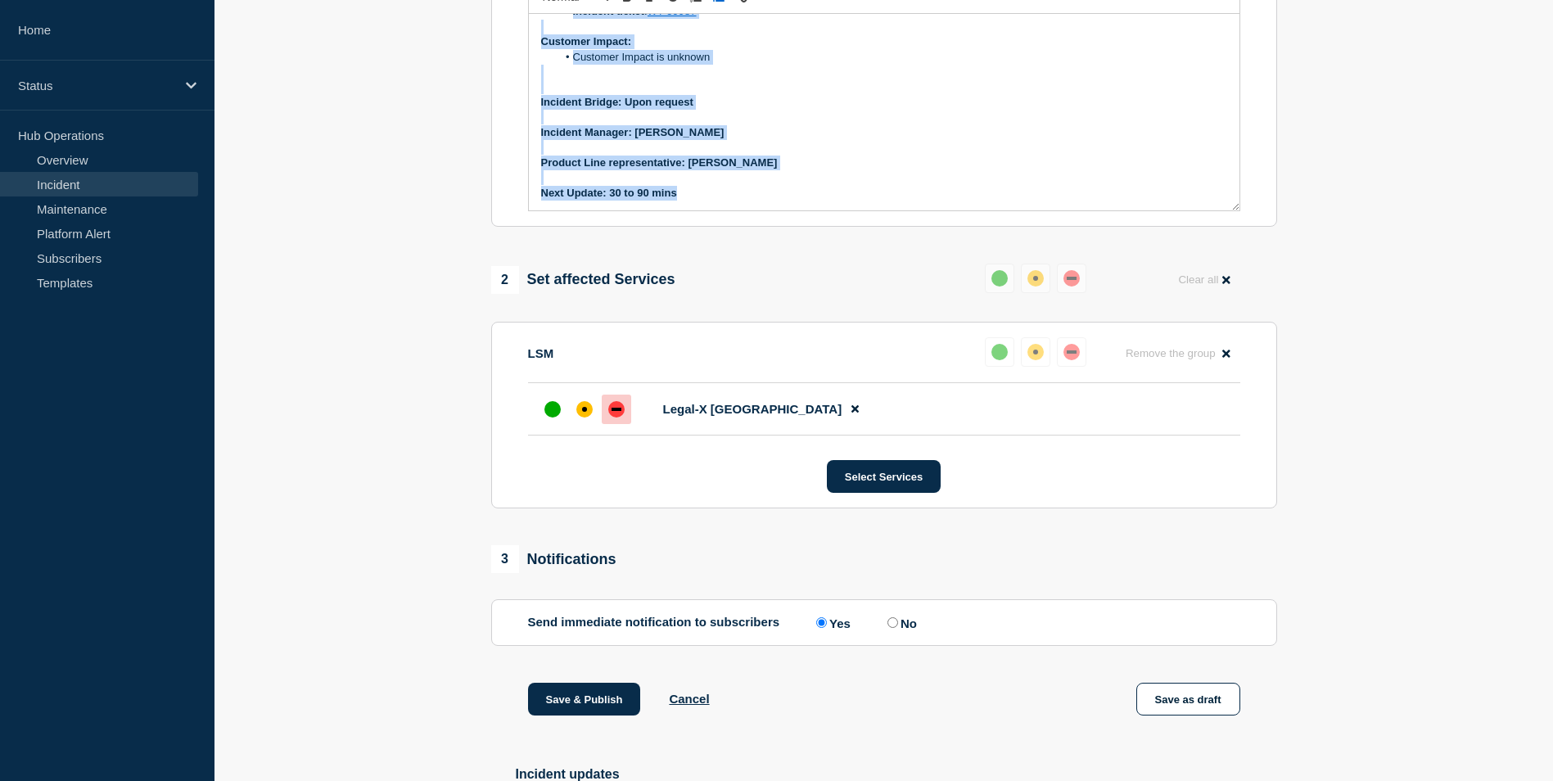
drag, startPoint x: 539, startPoint y: 40, endPoint x: 681, endPoint y: 252, distance: 255.5
click at [681, 252] on div "1 Provide details Title (required) [LSM / Legal-X - UK - PR] | Severity: 1 | Su…" at bounding box center [883, 604] width 805 height 1741
copy div "Current Status: The issue is still under Monitoring Next Steps: The only action…"
click at [776, 94] on p "Message" at bounding box center [884, 86] width 686 height 15
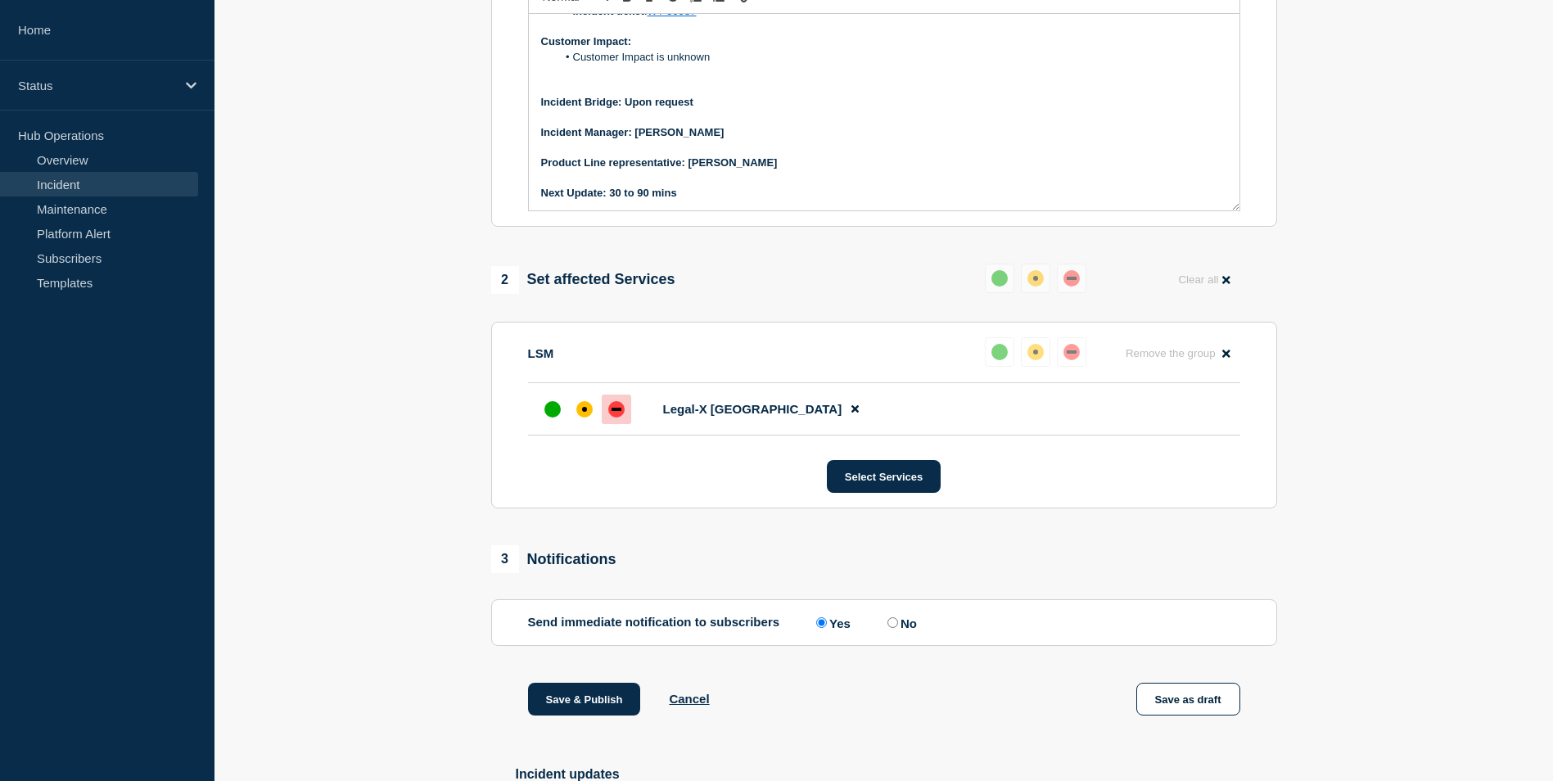
click at [541, 108] on strong "Incident Bridge: Upon request" at bounding box center [617, 102] width 152 height 12
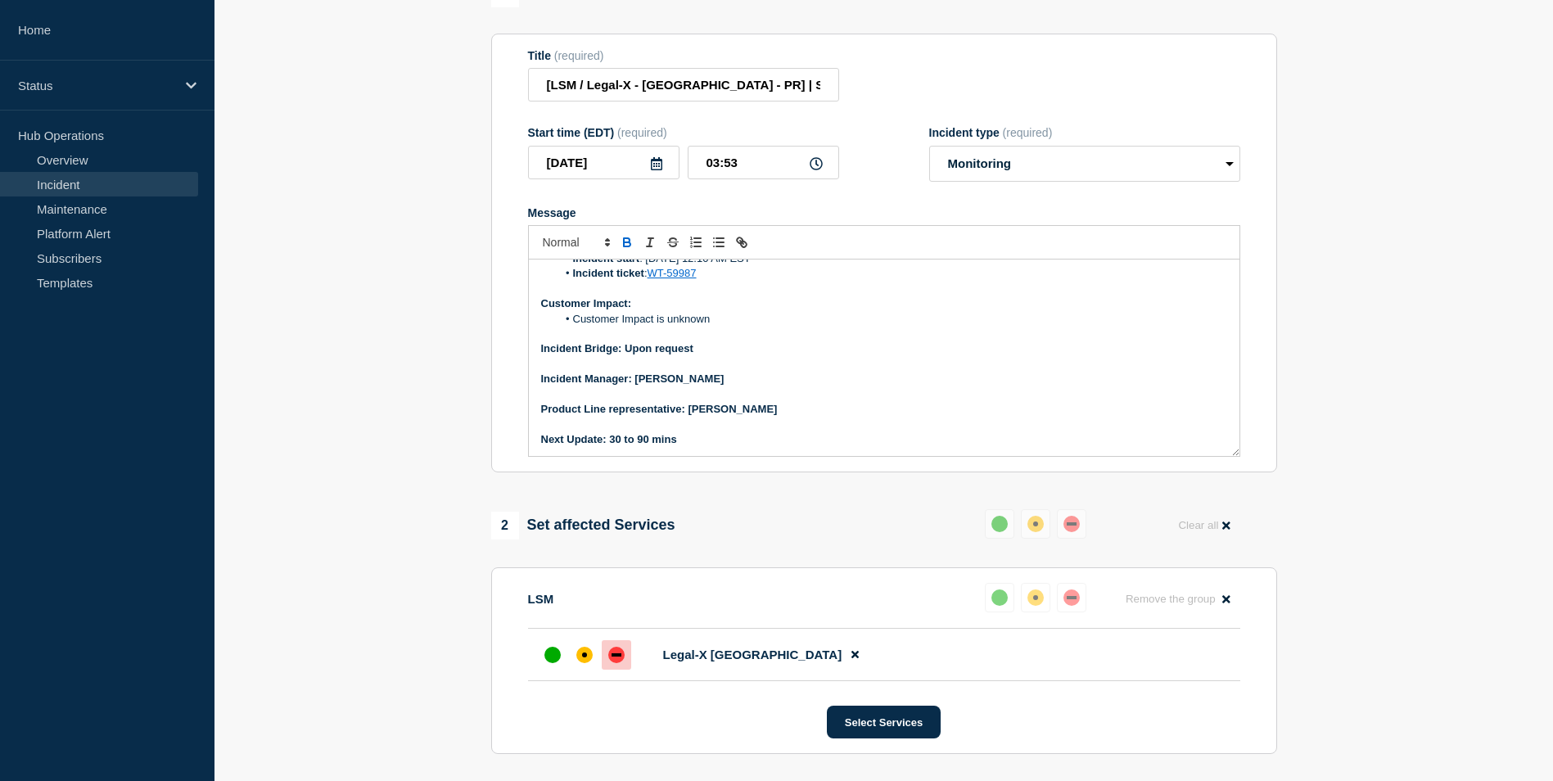
scroll to position [170, 0]
click at [592, 663] on div "affected" at bounding box center [584, 655] width 16 height 16
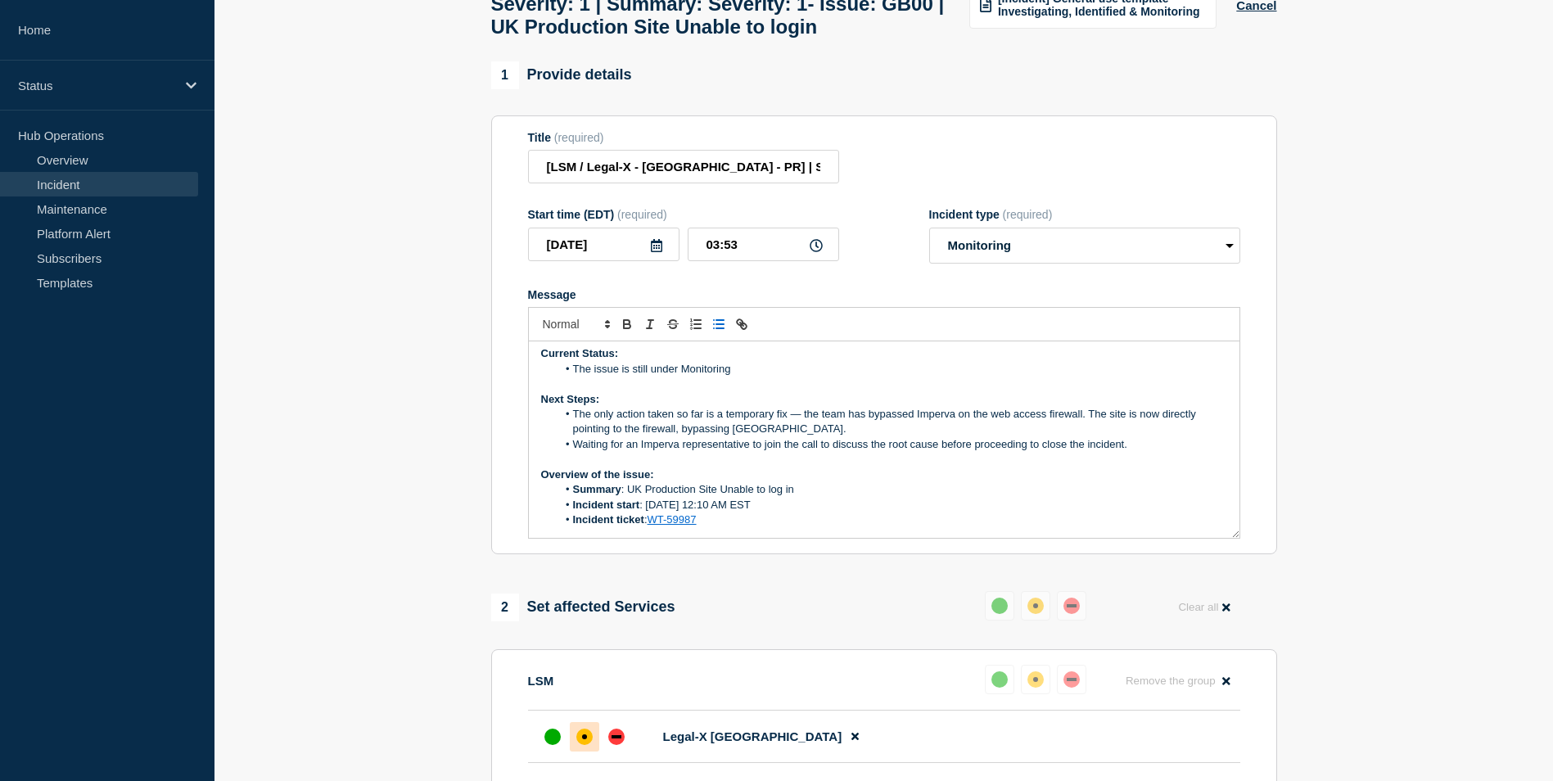
scroll to position [0, 0]
click at [764, 174] on input "[LSM / Legal-X - [GEOGRAPHIC_DATA] - PR] | Severity: 1 | Summary: Severity: 1- …" at bounding box center [683, 167] width 311 height 34
type input "[LSM / Legal-X - UK - PR] | Severity: 2 | Summary: Severity: 1- Issue: GB00 | U…"
click at [743, 379] on li "The issue is still under Monitoring" at bounding box center [892, 374] width 671 height 15
click at [895, 382] on li "The issue is still under Monitoring and has been downgraded to SEV 2" at bounding box center [892, 374] width 671 height 15
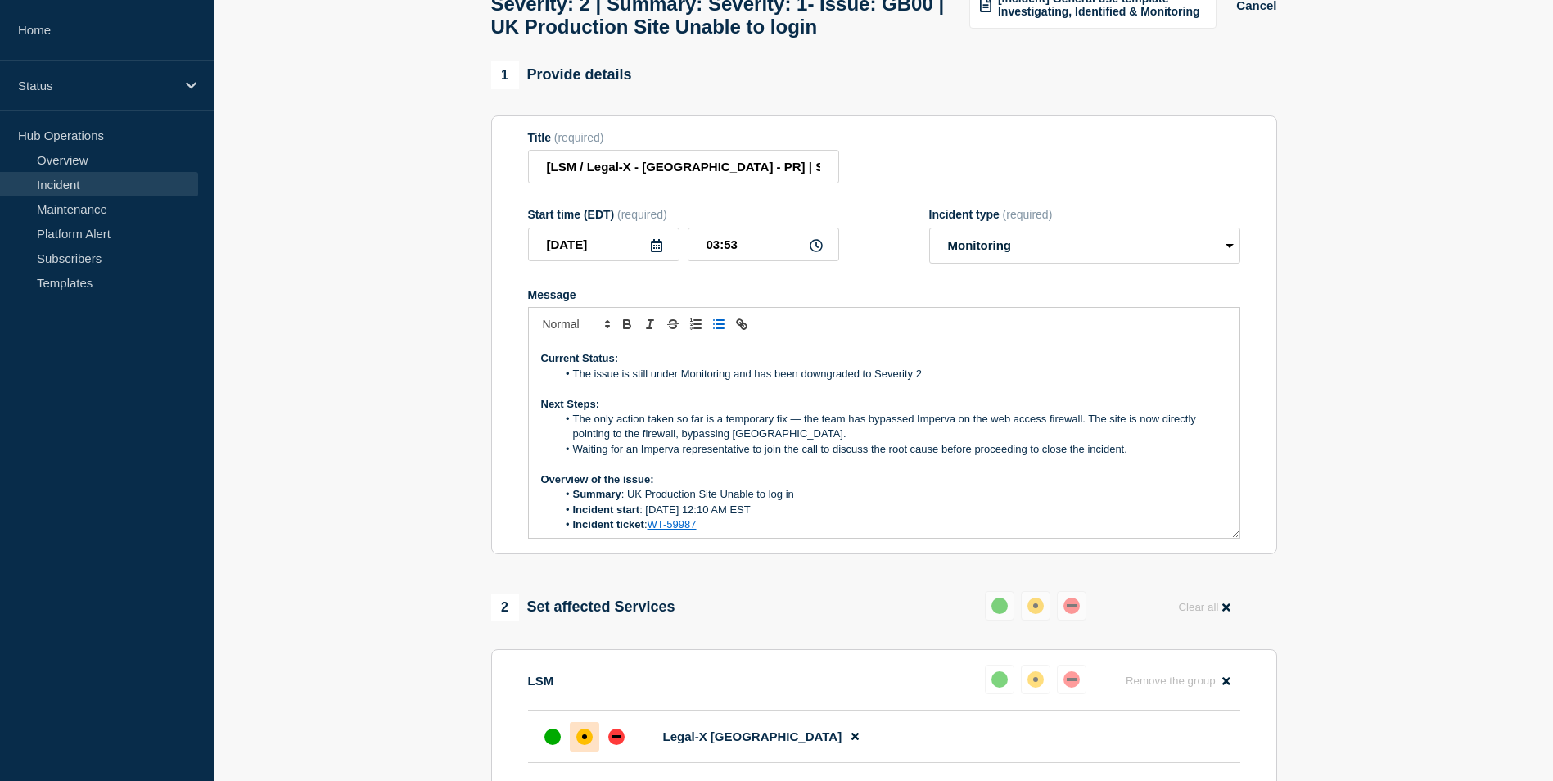
click at [954, 382] on li "The issue is still under Monitoring and has been downgraded to Severity 2" at bounding box center [892, 374] width 671 height 15
click at [953, 412] on p "Next Steps:" at bounding box center [884, 404] width 686 height 15
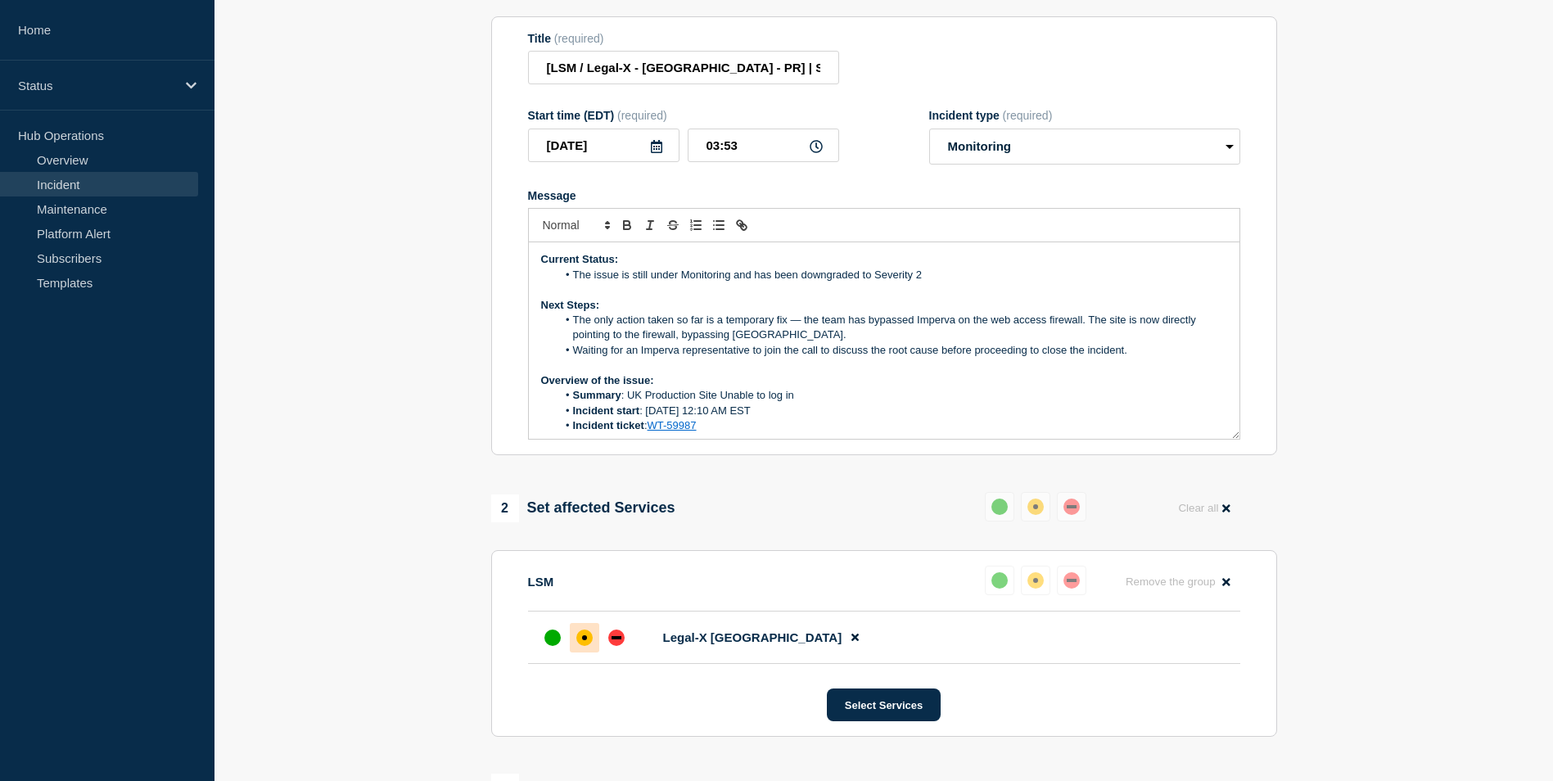
click at [543, 664] on li "Legal-X UK" at bounding box center [884, 638] width 712 height 52
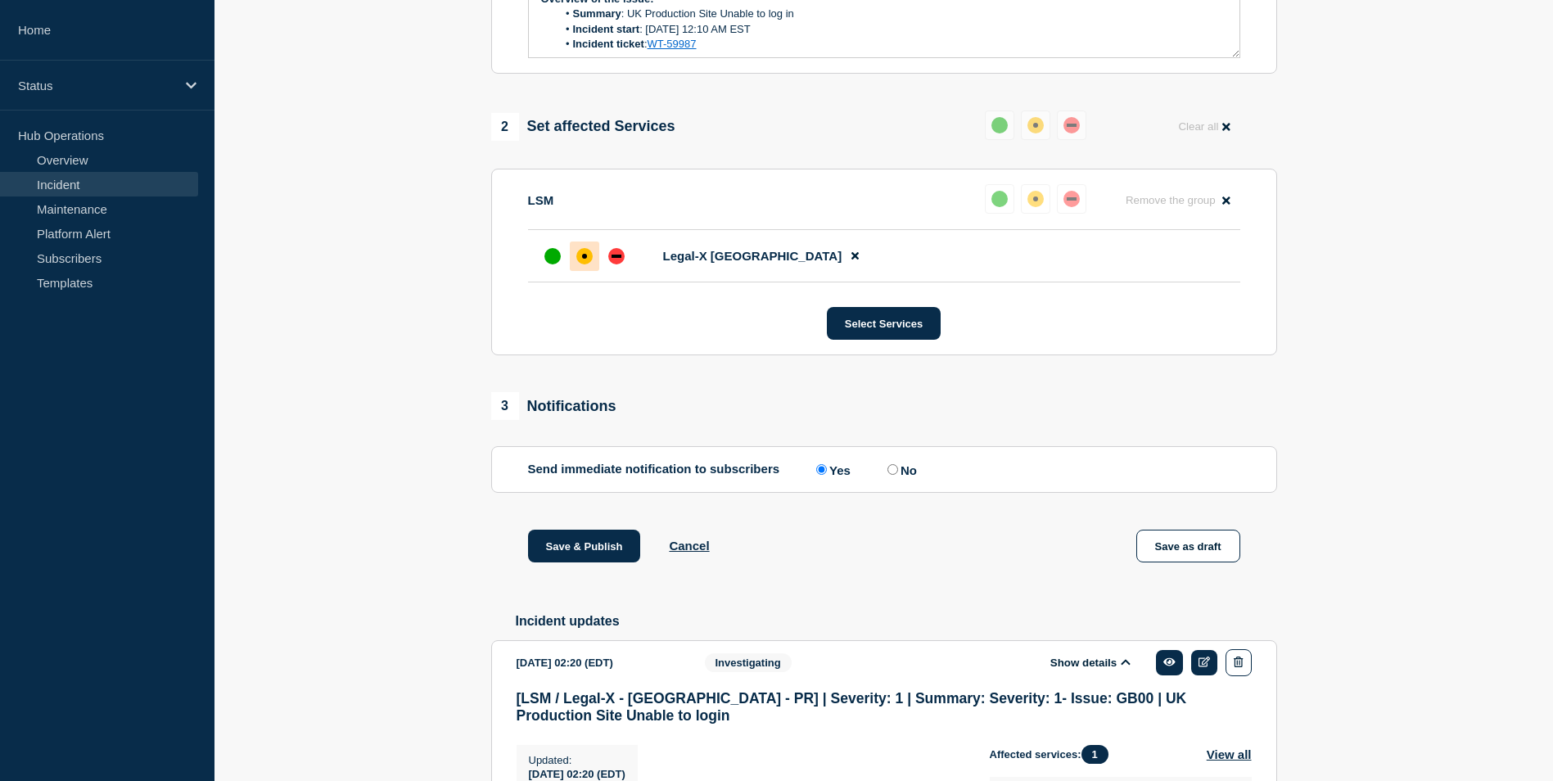
scroll to position [607, 0]
click at [608, 555] on button "Save & Publish" at bounding box center [584, 545] width 113 height 33
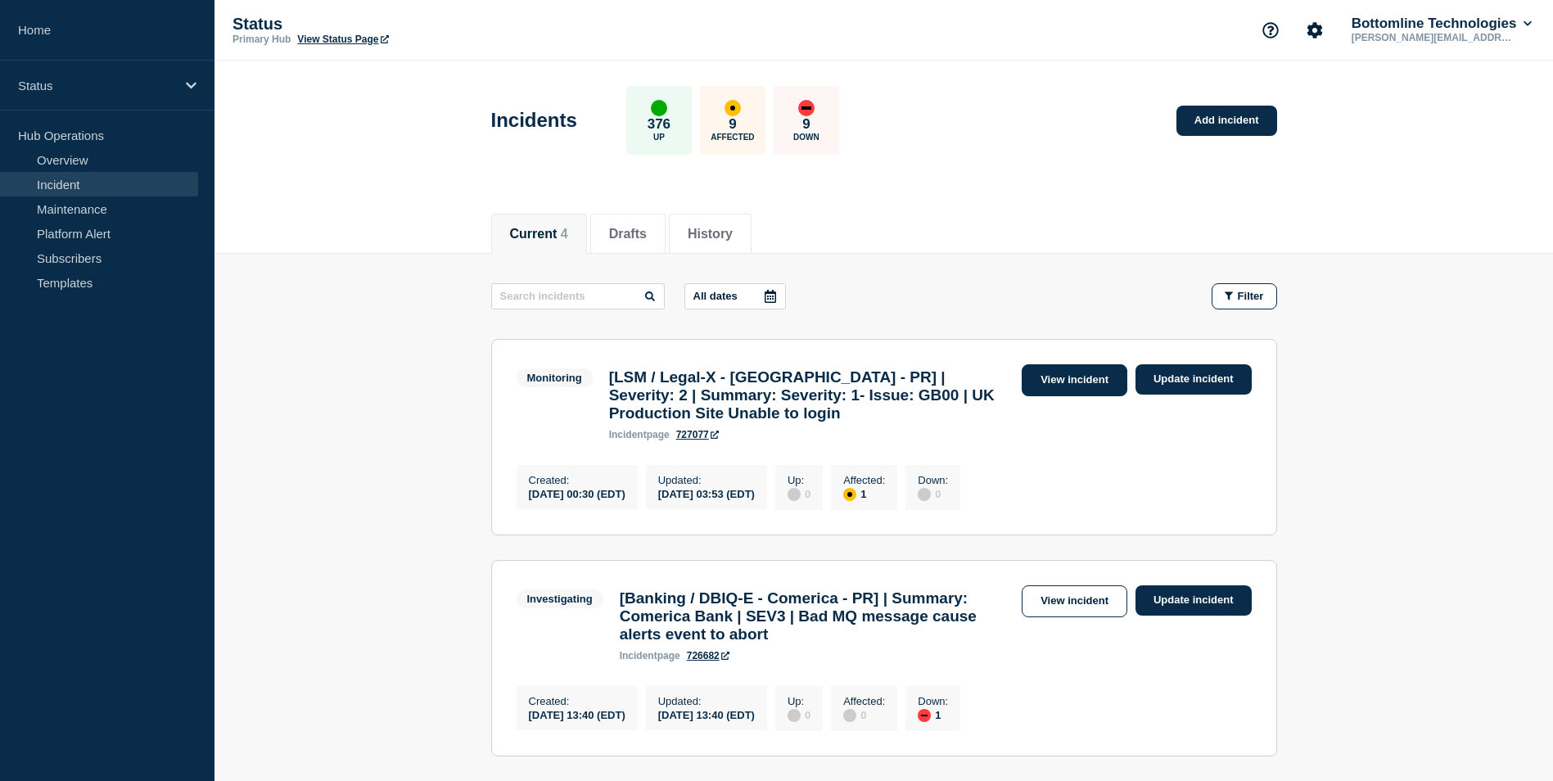
click at [1084, 386] on link "View incident" at bounding box center [1075, 380] width 106 height 32
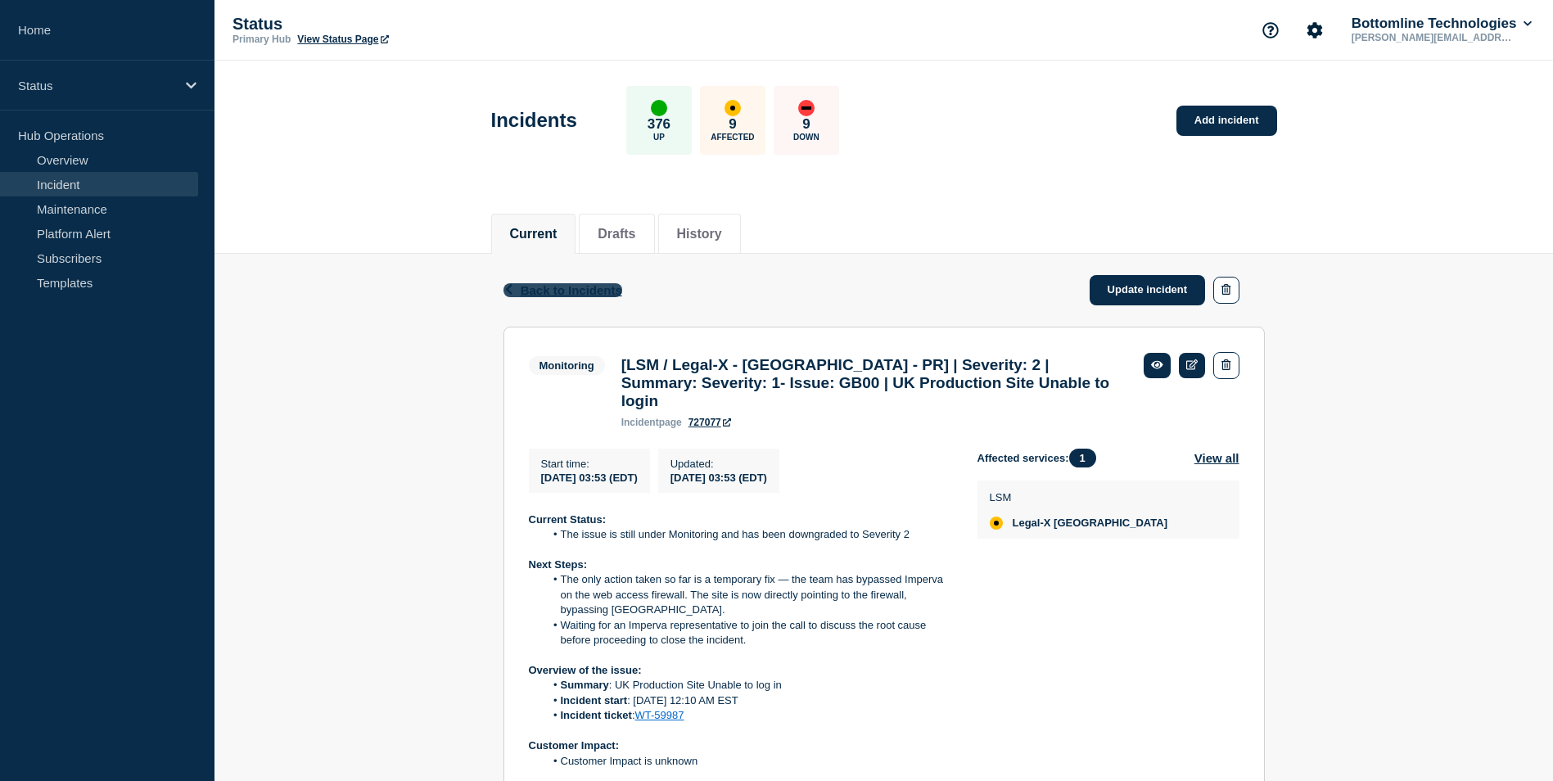
click at [570, 296] on span "Back to Incidents" at bounding box center [572, 290] width 102 height 14
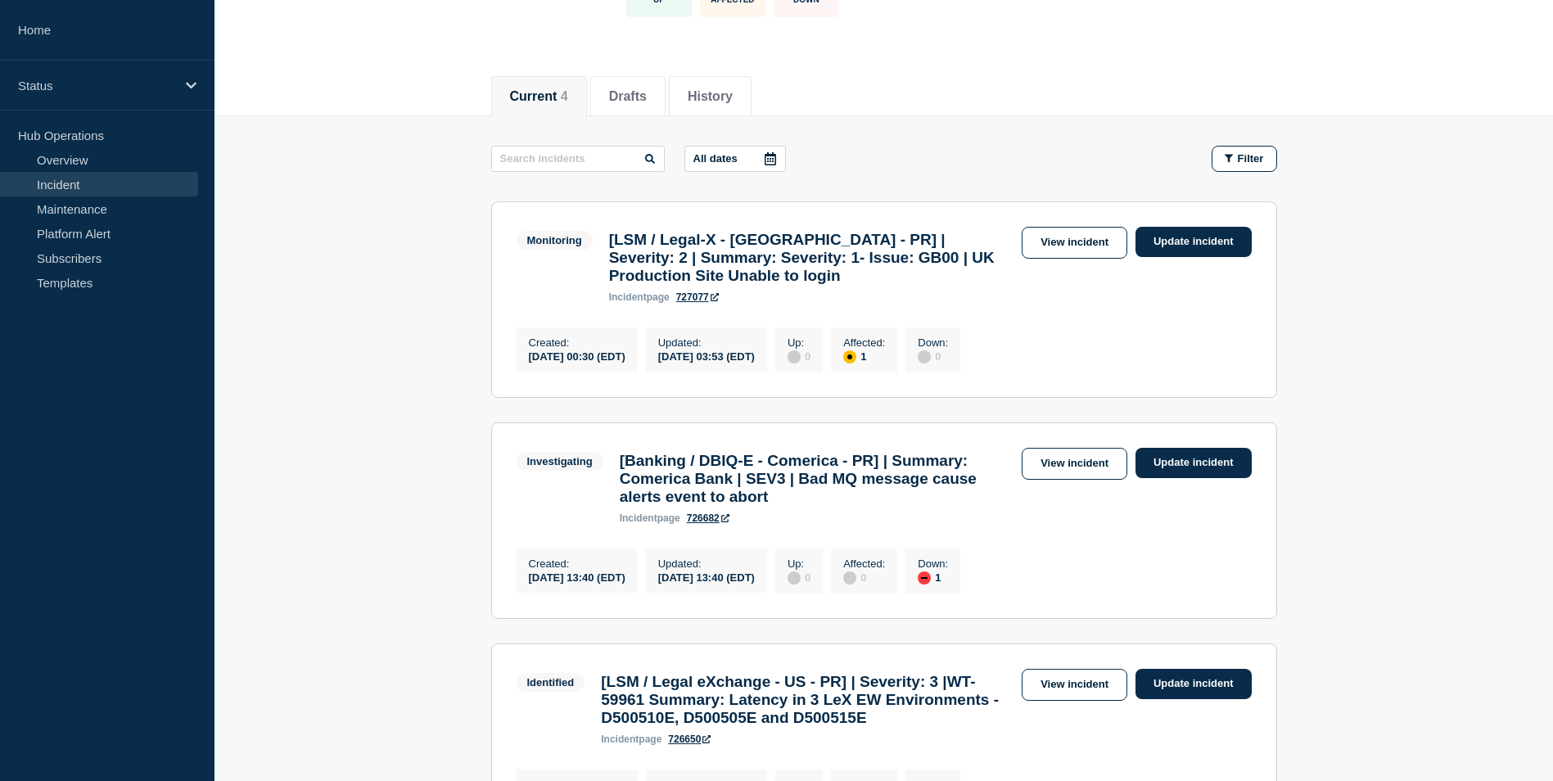
scroll to position [82, 0]
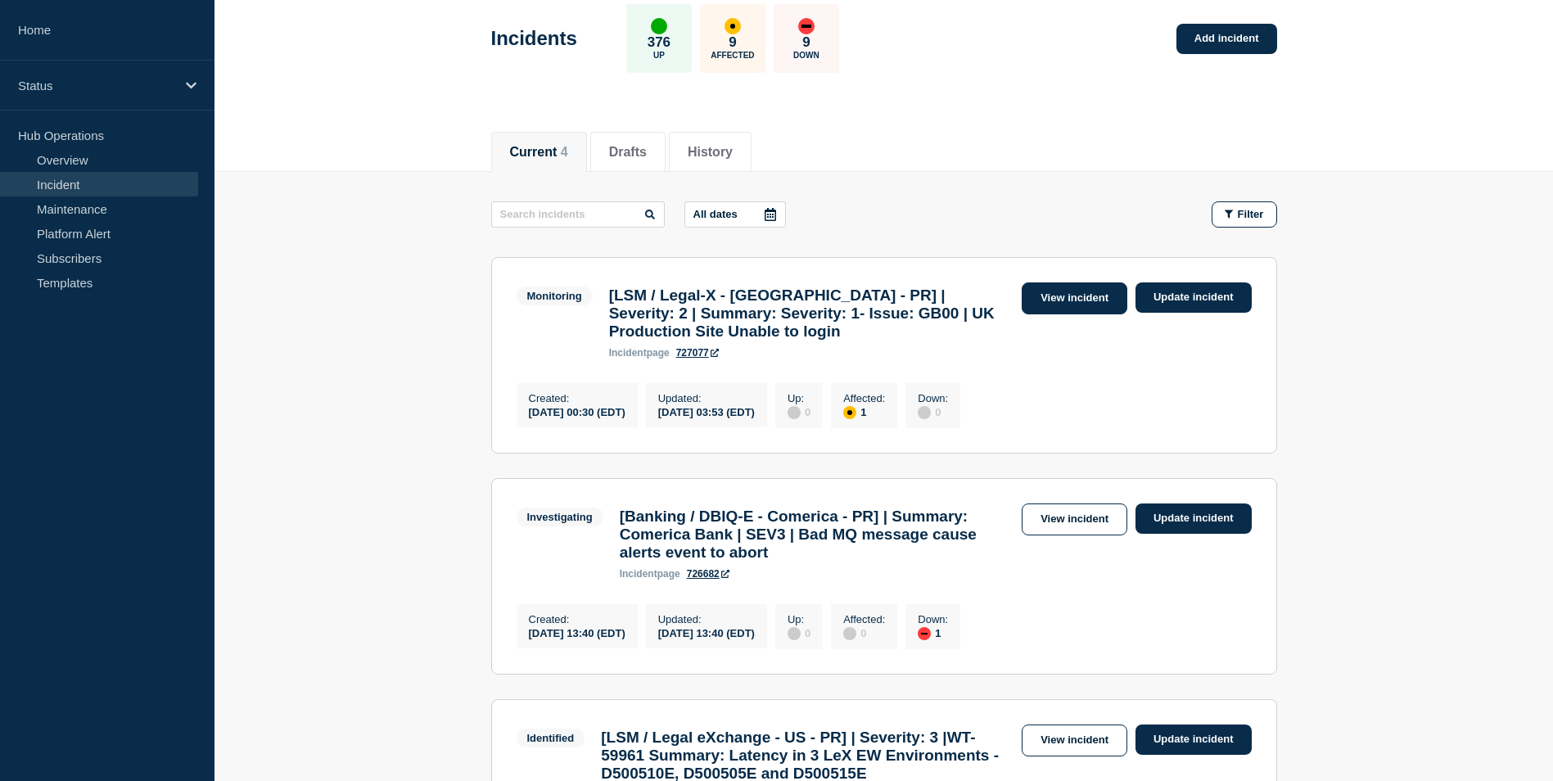
click at [1071, 295] on link "View incident" at bounding box center [1075, 298] width 106 height 32
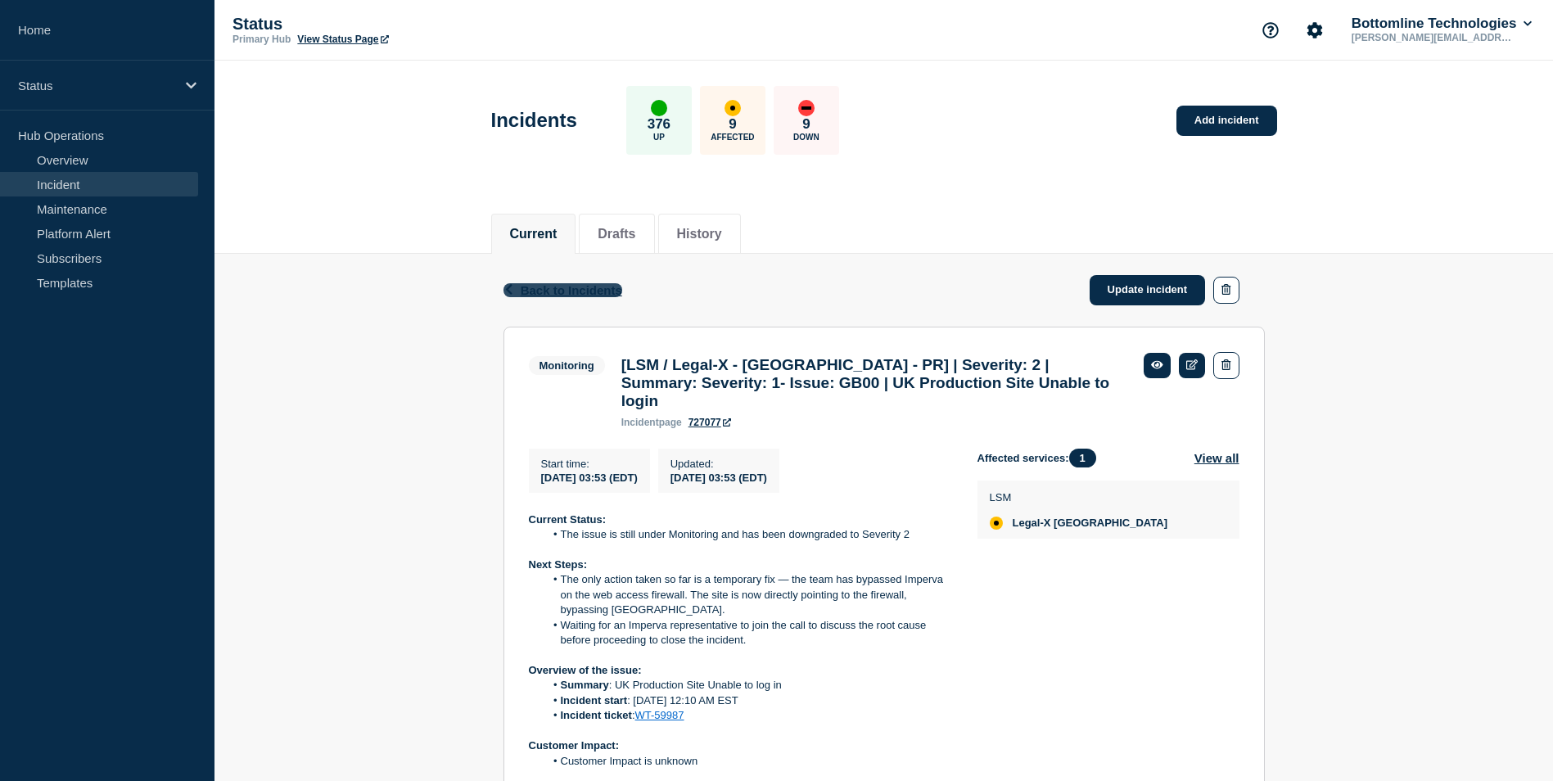
click at [550, 292] on span "Back to Incidents" at bounding box center [572, 290] width 102 height 14
